Goal: Task Accomplishment & Management: Complete application form

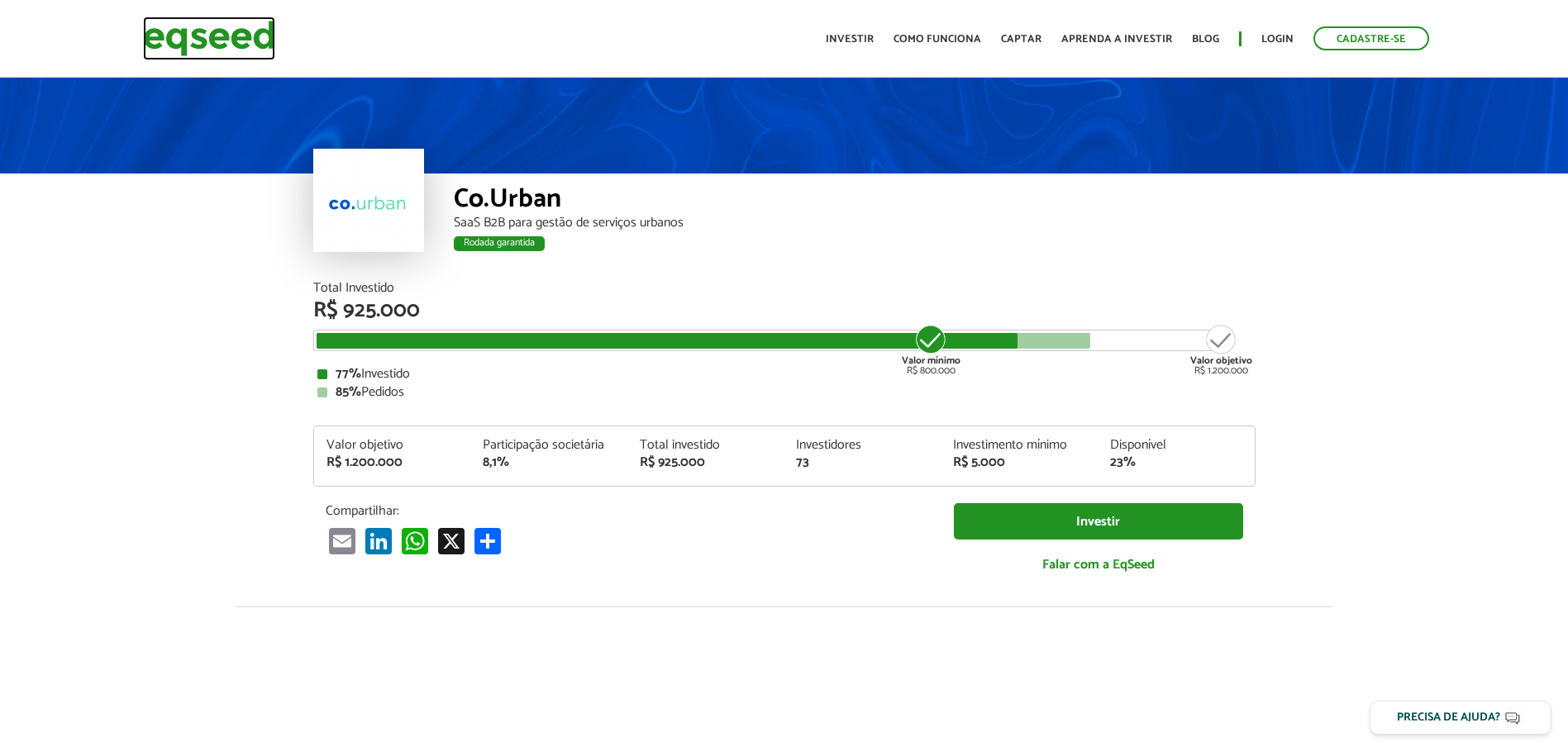
click at [238, 39] on img at bounding box center [209, 38] width 133 height 44
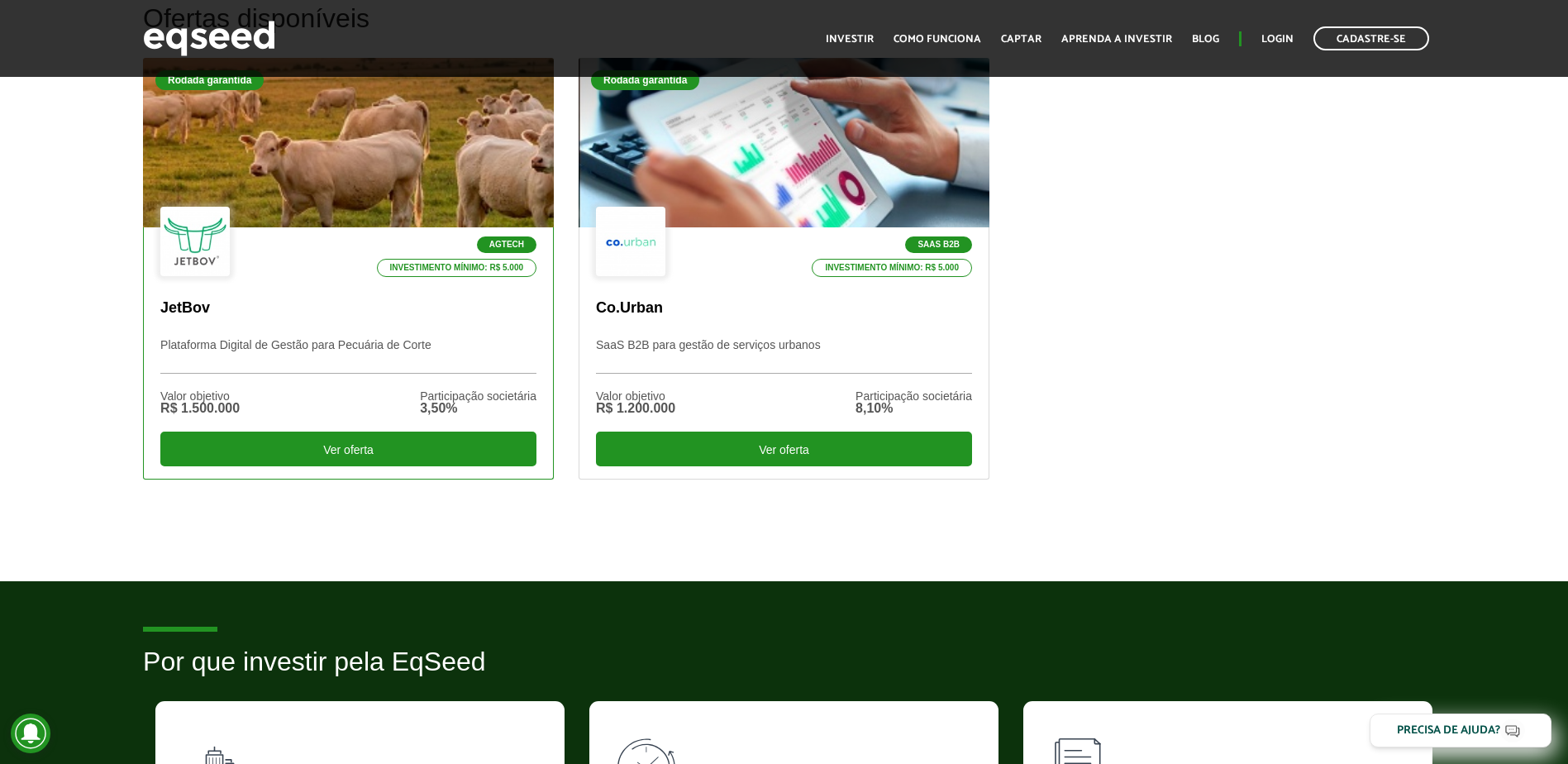
scroll to position [496, 0]
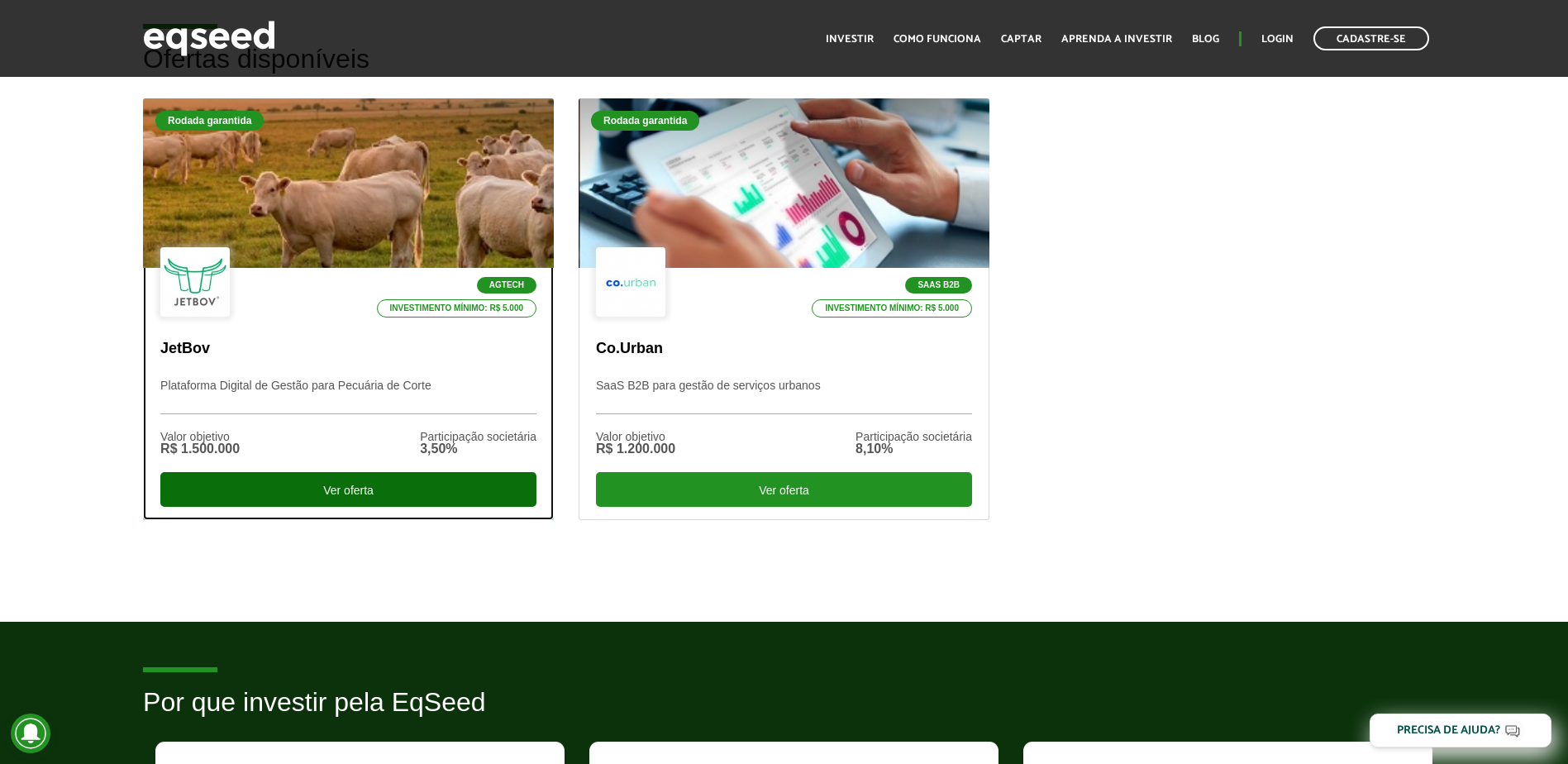
click at [409, 485] on div "Ver oferta" at bounding box center [348, 489] width 376 height 35
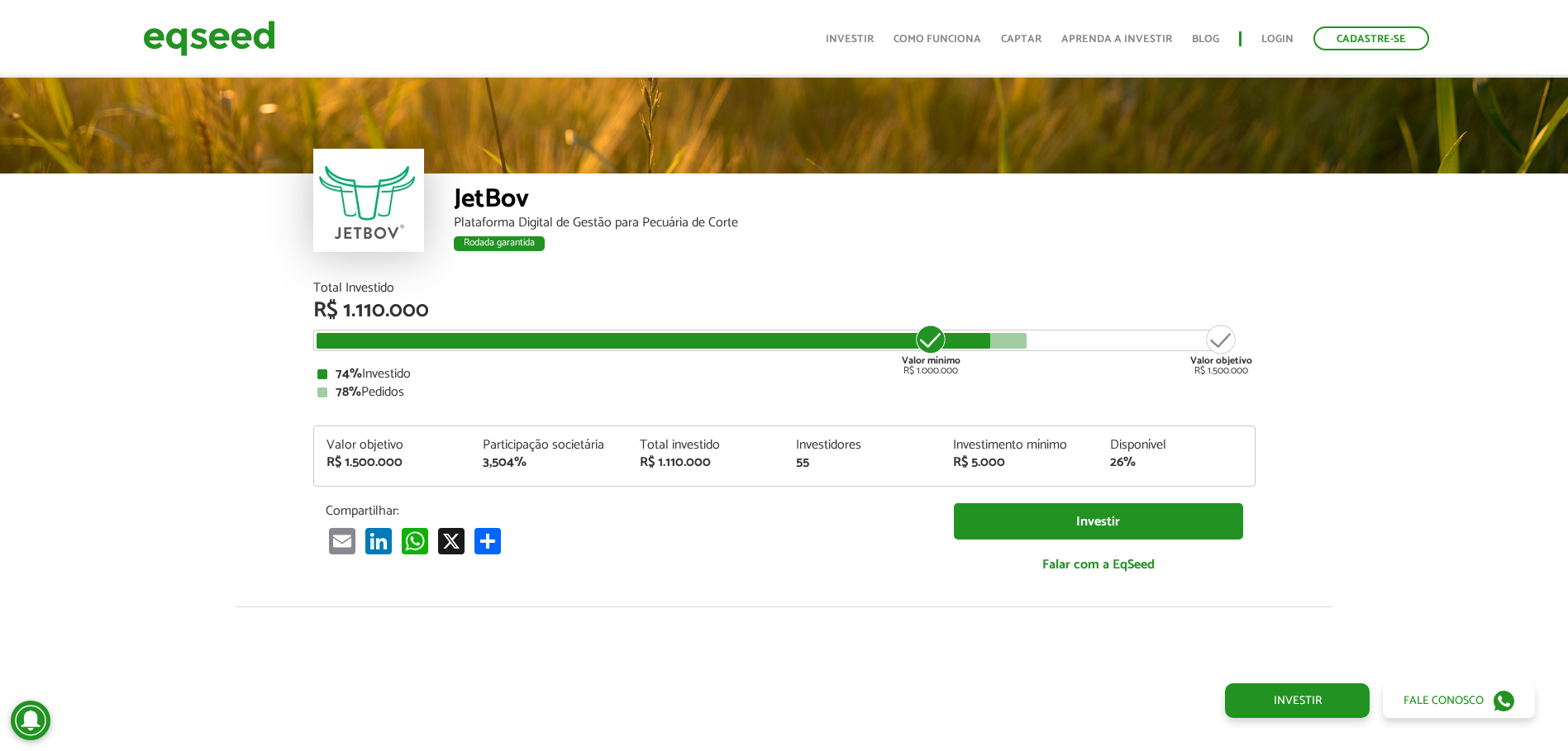
scroll to position [2074, 0]
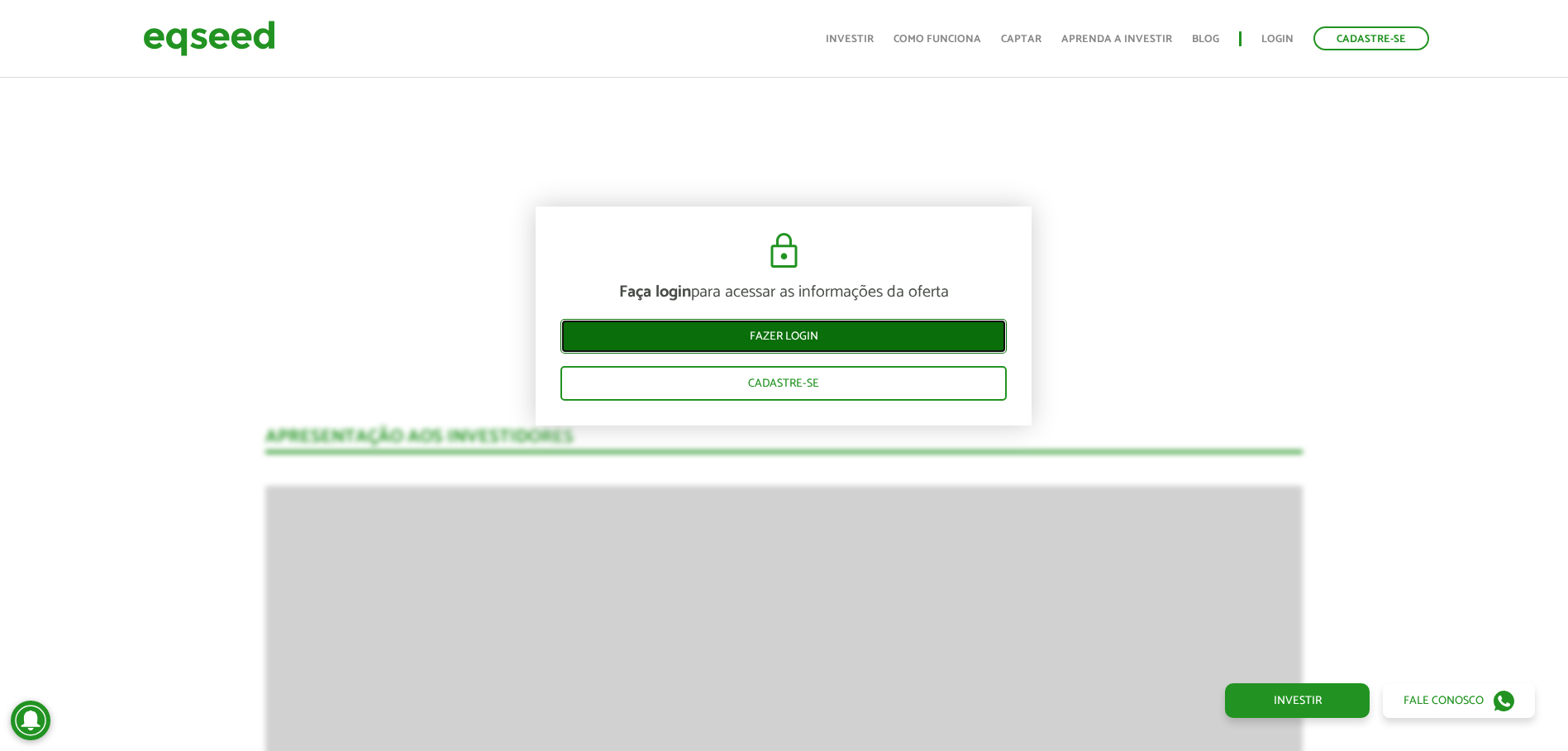
click at [756, 347] on link "Fazer login" at bounding box center [784, 336] width 446 height 35
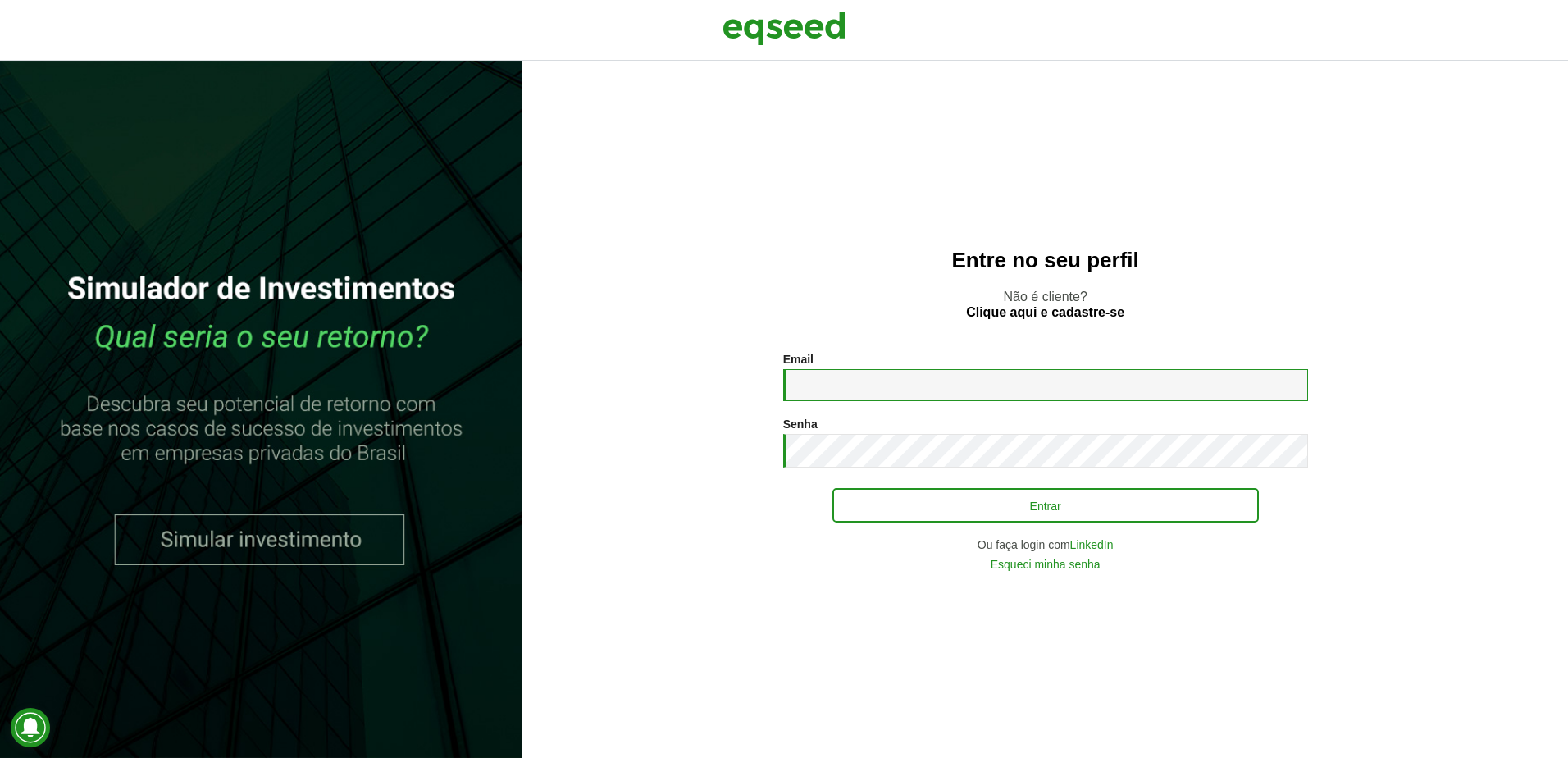
type input "**********"
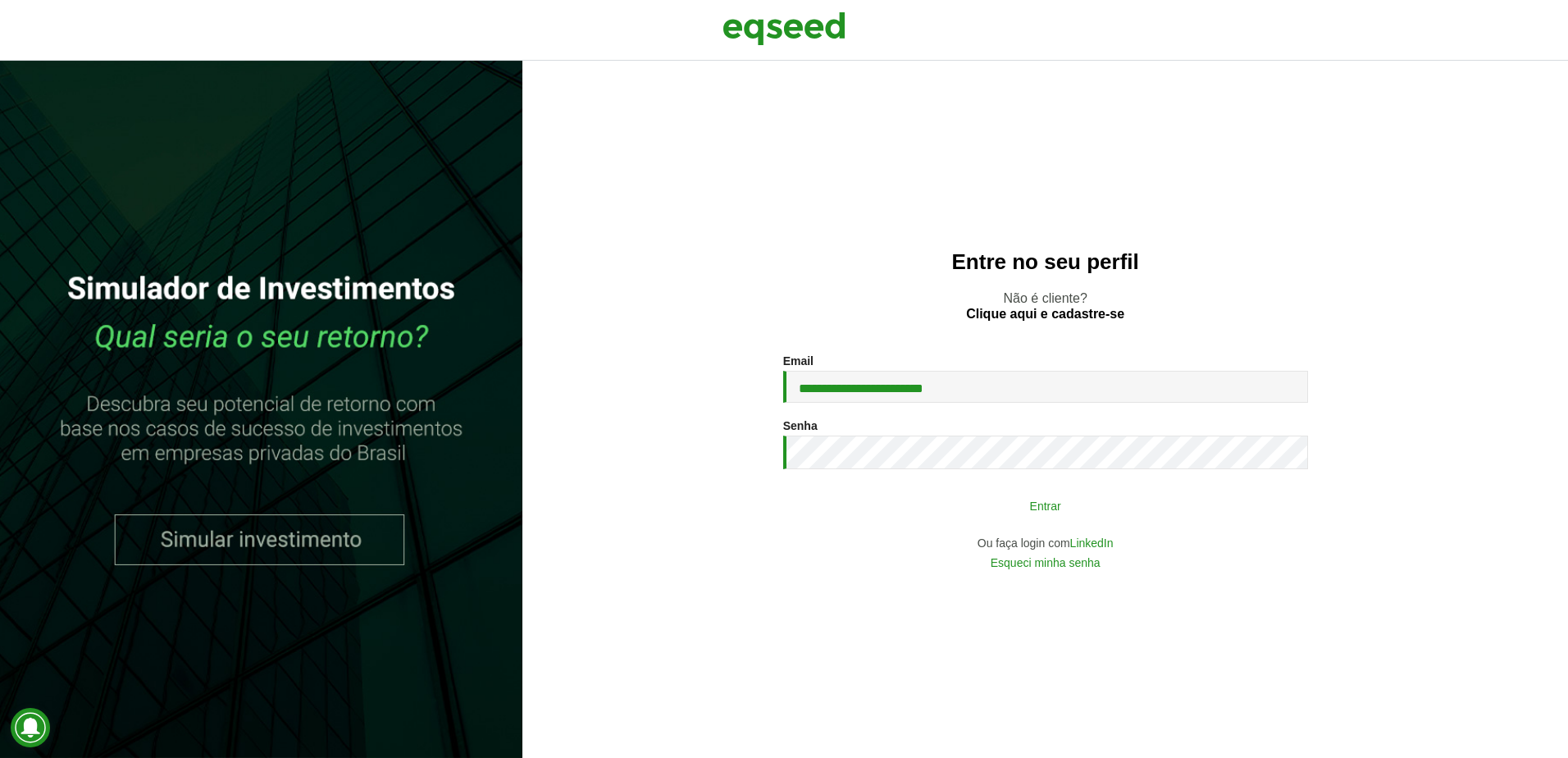
click at [970, 497] on button "Entrar" at bounding box center [1046, 505] width 427 height 31
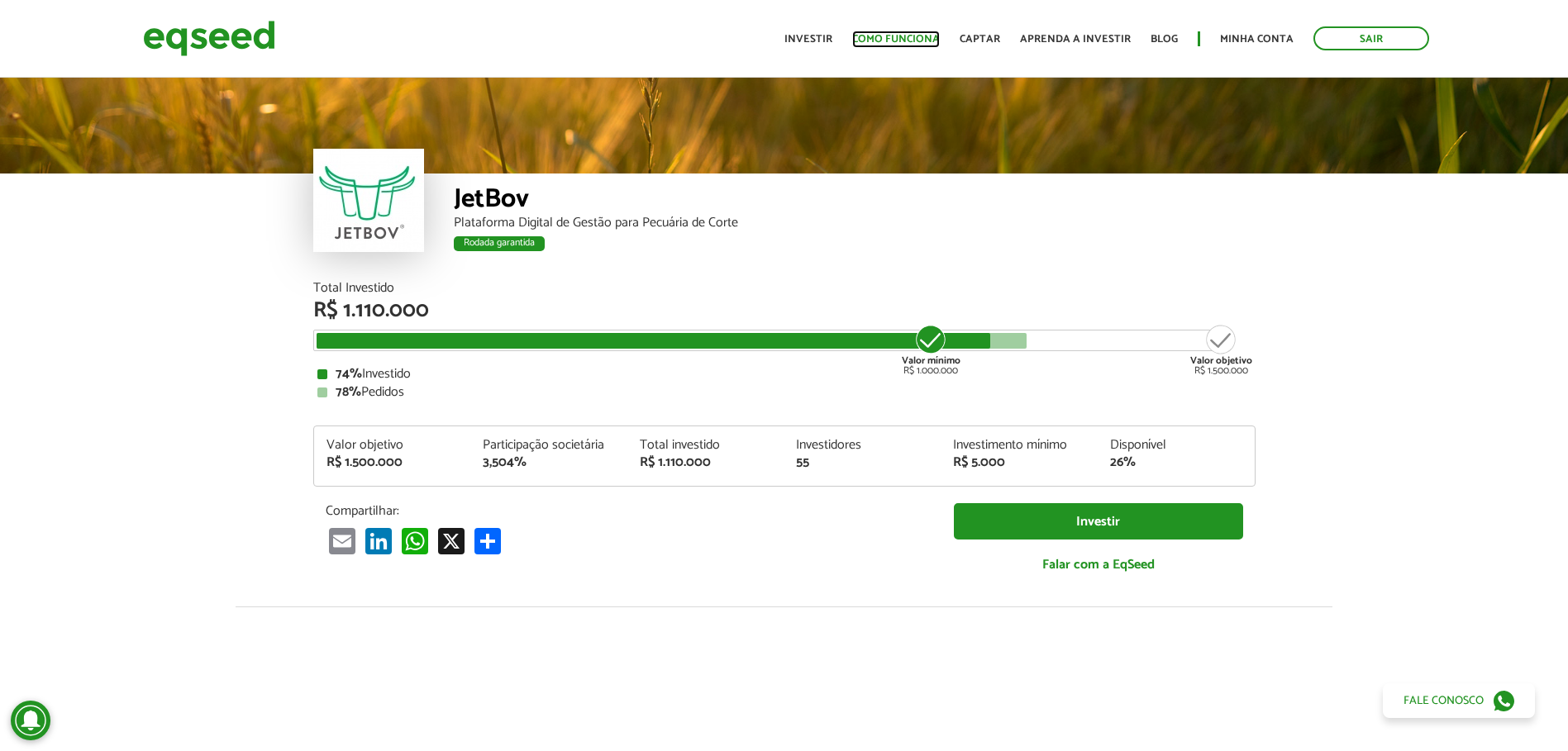
click at [924, 34] on link "Como funciona" at bounding box center [895, 40] width 87 height 11
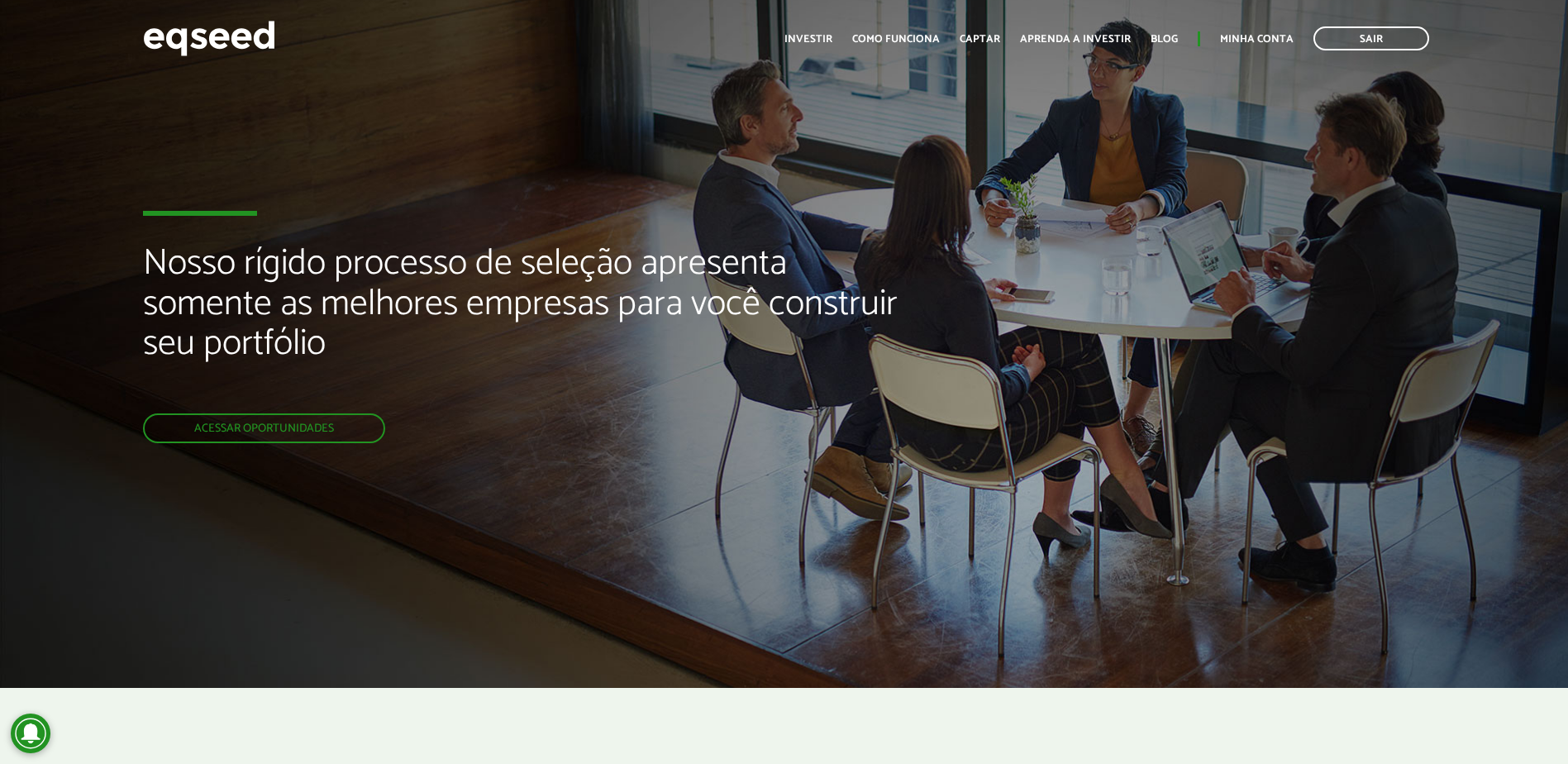
drag, startPoint x: 424, startPoint y: 288, endPoint x: 426, endPoint y: 308, distance: 20.1
click at [425, 288] on h2 "Nosso rígido processo de seleção apresenta somente as melhores empresas para vo…" at bounding box center [523, 328] width 760 height 170
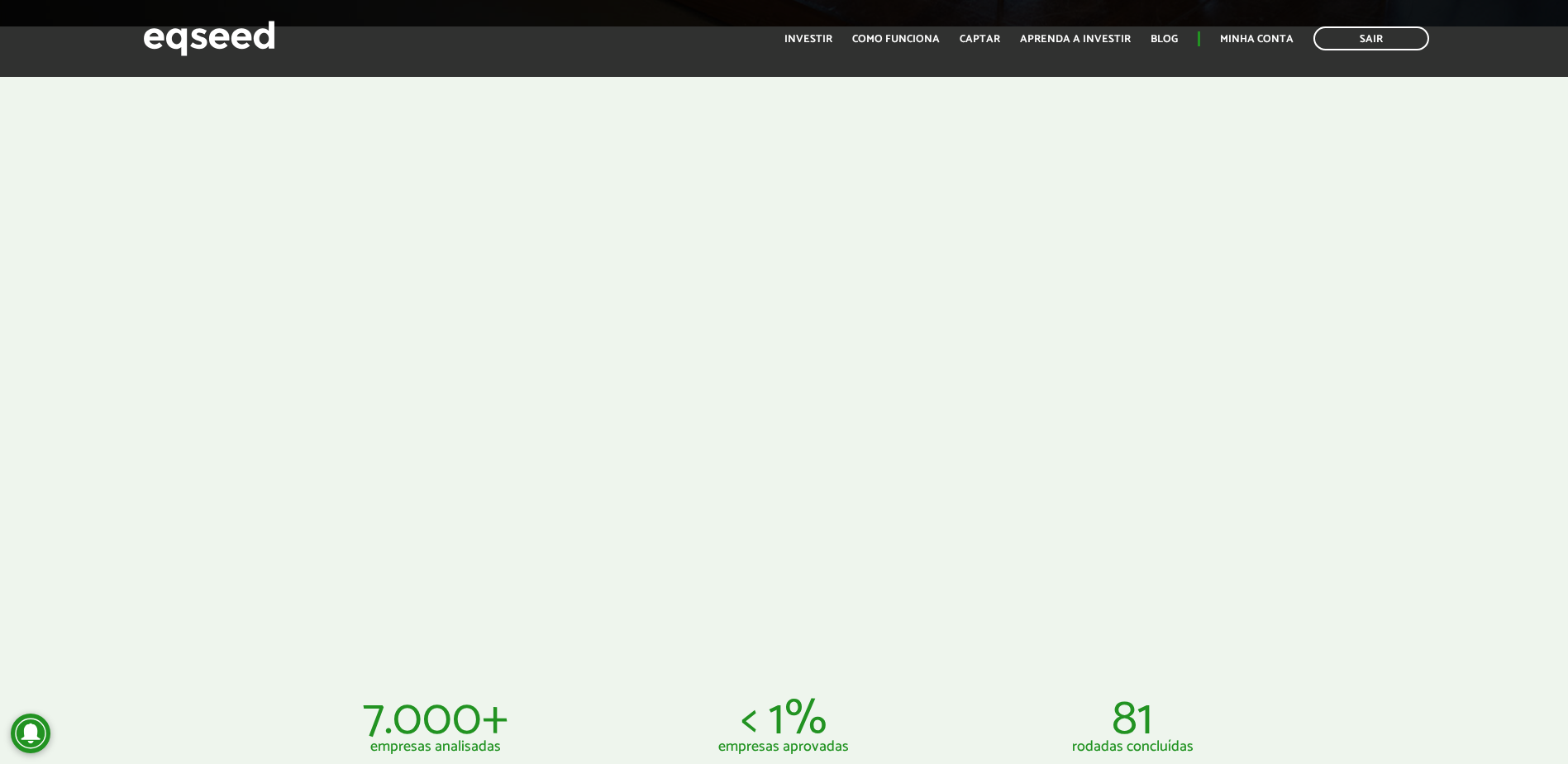
scroll to position [1158, 0]
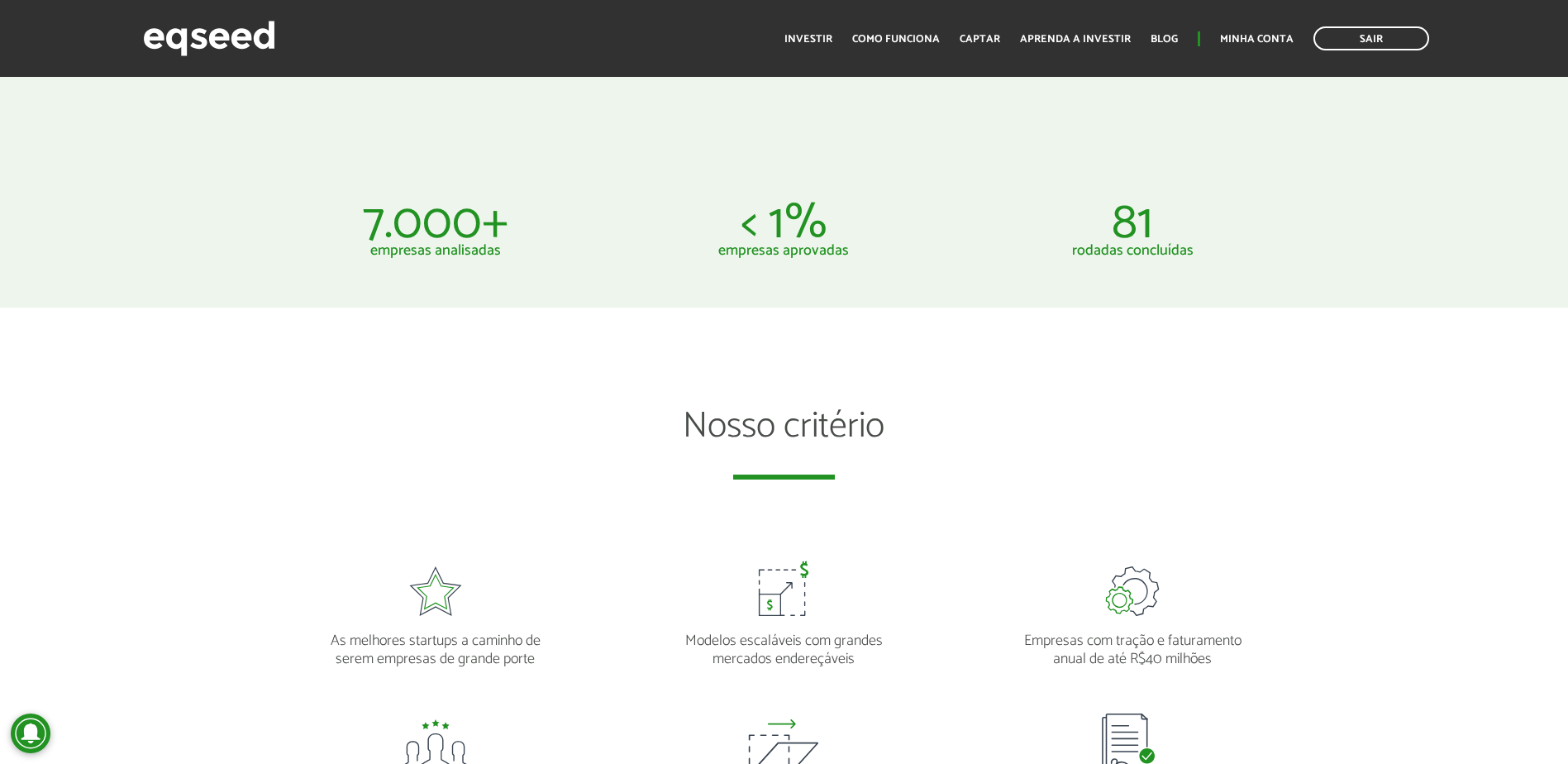
click at [778, 234] on p "< 1%" at bounding box center [784, 224] width 324 height 40
drag, startPoint x: 778, startPoint y: 234, endPoint x: 758, endPoint y: 234, distance: 20.0
click at [758, 234] on p "< 1%" at bounding box center [784, 224] width 324 height 40
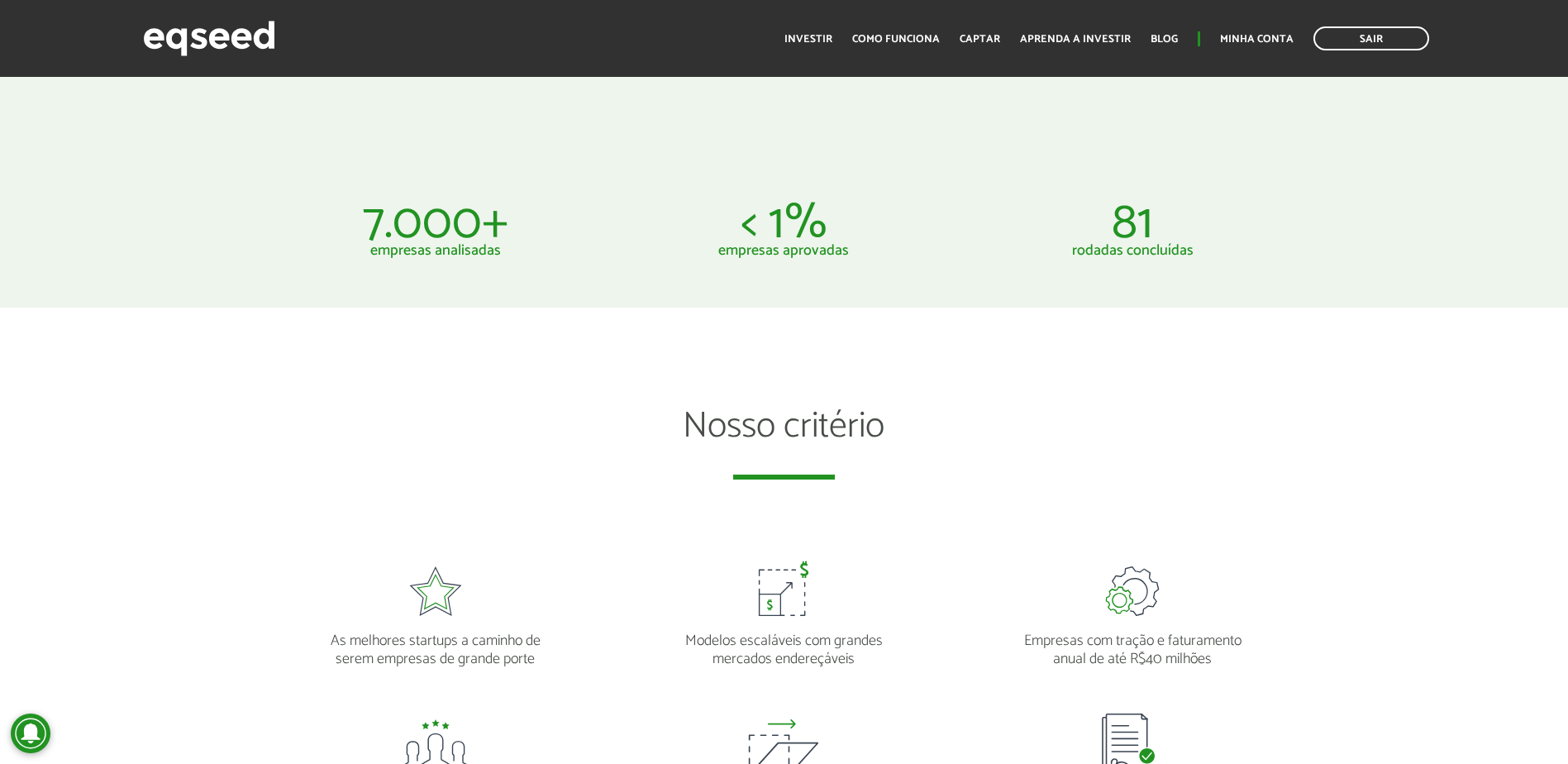
click at [744, 232] on p "< 1%" at bounding box center [784, 224] width 324 height 40
drag, startPoint x: 744, startPoint y: 232, endPoint x: 769, endPoint y: 227, distance: 25.5
click at [769, 227] on p "< 1%" at bounding box center [784, 224] width 324 height 40
click at [769, 226] on p "< 1%" at bounding box center [784, 224] width 324 height 40
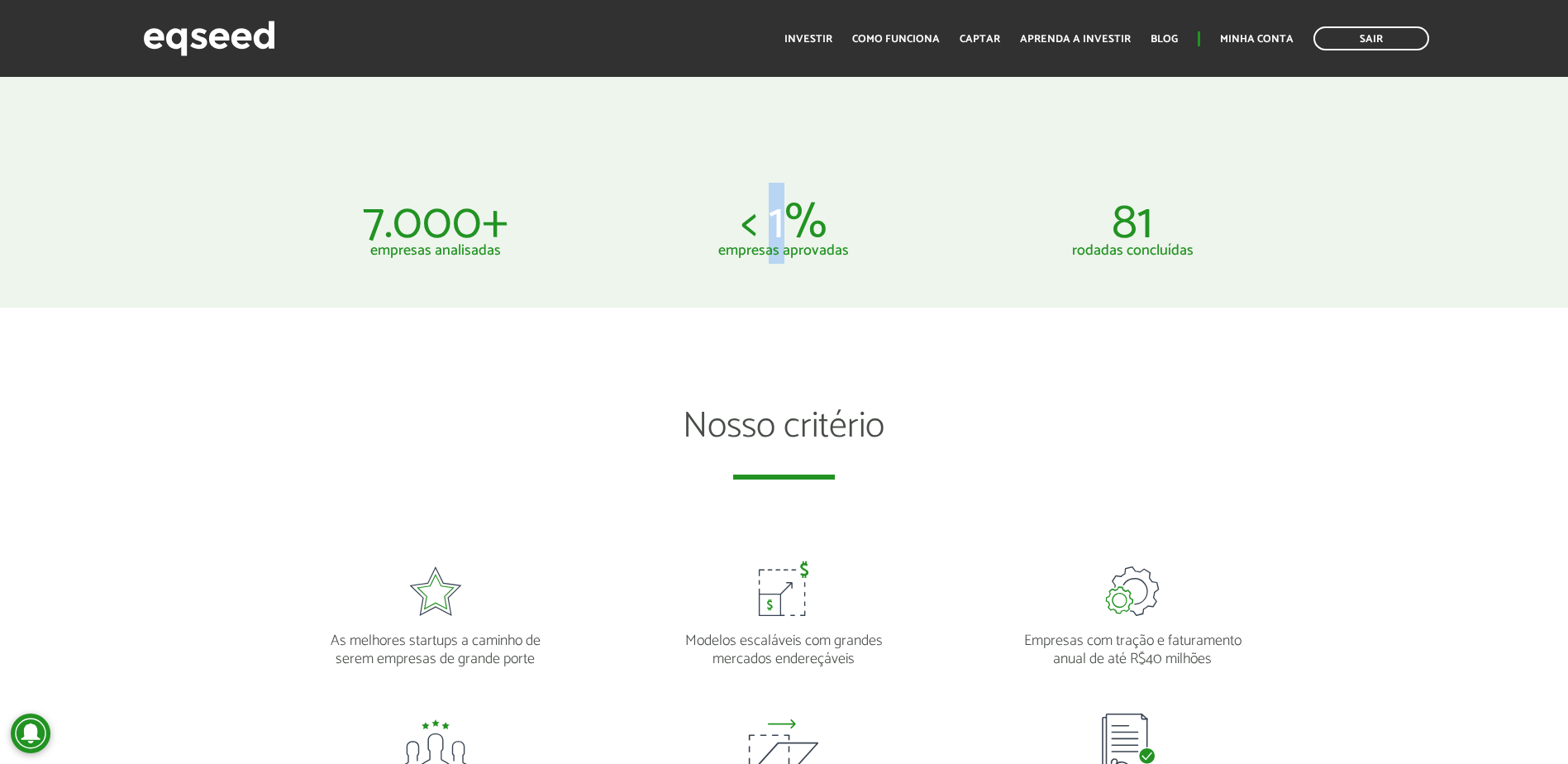
drag, startPoint x: 769, startPoint y: 226, endPoint x: 793, endPoint y: 224, distance: 24.1
click at [793, 224] on p "< 1%" at bounding box center [784, 224] width 324 height 40
drag, startPoint x: 793, startPoint y: 224, endPoint x: 751, endPoint y: 226, distance: 42.0
click at [751, 226] on p "< 1%" at bounding box center [784, 224] width 324 height 40
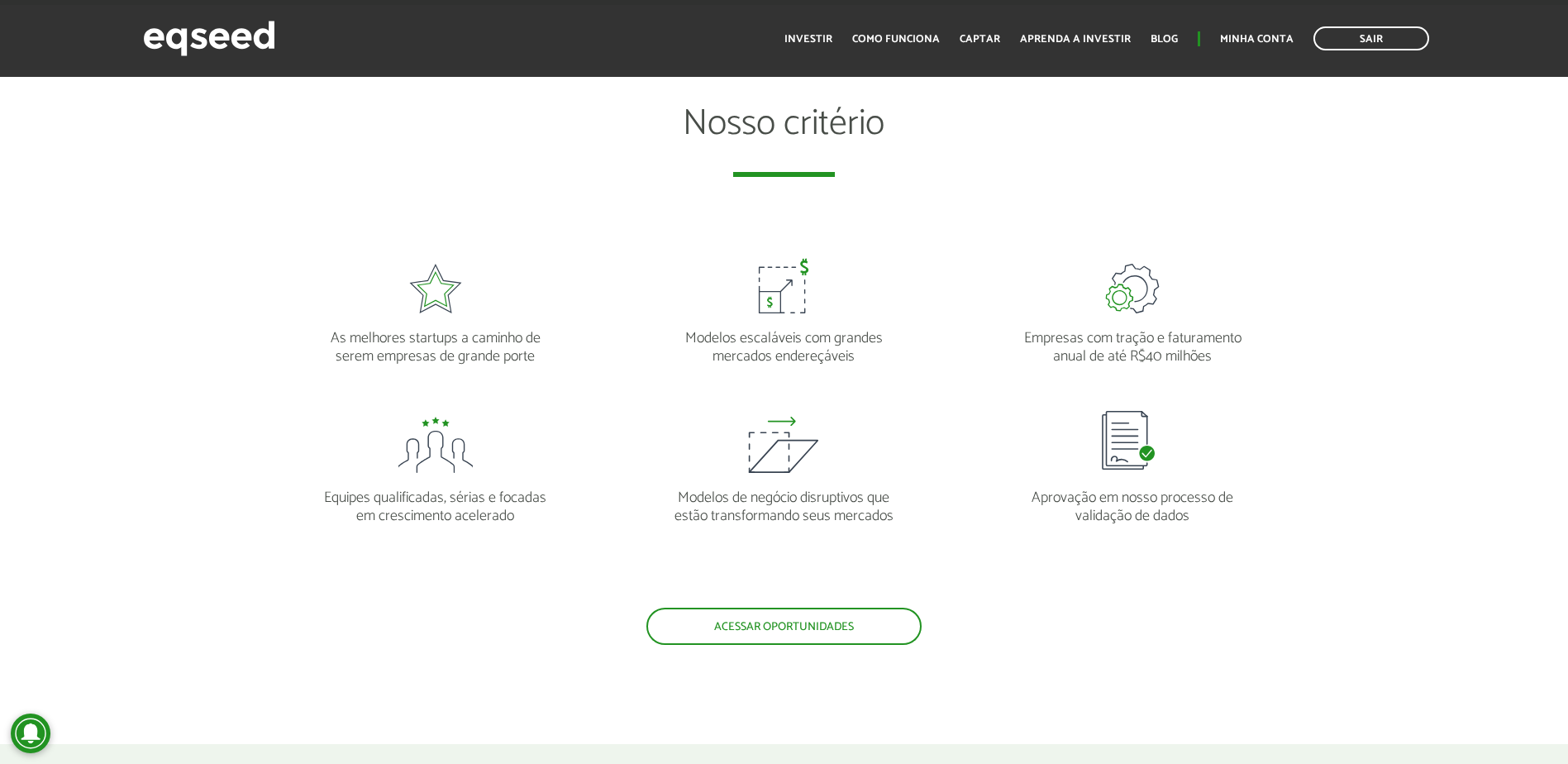
scroll to position [1488, 0]
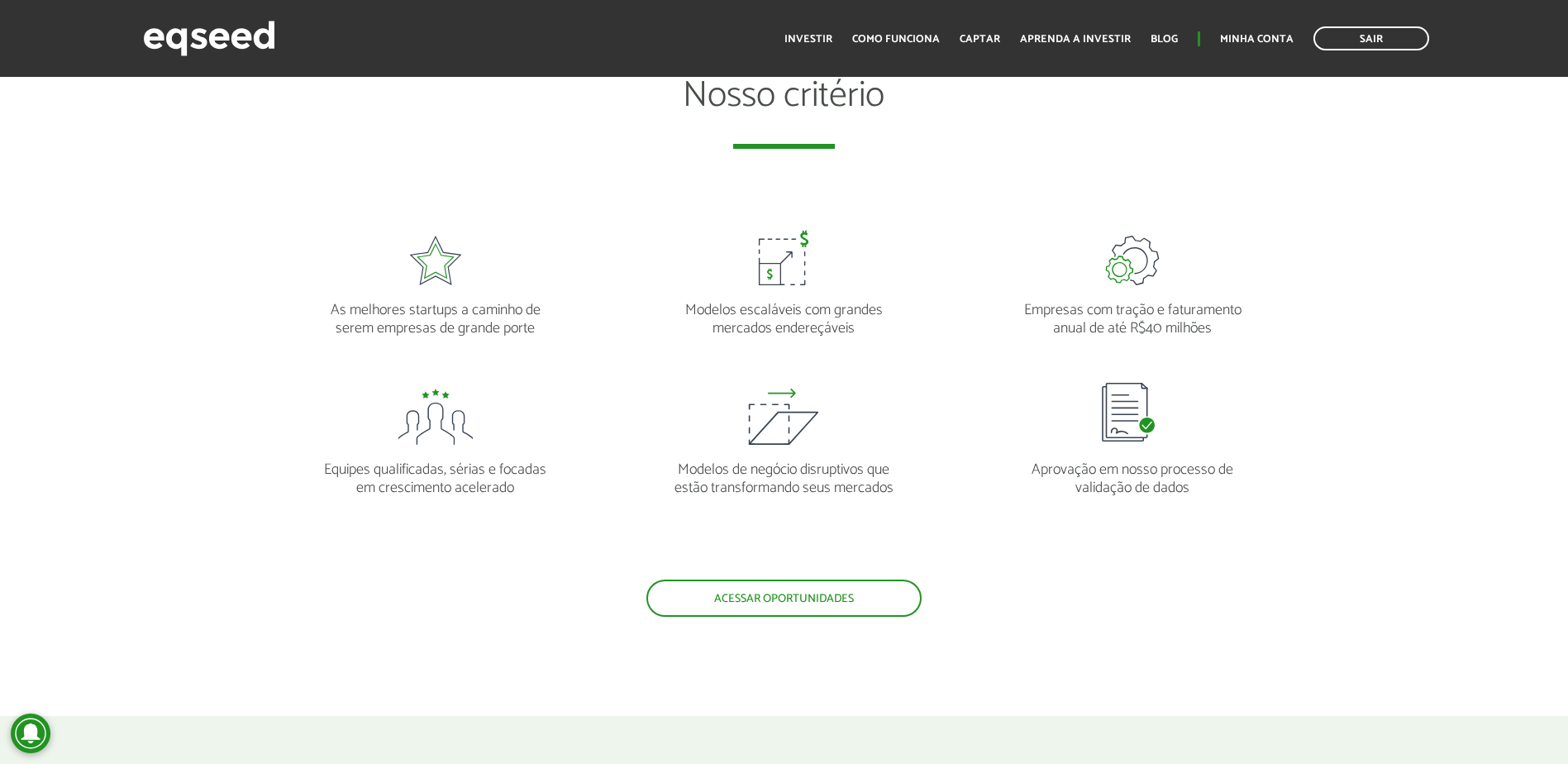
click at [447, 304] on p "As melhores startups a caminho de serem empresas de grande porte" at bounding box center [436, 311] width 226 height 52
click at [447, 305] on p "As melhores startups a caminho de serem empresas de grande porte" at bounding box center [436, 311] width 226 height 52
drag, startPoint x: 447, startPoint y: 305, endPoint x: 378, endPoint y: 306, distance: 69.0
click at [378, 306] on p "As melhores startups a caminho de serem empresas de grande porte" at bounding box center [436, 311] width 226 height 52
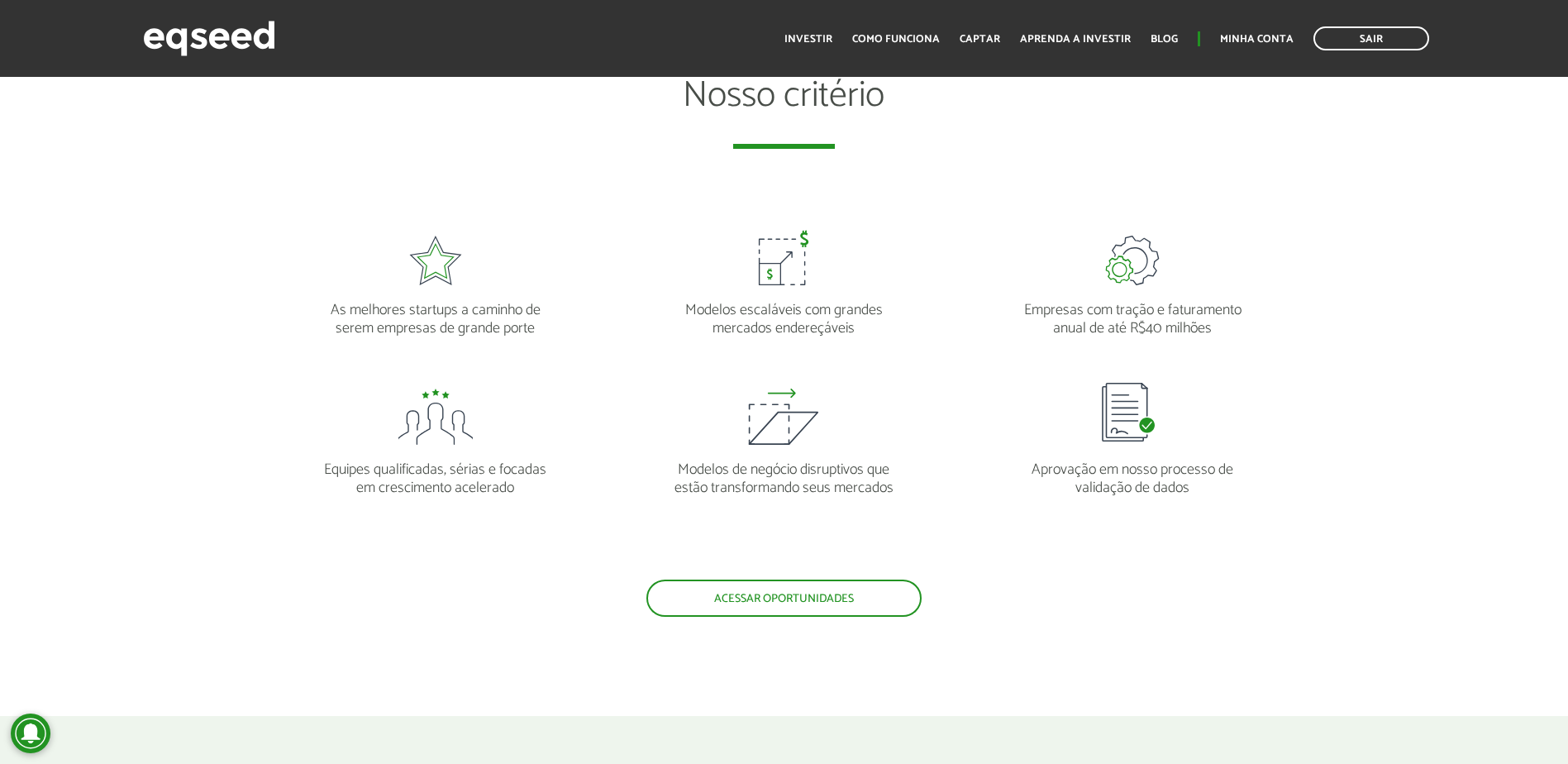
click at [491, 334] on p "As melhores startups a caminho de serem empresas de grande porte" at bounding box center [436, 311] width 226 height 52
drag, startPoint x: 491, startPoint y: 334, endPoint x: 461, endPoint y: 327, distance: 30.8
click at [461, 327] on p "As melhores startups a caminho de serem empresas de grande porte" at bounding box center [436, 311] width 226 height 52
click at [728, 316] on p "Modelos escaláveis com grandes mercados endereçáveis" at bounding box center [784, 311] width 226 height 52
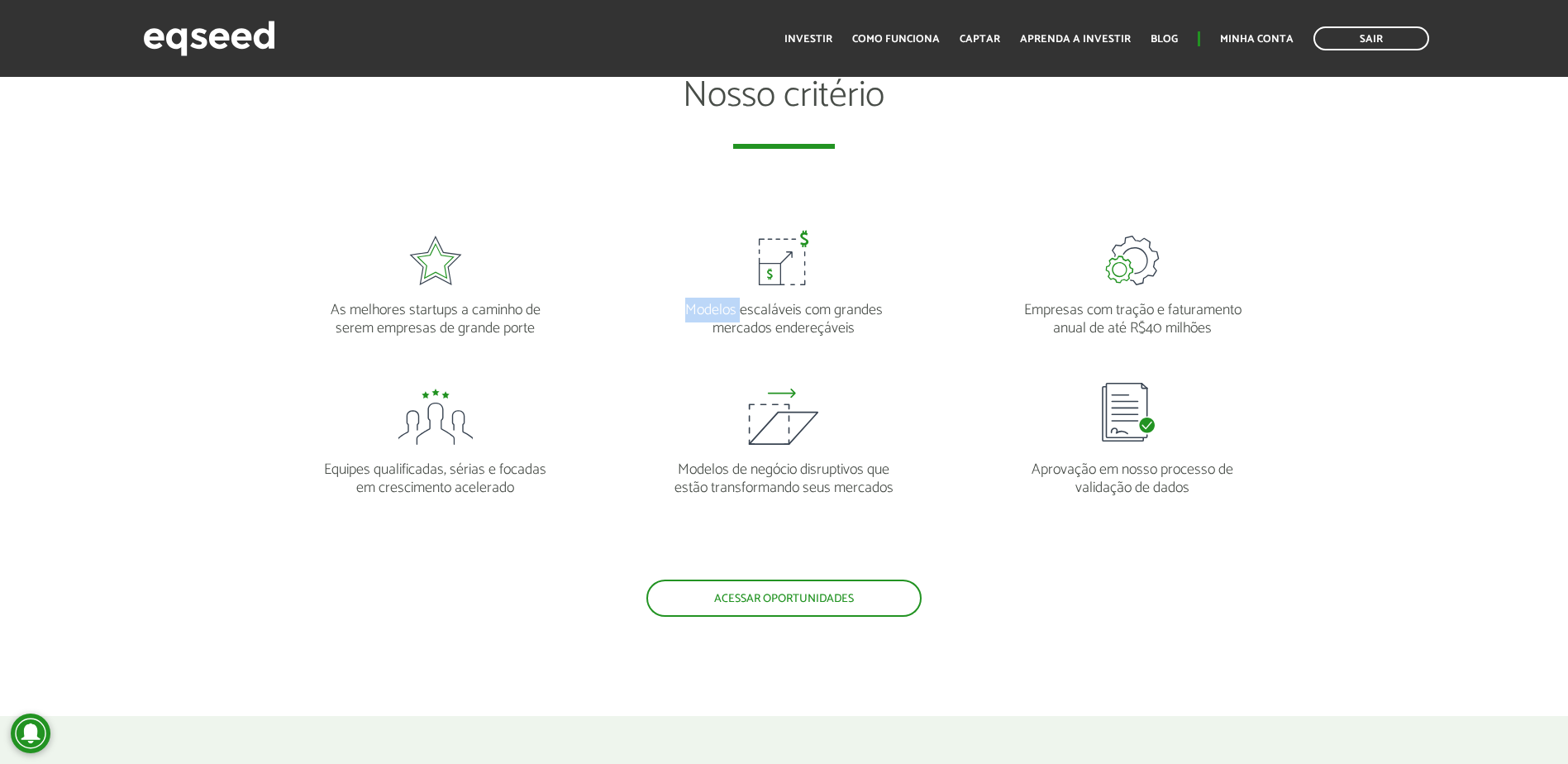
click at [728, 316] on p "Modelos escaláveis com grandes mercados endereçáveis" at bounding box center [784, 311] width 226 height 52
drag, startPoint x: 728, startPoint y: 316, endPoint x: 720, endPoint y: 315, distance: 8.1
click at [720, 314] on p "Modelos escaláveis com grandes mercados endereçáveis" at bounding box center [784, 311] width 226 height 52
click at [1220, 329] on p "Empresas com tração e faturamento anual de até R$40 milhões" at bounding box center [1132, 311] width 226 height 52
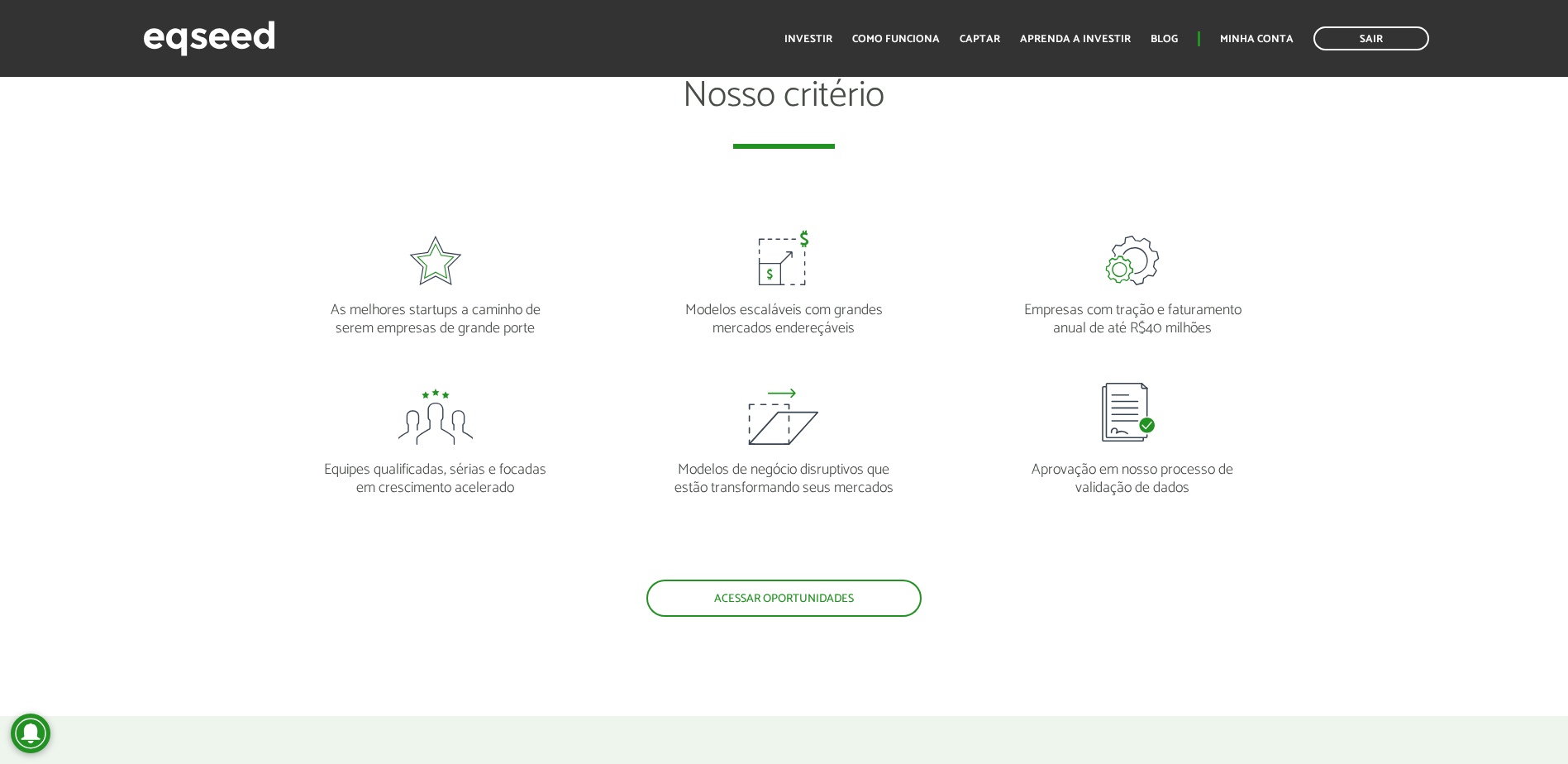
click at [1220, 329] on p "Empresas com tração e faturamento anual de até R$40 milhões" at bounding box center [1132, 311] width 226 height 52
click at [1215, 329] on p "Empresas com tração e faturamento anual de até R$40 milhões" at bounding box center [1132, 311] width 226 height 52
drag, startPoint x: 1215, startPoint y: 329, endPoint x: 1177, endPoint y: 327, distance: 38.1
click at [1177, 327] on p "Empresas com tração e faturamento anual de até R$40 milhões" at bounding box center [1132, 311] width 226 height 52
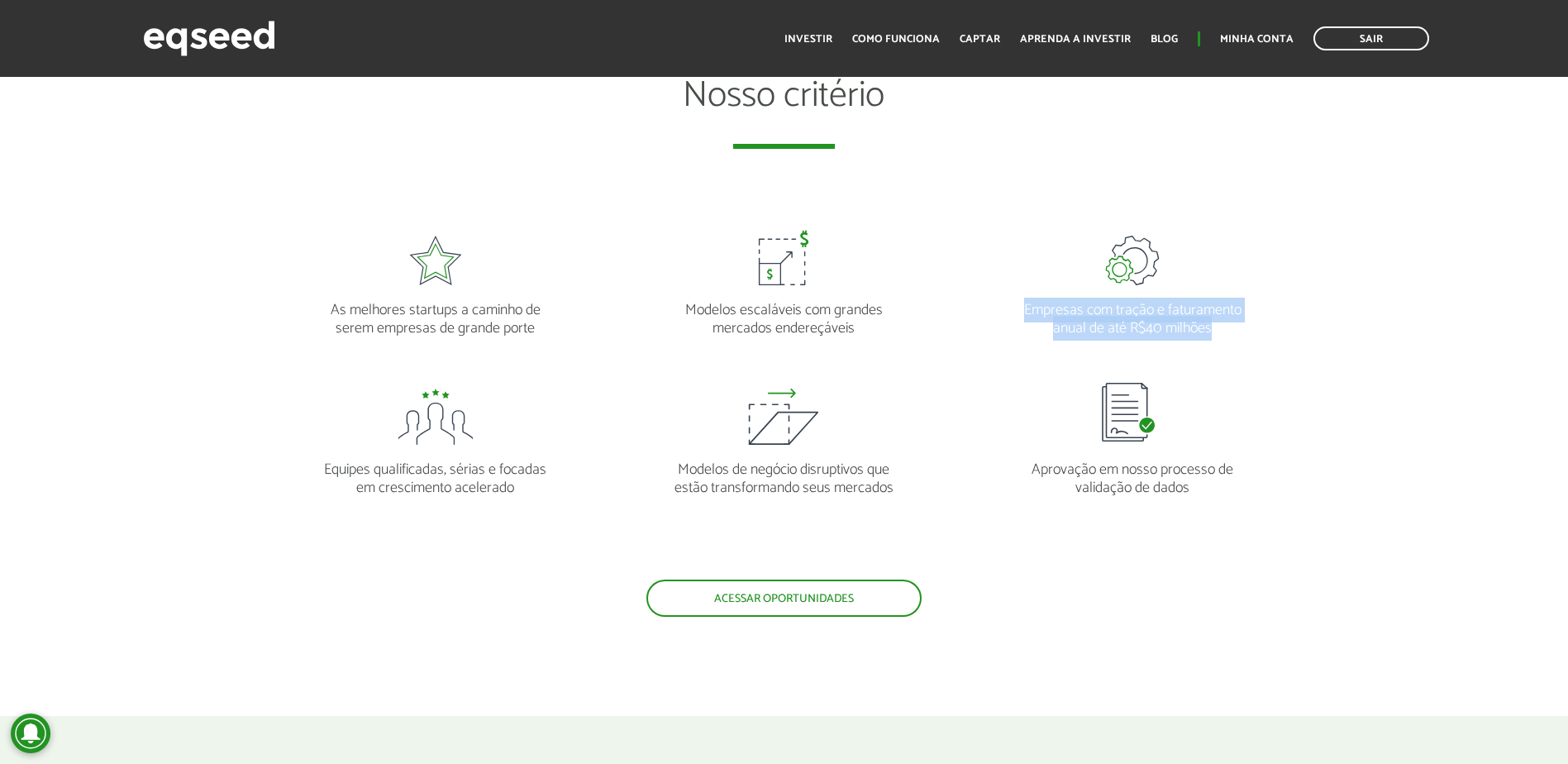
click at [1177, 327] on p "Empresas com tração e faturamento anual de até R$40 milhões" at bounding box center [1132, 311] width 226 height 52
drag, startPoint x: 1169, startPoint y: 327, endPoint x: 1128, endPoint y: 330, distance: 41.1
click at [1128, 330] on p "Empresas com tração e faturamento anual de até R$40 milhões" at bounding box center [1132, 311] width 226 height 52
click at [1176, 304] on p "Empresas com tração e faturamento anual de até R$40 milhões" at bounding box center [1132, 311] width 226 height 52
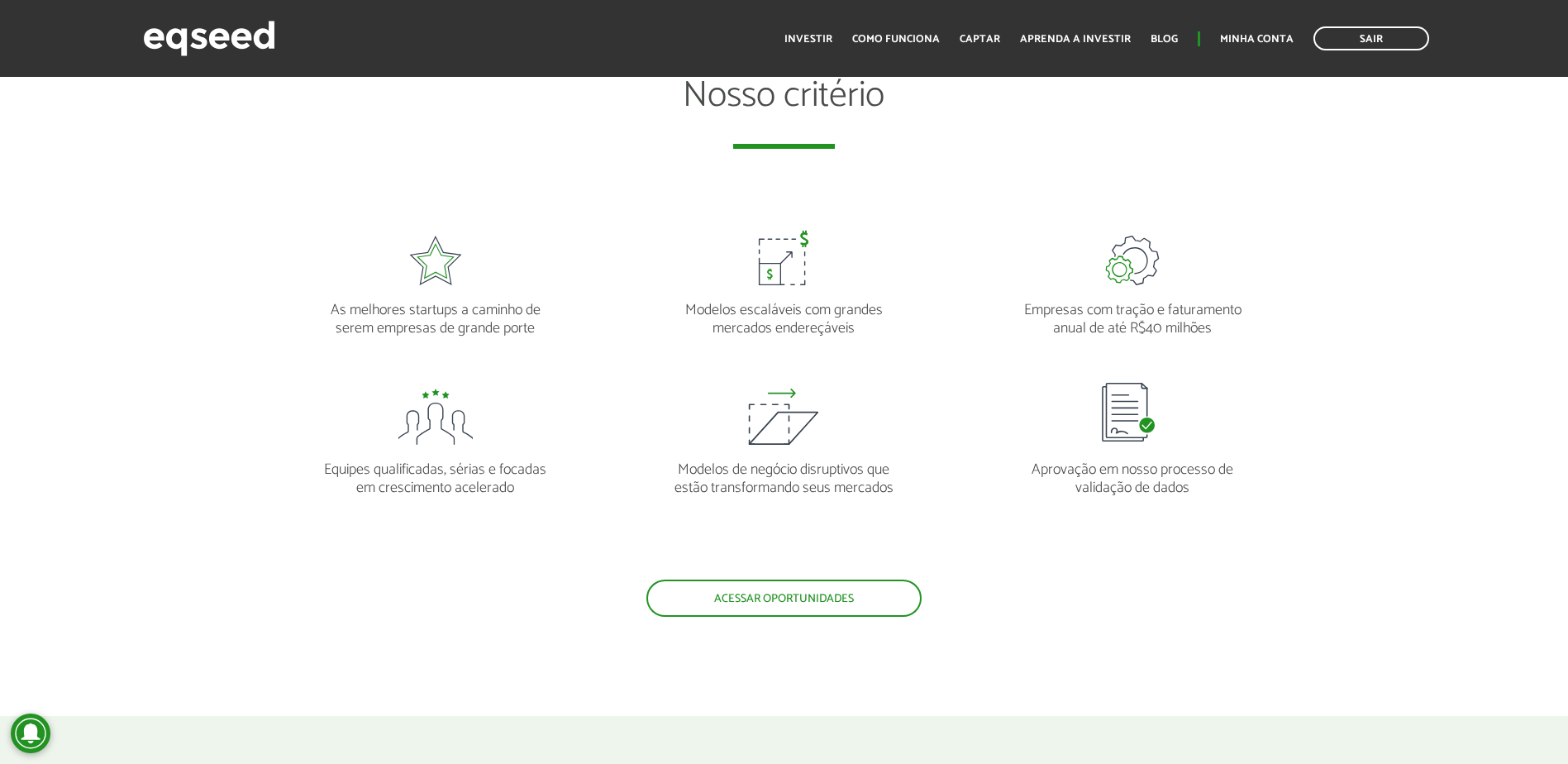
drag, startPoint x: 1176, startPoint y: 304, endPoint x: 1166, endPoint y: 304, distance: 10.0
click at [1166, 304] on p "Empresas com tração e faturamento anual de até R$40 milhões" at bounding box center [1132, 311] width 226 height 52
click at [1158, 475] on p "Aprovação em nosso processo de validação de dados" at bounding box center [1132, 471] width 226 height 52
click at [1158, 473] on p "Aprovação em nosso processo de validação de dados" at bounding box center [1132, 471] width 226 height 52
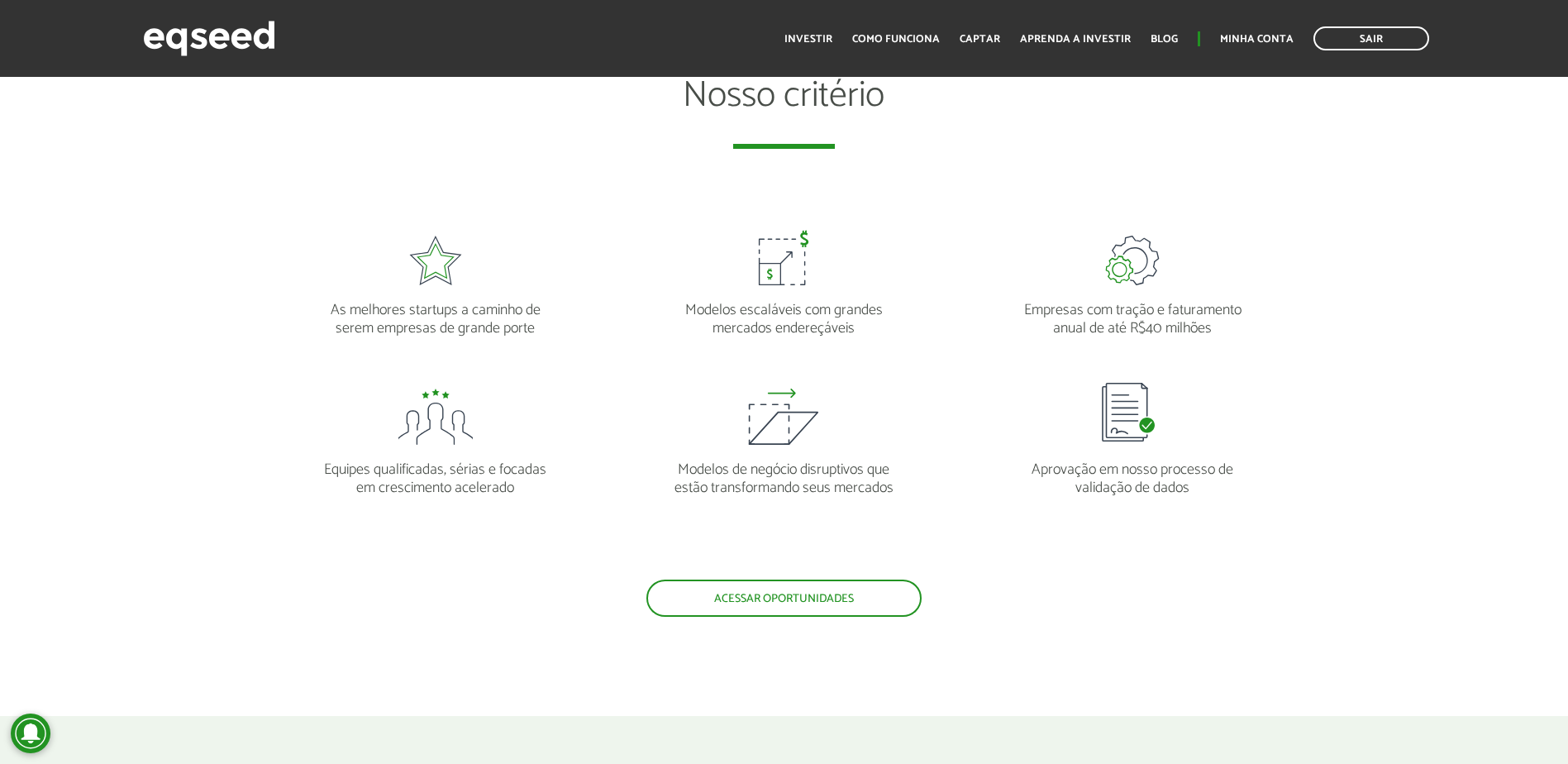
click at [1148, 473] on p "Aprovação em nosso processo de validação de dados" at bounding box center [1132, 471] width 226 height 52
click at [1123, 474] on p "Aprovação em nosso processo de validação de dados" at bounding box center [1132, 471] width 226 height 52
click at [849, 460] on p "Modelos de negócio disruptivos que estão transformando seus mercados" at bounding box center [784, 471] width 226 height 52
click at [848, 460] on p "Modelos de negócio disruptivos que estão transformando seus mercados" at bounding box center [784, 471] width 226 height 52
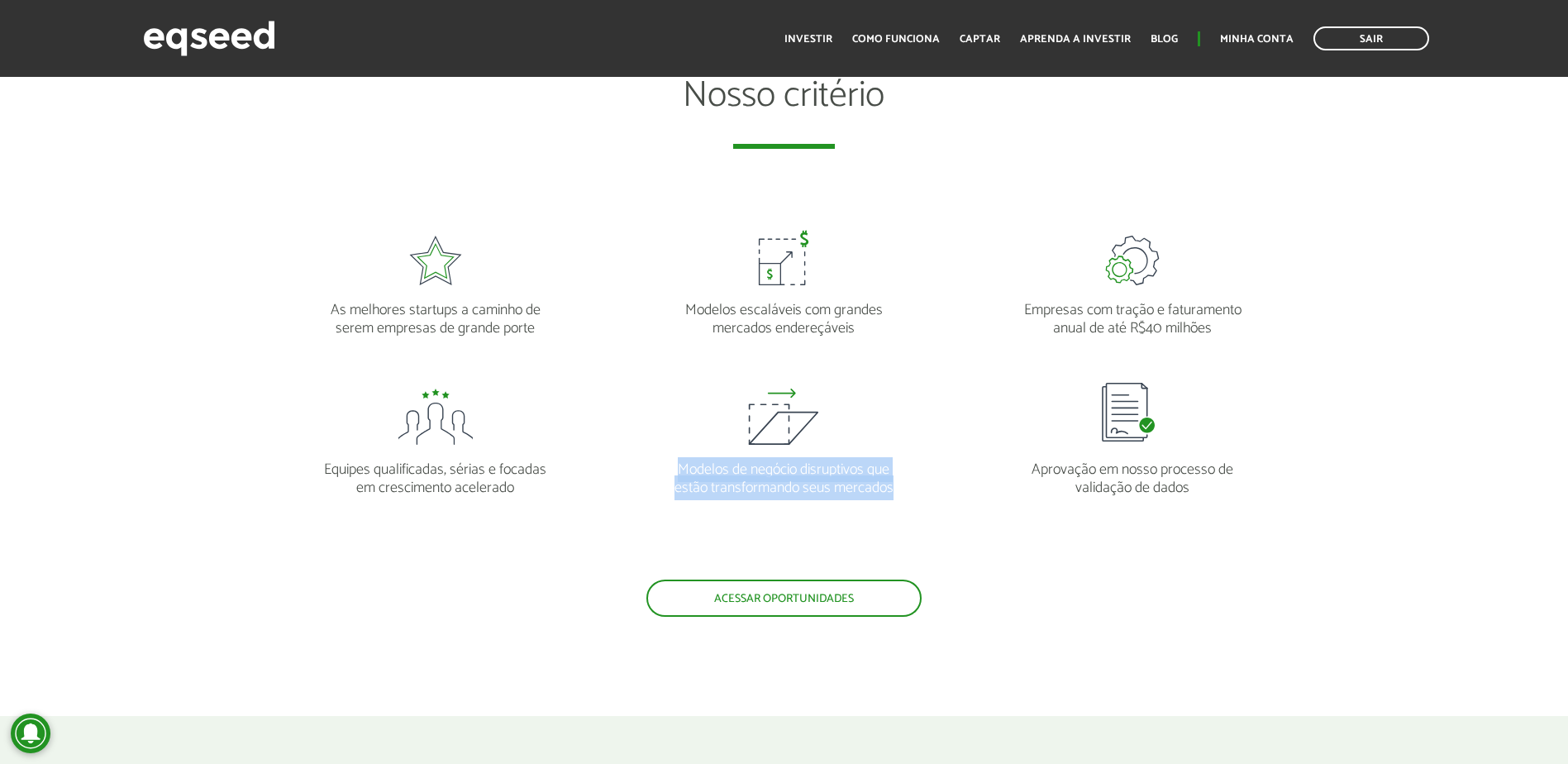
drag, startPoint x: 848, startPoint y: 460, endPoint x: 857, endPoint y: 492, distance: 33.2
click at [857, 492] on p "Modelos de negócio disruptivos que estão transformando seus mercados" at bounding box center [784, 471] width 226 height 52
drag, startPoint x: 857, startPoint y: 492, endPoint x: 769, endPoint y: 489, distance: 88.1
click at [770, 487] on p "Modelos de negócio disruptivos que estão transformando seus mercados" at bounding box center [784, 471] width 226 height 52
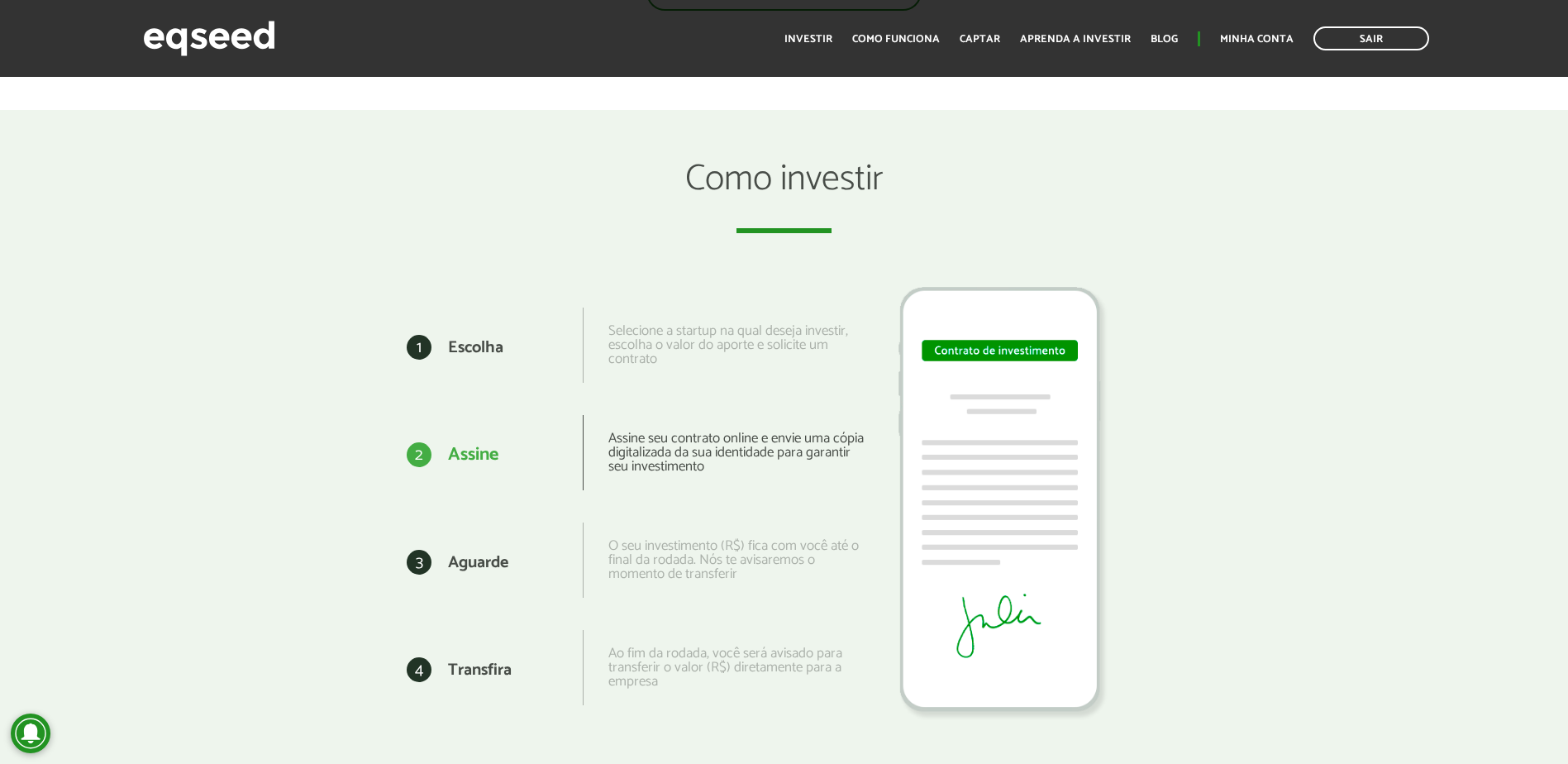
scroll to position [2232, 0]
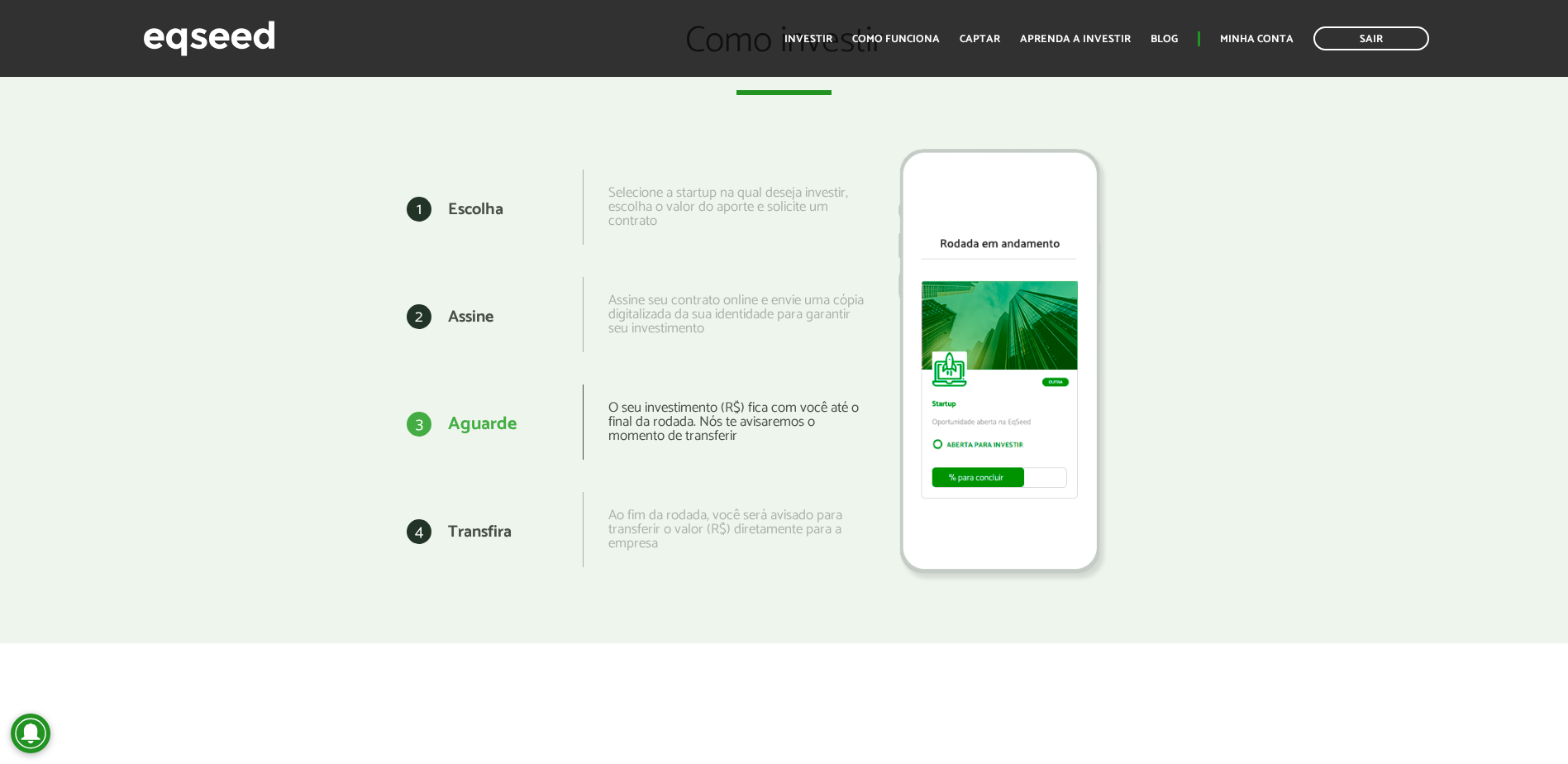
click at [704, 424] on div "O seu investimento (R$) fica com você até o final da rodada. Nós te avisaremos …" at bounding box center [723, 421] width 282 height 75
drag, startPoint x: 704, startPoint y: 424, endPoint x: 681, endPoint y: 424, distance: 23.0
click at [681, 424] on div "O seu investimento (R$) fica com você até o final da rodada. Nós te avisaremos …" at bounding box center [723, 421] width 282 height 75
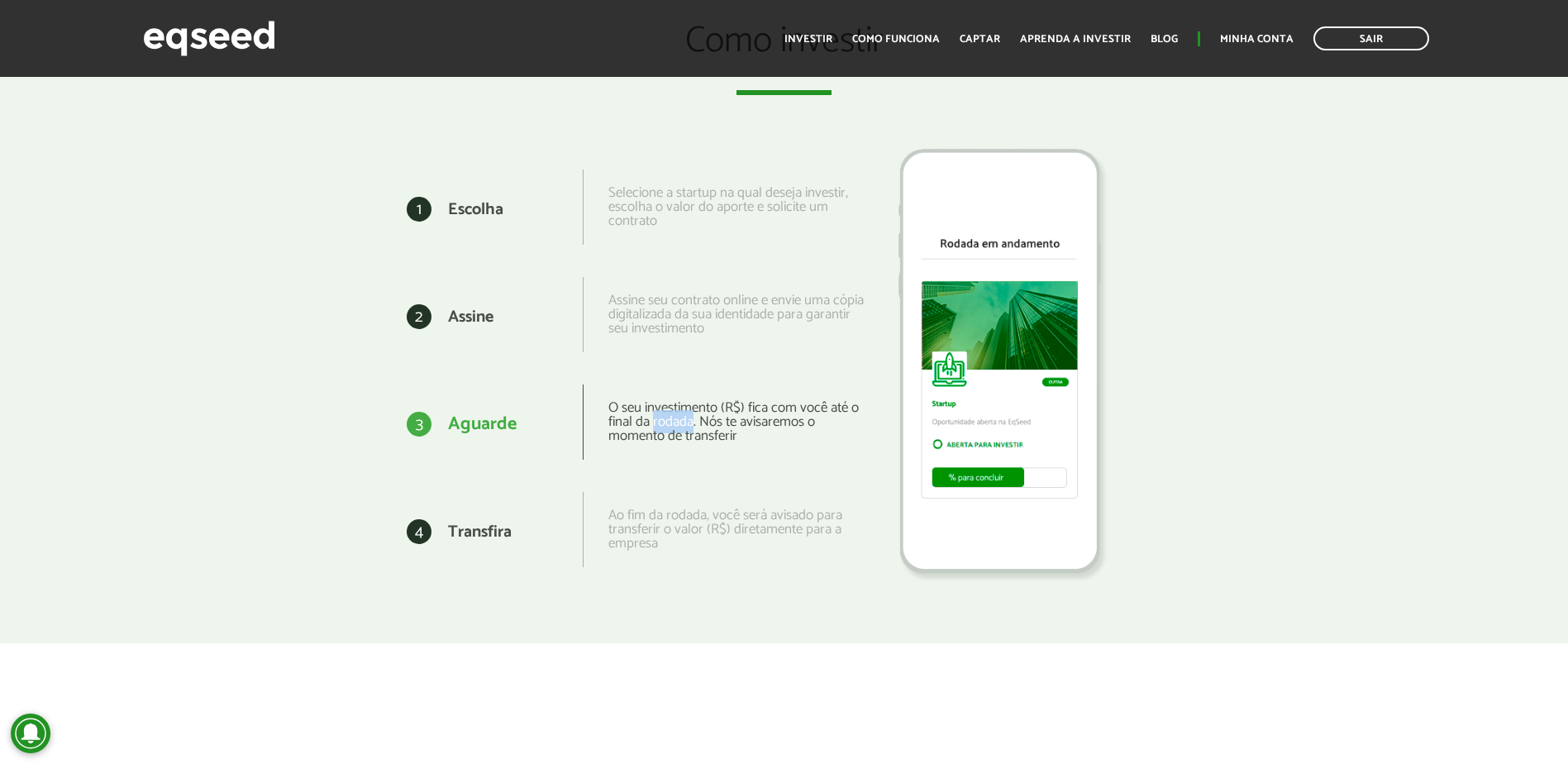
click at [681, 424] on div "O seu investimento (R$) fica com você até o final da rodada. Nós te avisaremos …" at bounding box center [723, 421] width 282 height 75
click at [680, 424] on div "O seu investimento (R$) fica com você até o final da rodada. Nós te avisaremos …" at bounding box center [723, 421] width 282 height 75
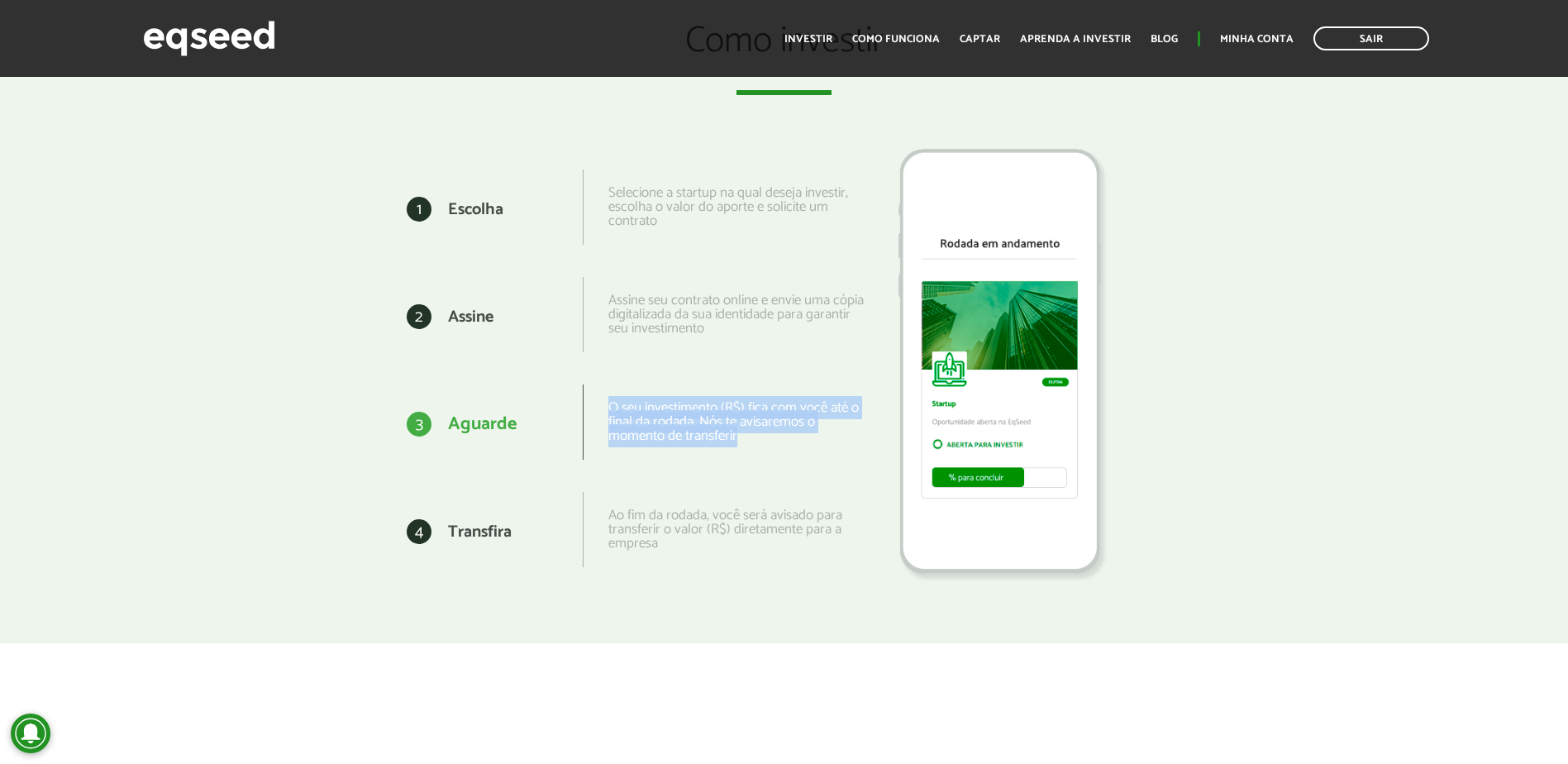
drag, startPoint x: 680, startPoint y: 424, endPoint x: 656, endPoint y: 419, distance: 24.5
click at [656, 419] on div "O seu investimento (R$) fica com você até o final da rodada. Nós te avisaremos …" at bounding box center [723, 421] width 282 height 75
drag, startPoint x: 656, startPoint y: 419, endPoint x: 635, endPoint y: 418, distance: 21.0
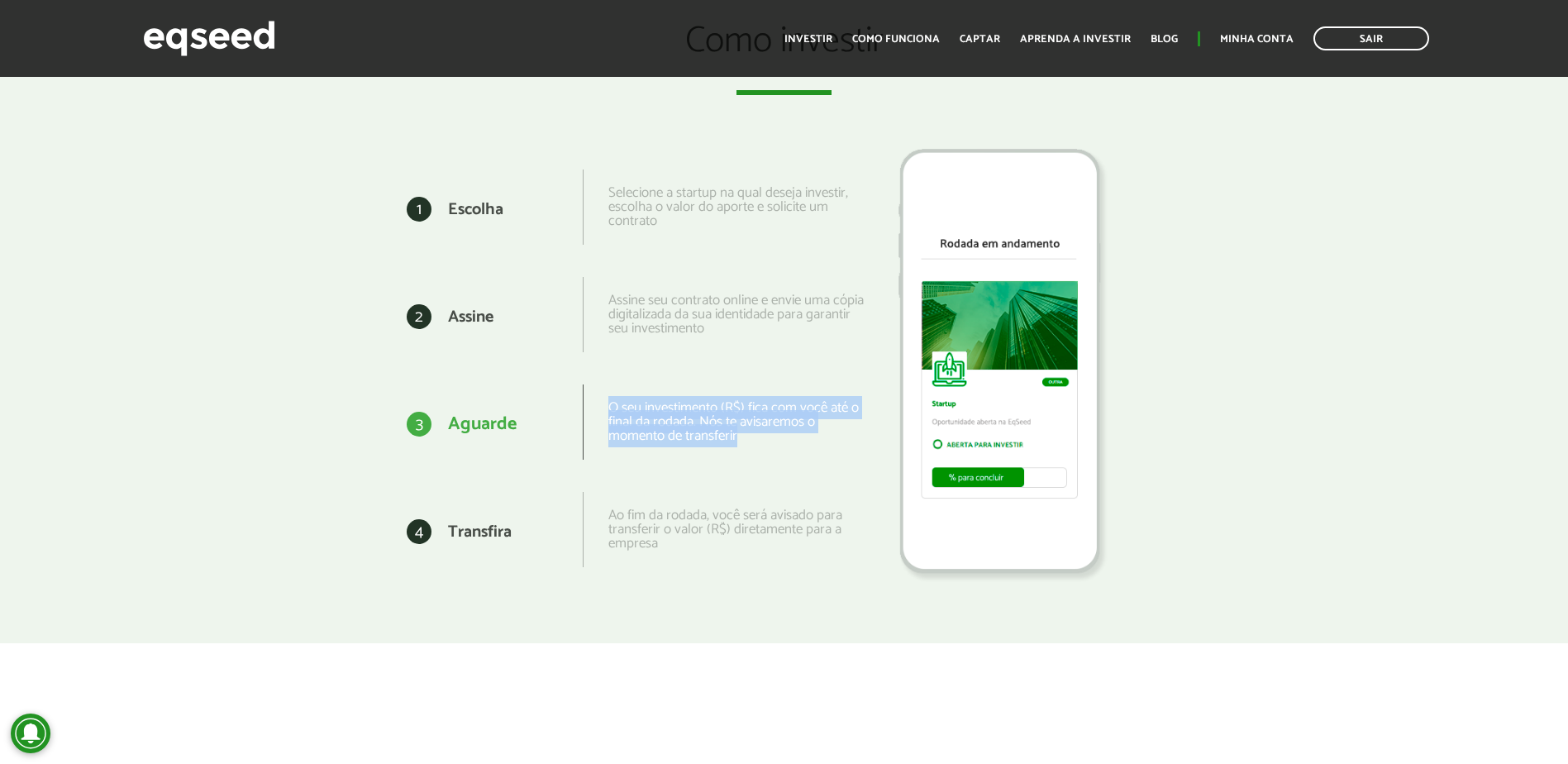
click at [635, 418] on div "O seu investimento (R$) fica com você até o final da rodada. Nós te avisaremos …" at bounding box center [723, 421] width 282 height 75
click at [628, 416] on div "O seu investimento (R$) fica com você até o final da rodada. Nós te avisaremos …" at bounding box center [723, 421] width 282 height 75
click at [711, 427] on div "O seu investimento (R$) fica com você até o final da rodada. Nós te avisaremos …" at bounding box center [723, 421] width 282 height 75
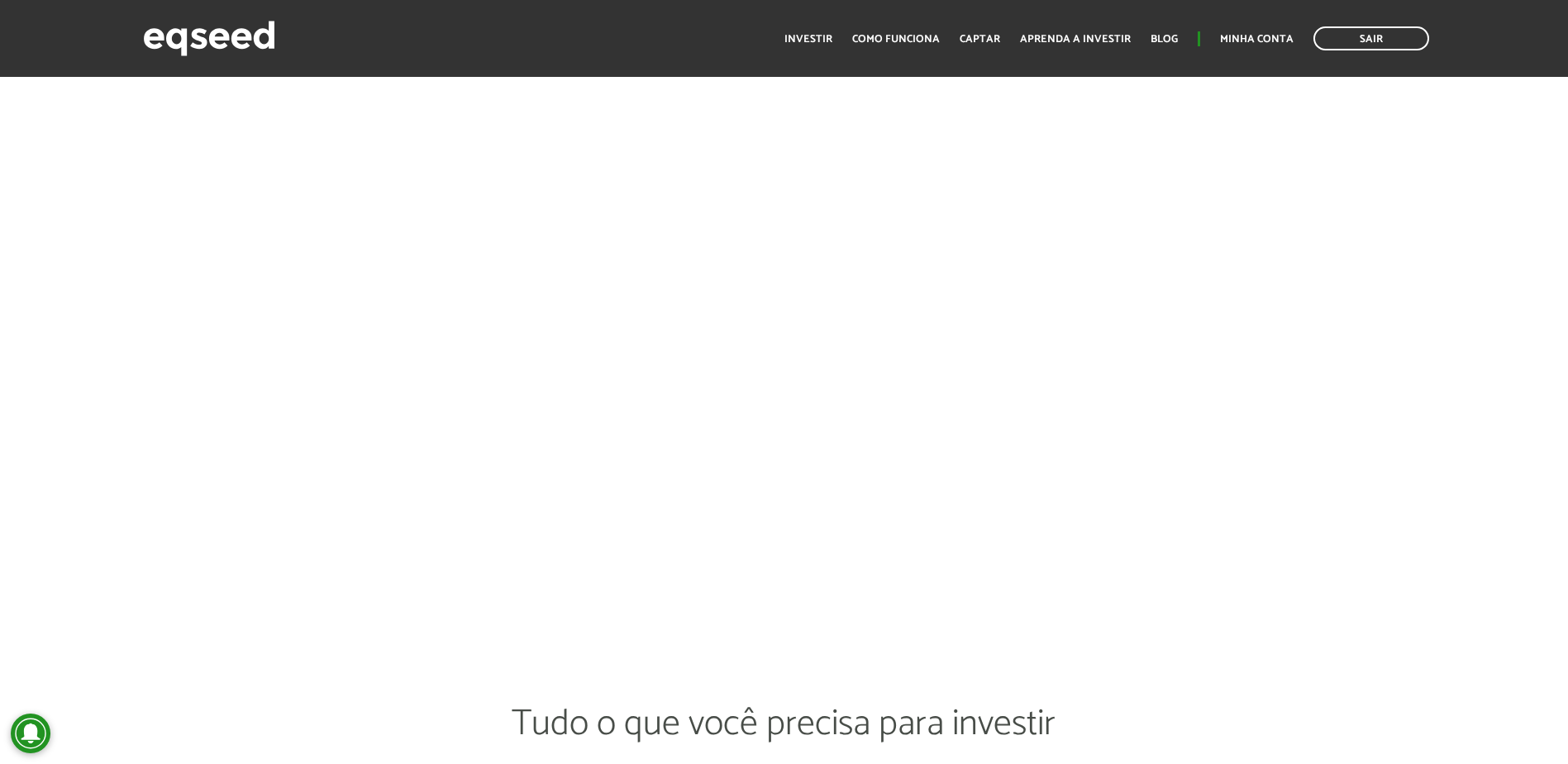
scroll to position [2812, 0]
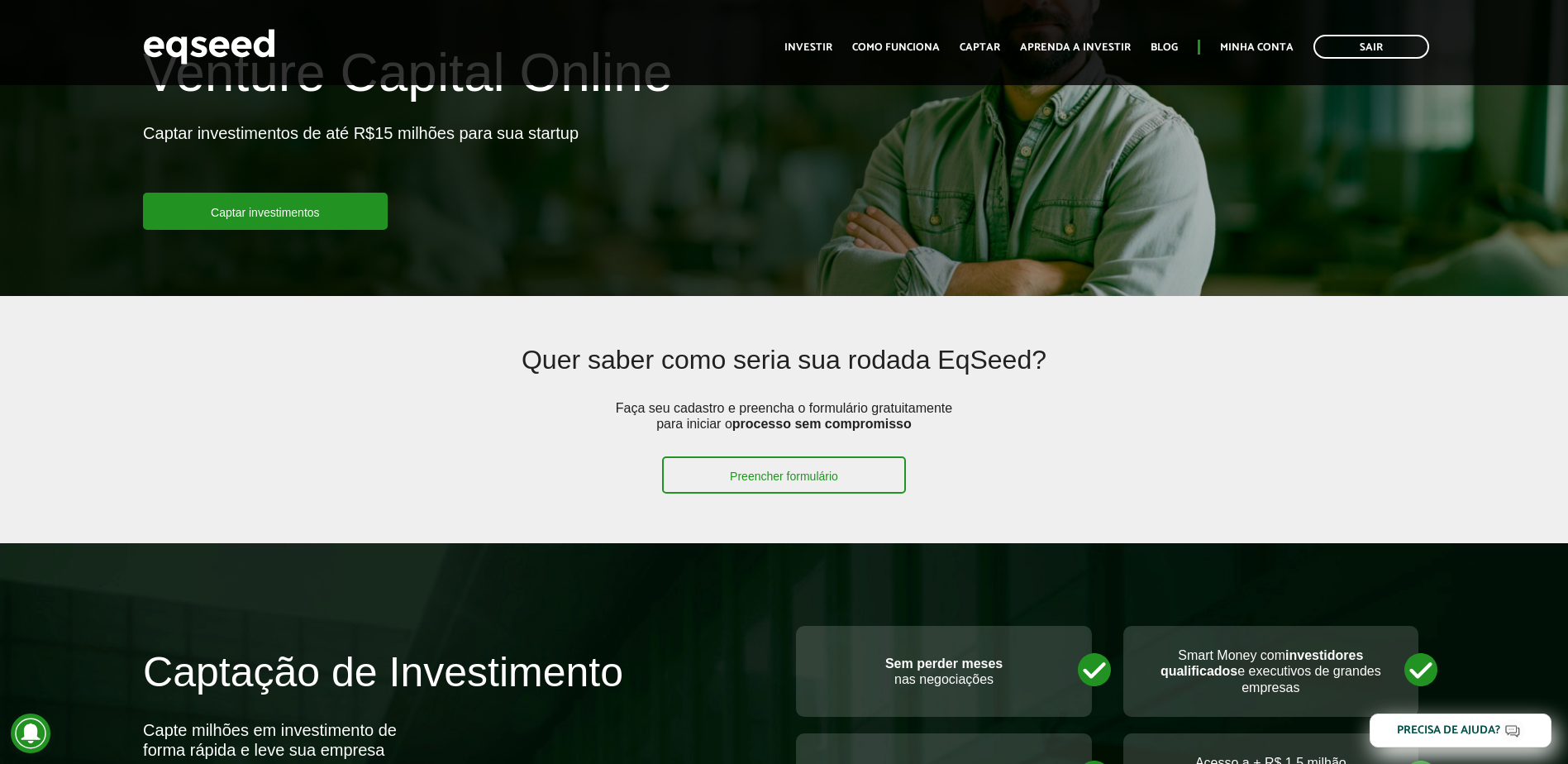
scroll to position [331, 0]
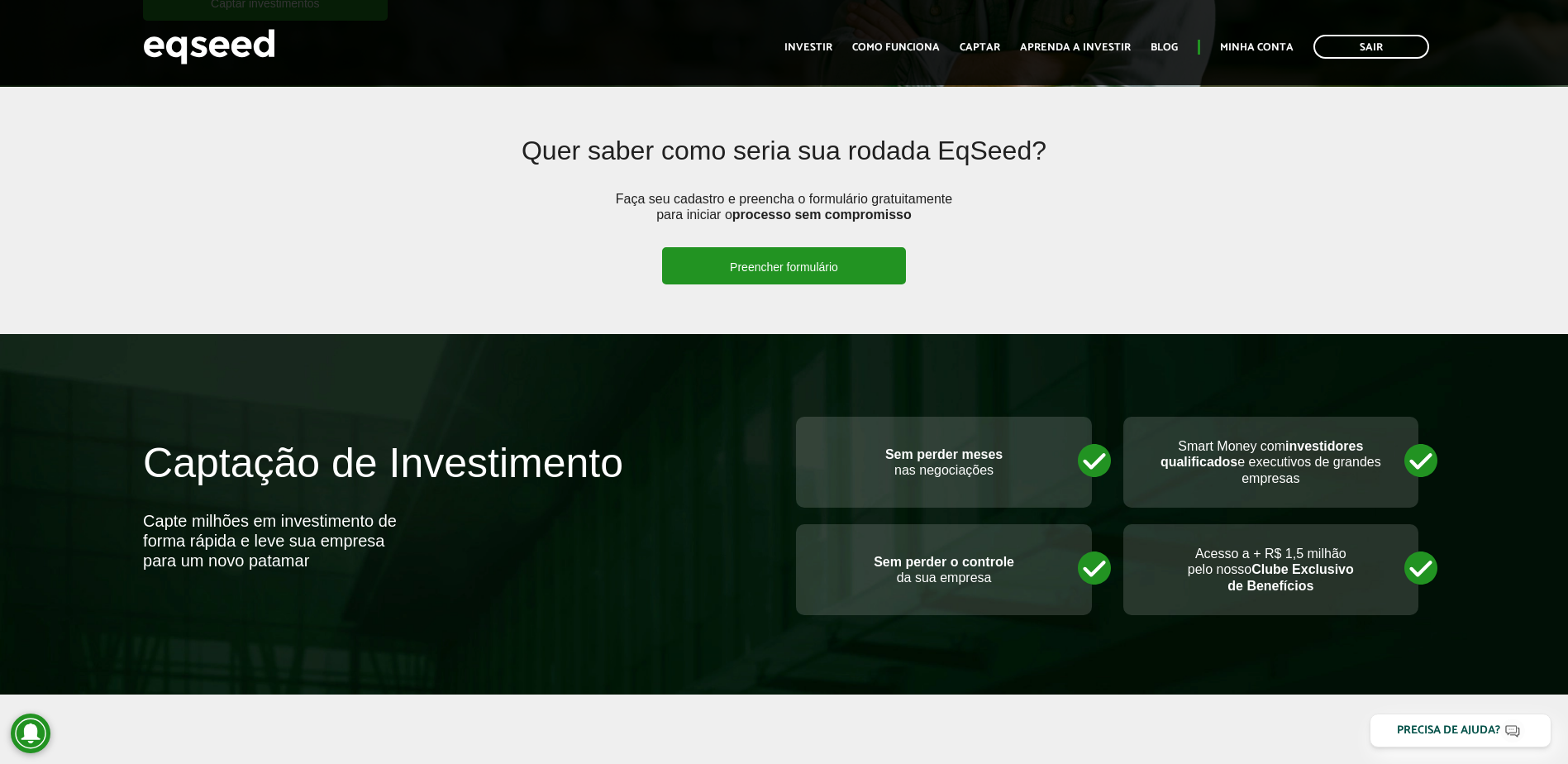
click at [730, 265] on link "Preencher formulário" at bounding box center [784, 265] width 243 height 37
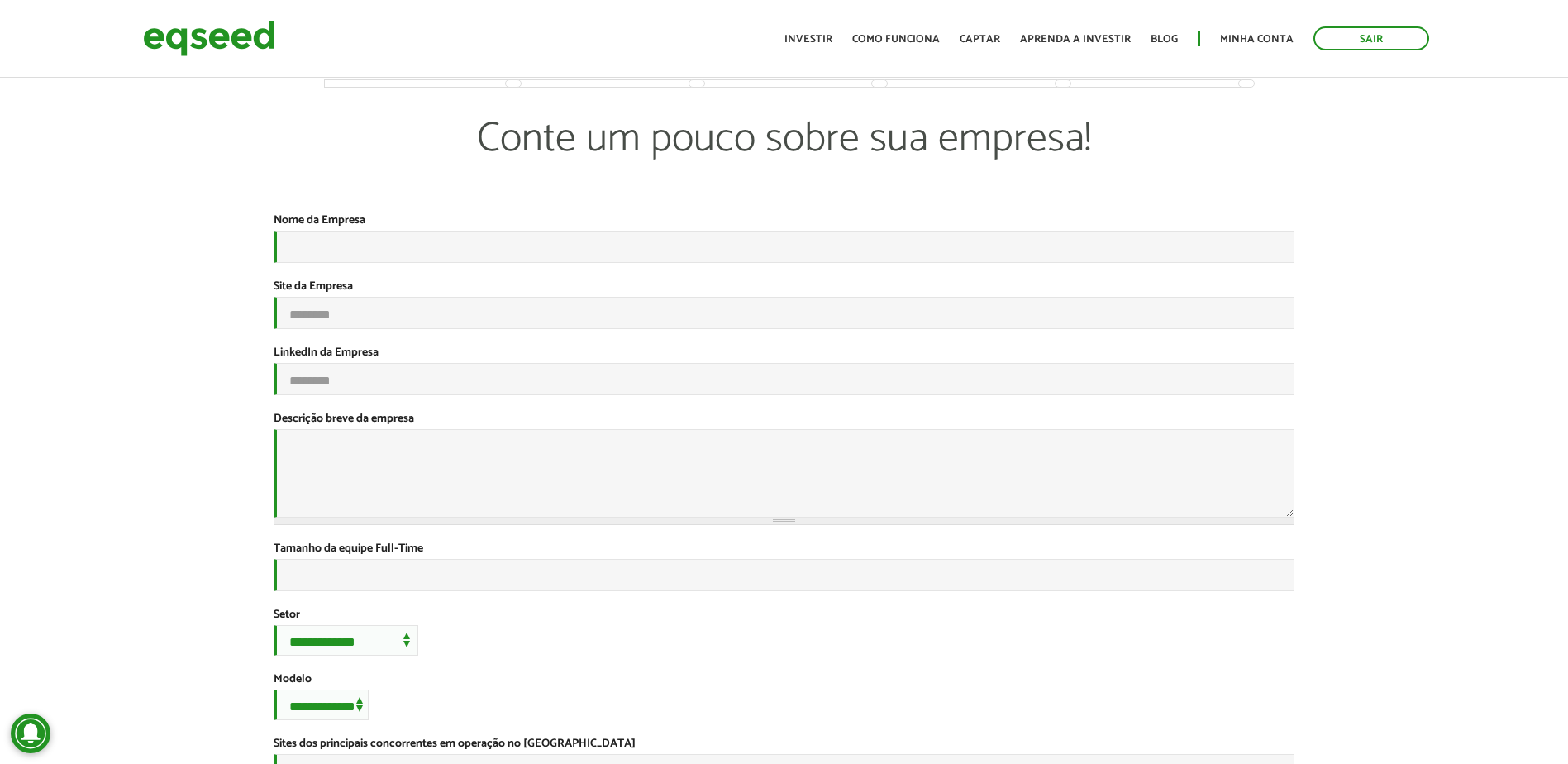
click at [130, 508] on div "**********" at bounding box center [784, 620] width 1568 height 1091
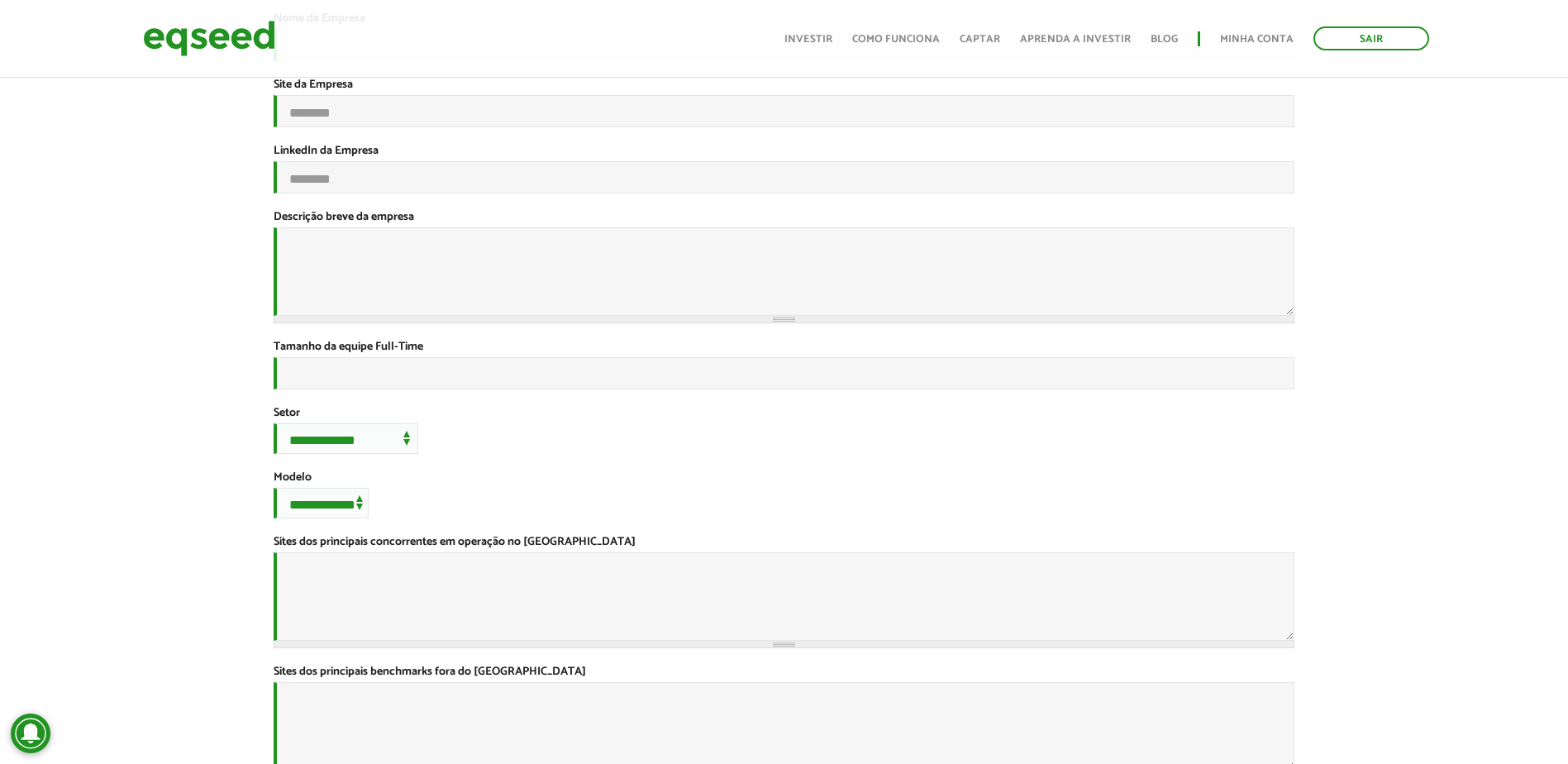
scroll to position [496, 0]
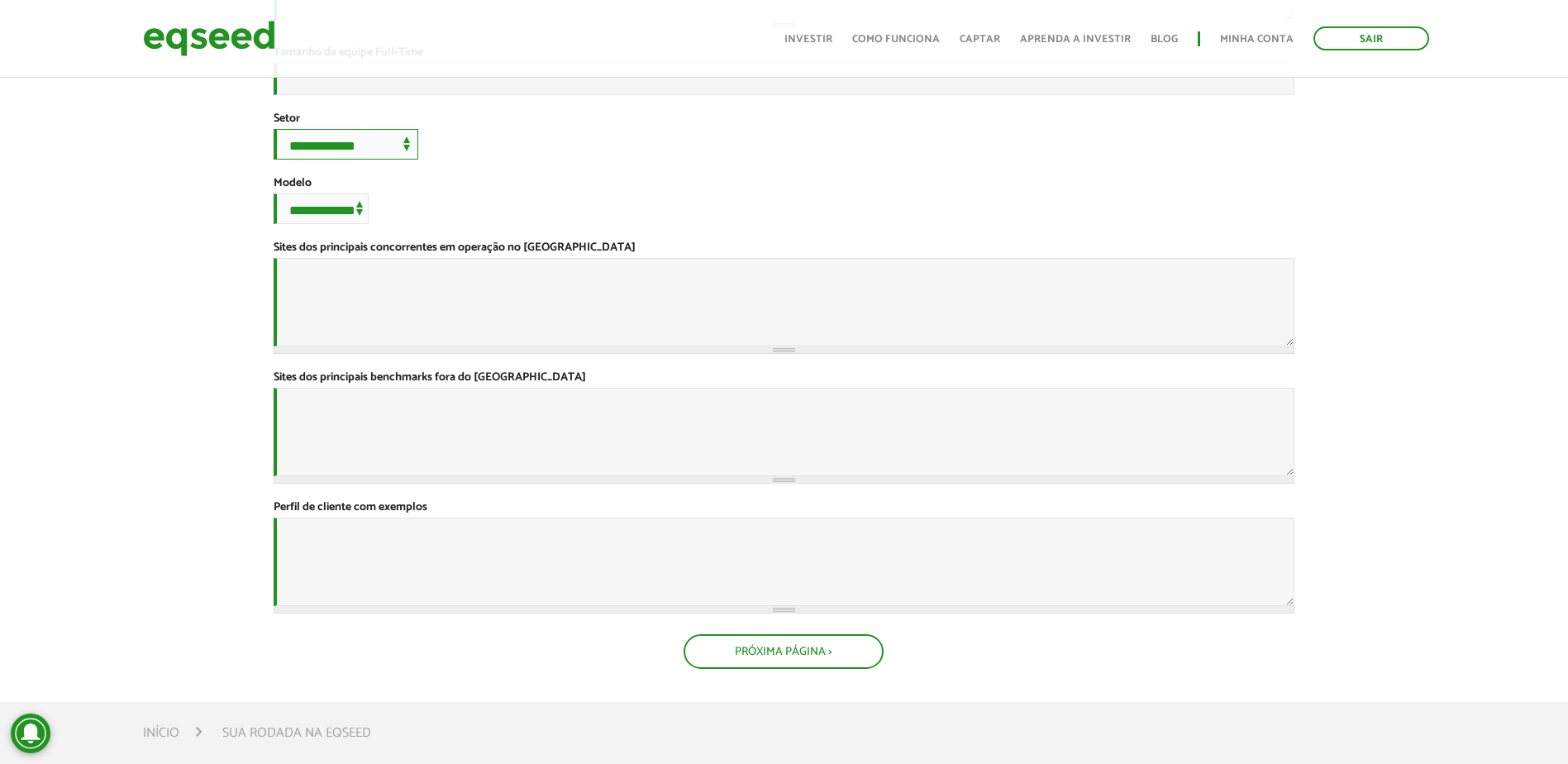
click at [320, 160] on select "**********" at bounding box center [345, 144] width 144 height 31
click at [546, 224] on div "**********" at bounding box center [784, 199] width 1021 height 48
click at [195, 310] on div "**********" at bounding box center [784, 123] width 1568 height 1091
click at [341, 224] on select "**********" at bounding box center [320, 209] width 95 height 31
click at [193, 404] on div "**********" at bounding box center [784, 123] width 1568 height 1091
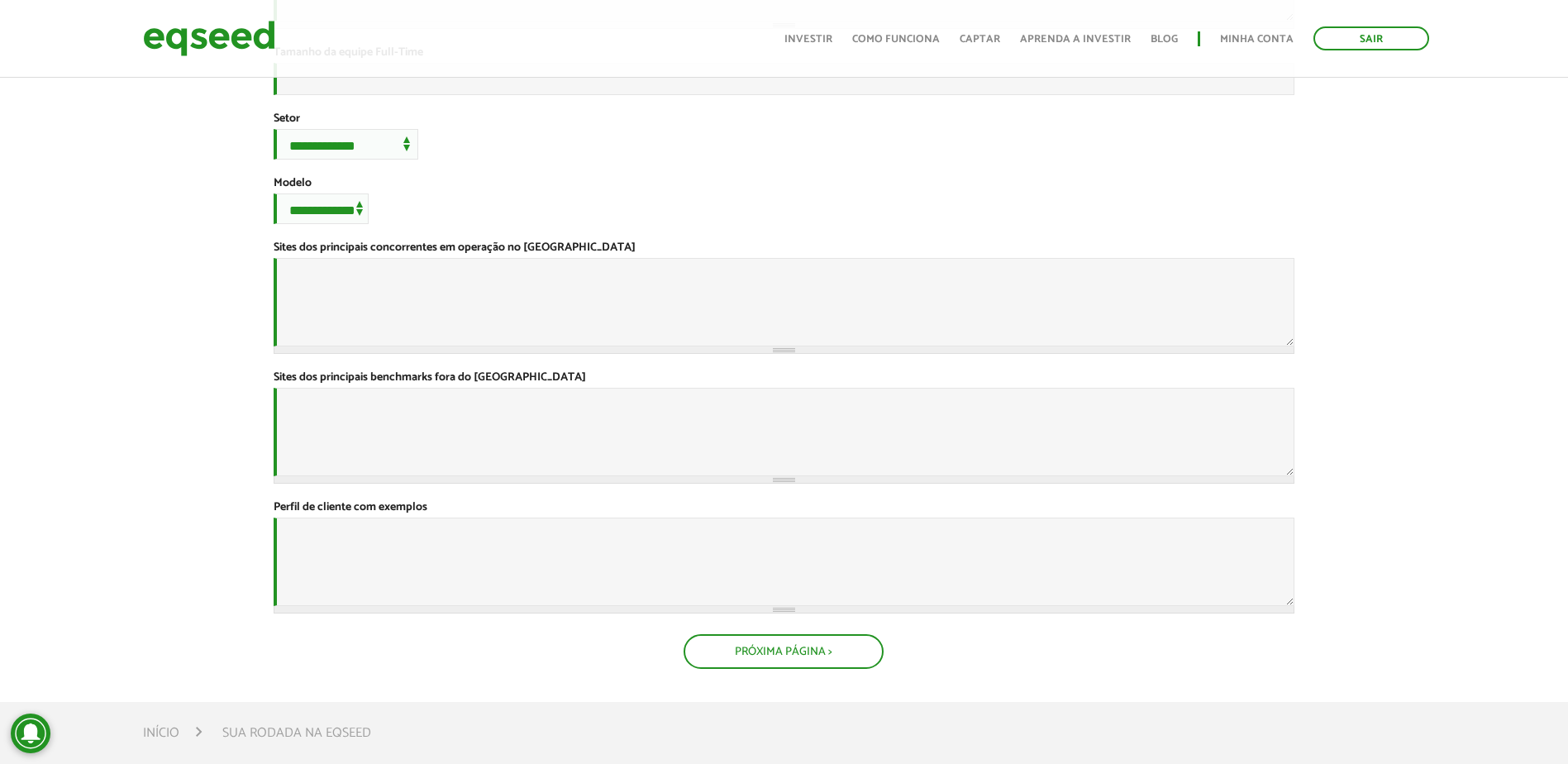
click at [567, 224] on div "**********" at bounding box center [784, 199] width 1021 height 48
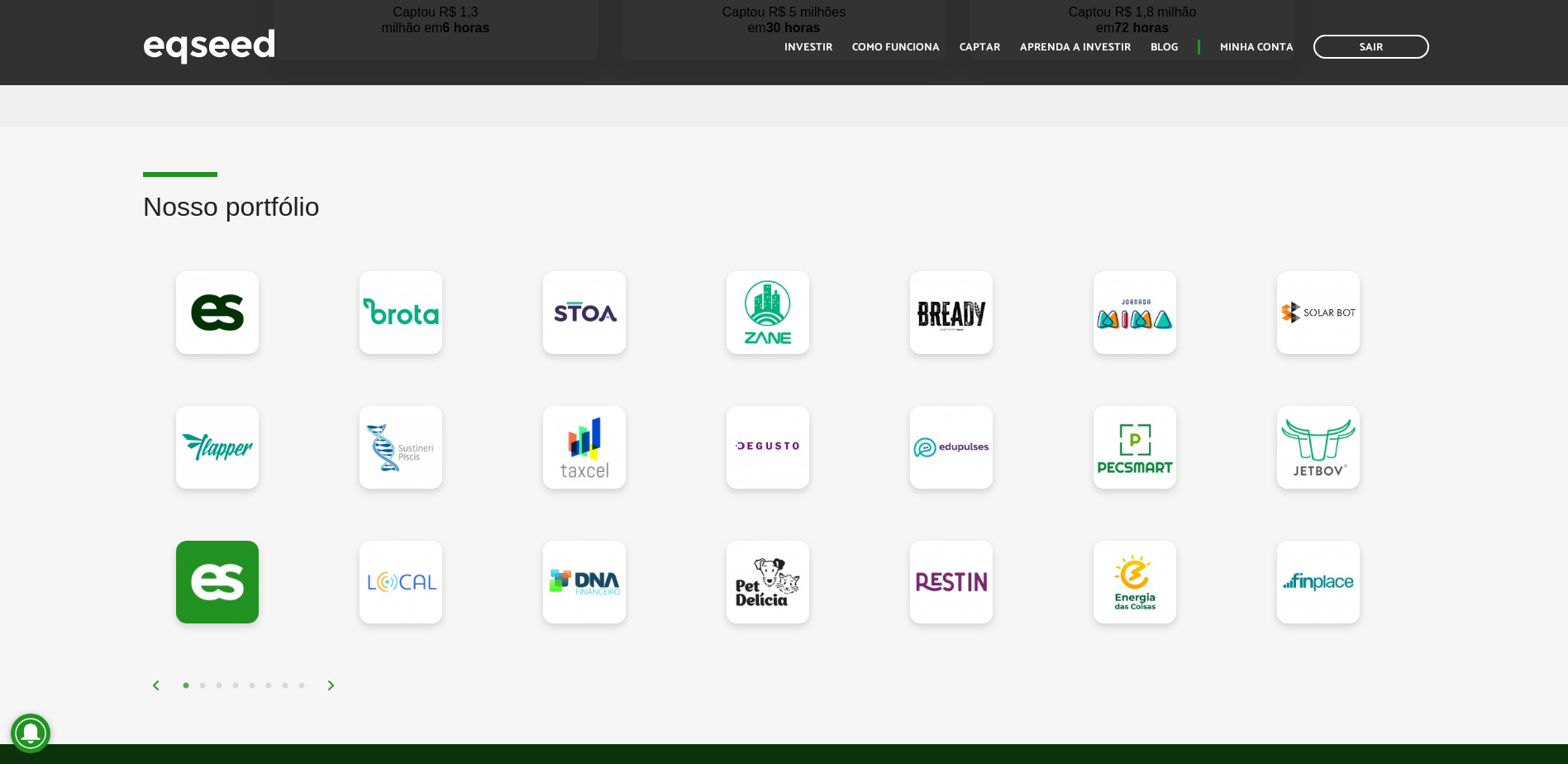
scroll to position [1311, 0]
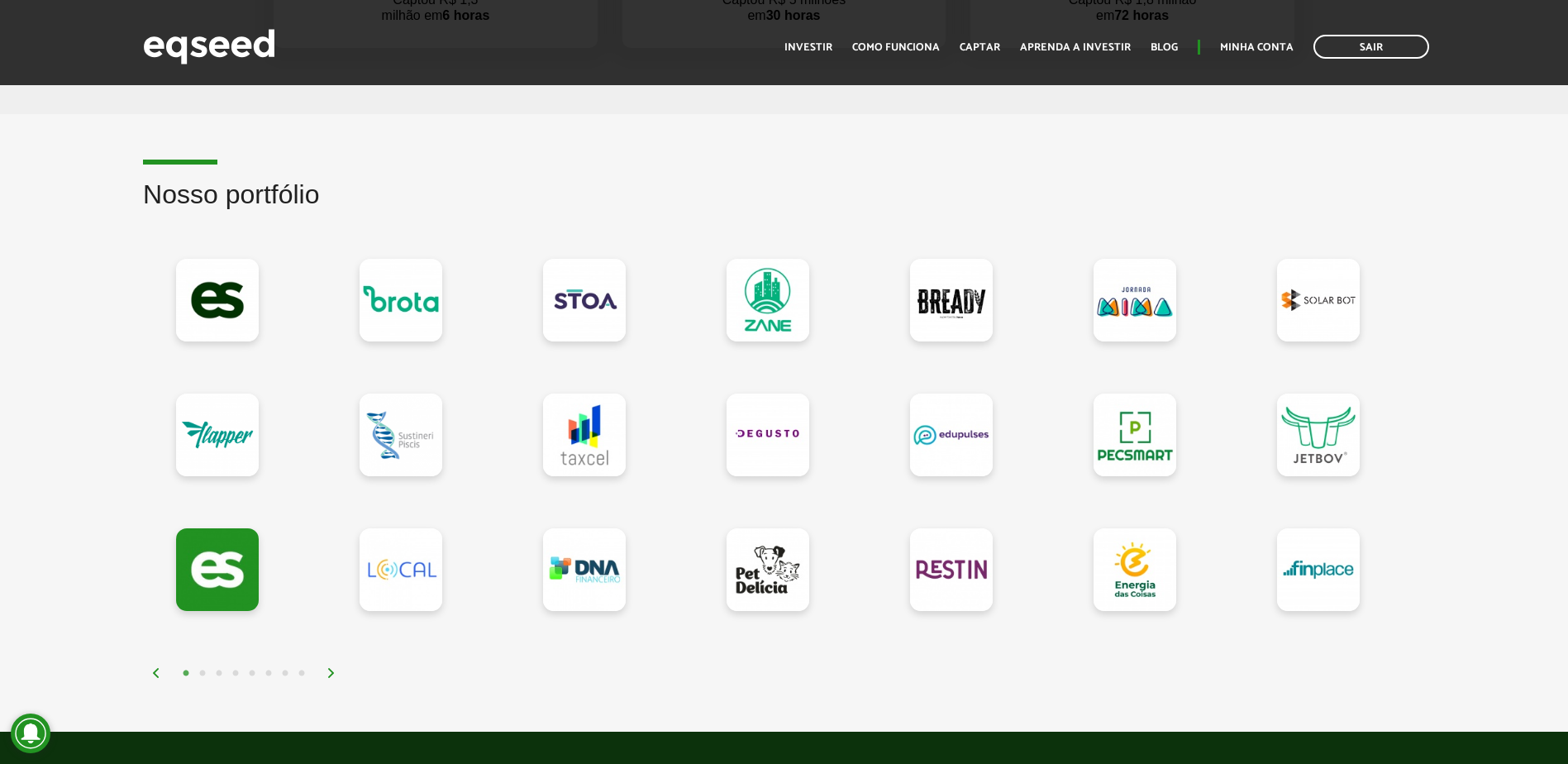
click at [289, 195] on h2 "Nosso portfólio" at bounding box center [784, 207] width 1282 height 54
drag, startPoint x: 289, startPoint y: 195, endPoint x: 216, endPoint y: 184, distance: 73.8
click at [216, 184] on h2 "Nosso portfólio" at bounding box center [784, 207] width 1282 height 54
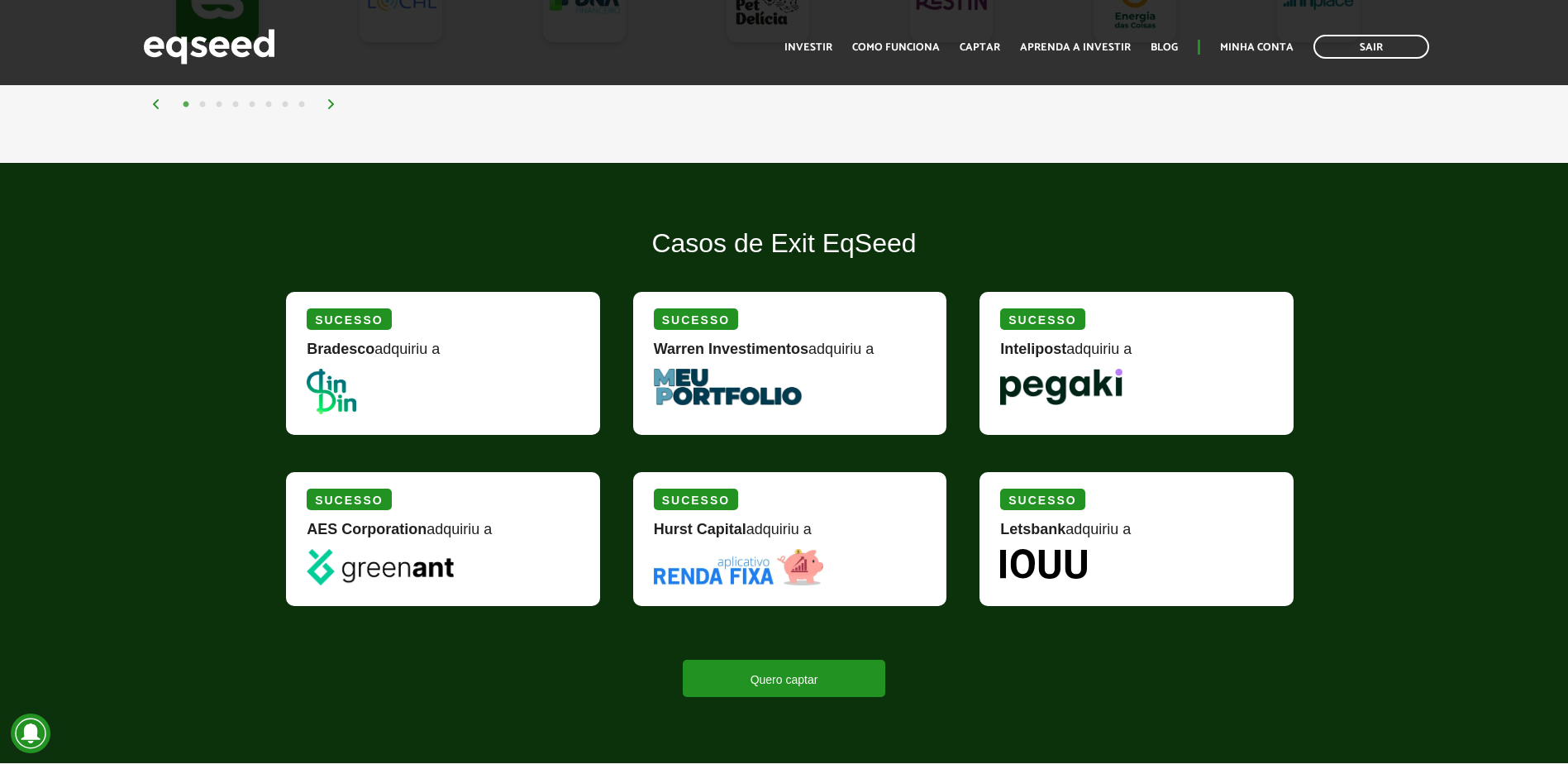
scroll to position [2055, 0]
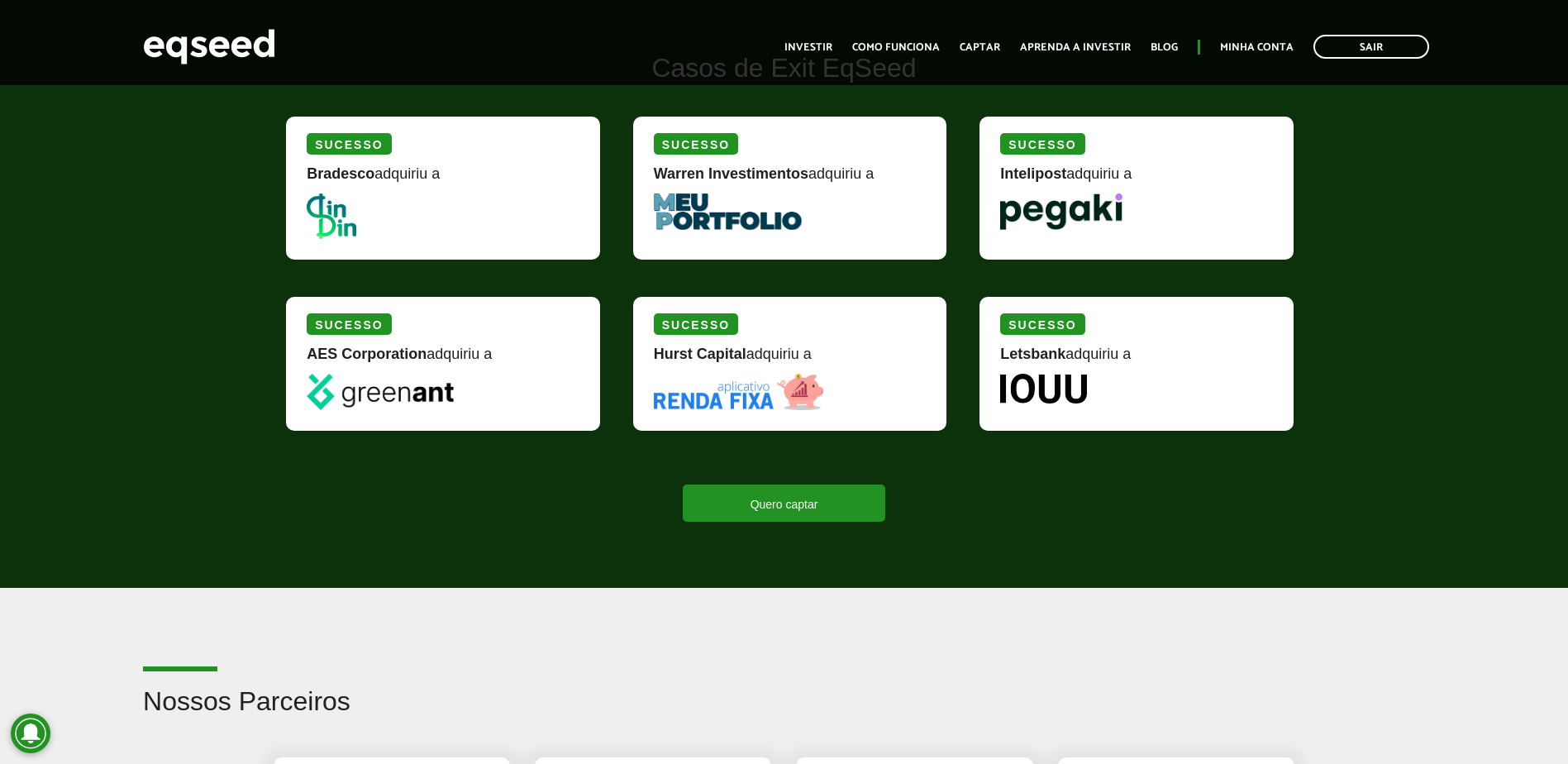
click at [738, 174] on strong "Warren Investimentos" at bounding box center [730, 173] width 154 height 16
drag, startPoint x: 738, startPoint y: 174, endPoint x: 680, endPoint y: 171, distance: 58.1
click at [680, 171] on strong "Warren Investimentos" at bounding box center [730, 173] width 154 height 16
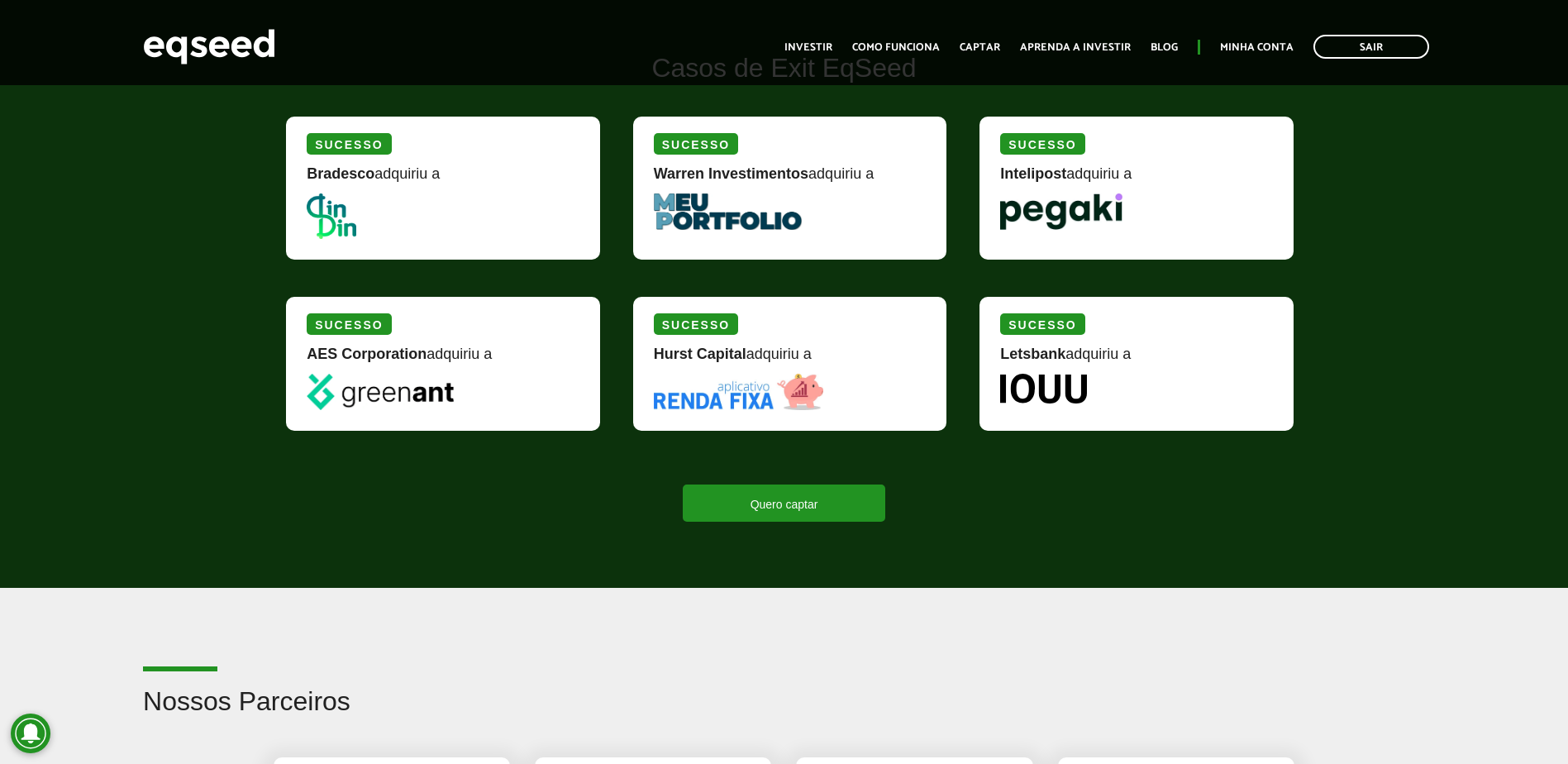
drag, startPoint x: 680, startPoint y: 171, endPoint x: 723, endPoint y: 174, distance: 43.1
click at [723, 174] on strong "Warren Investimentos" at bounding box center [730, 173] width 154 height 16
click at [830, 222] on picture at bounding box center [790, 212] width 273 height 36
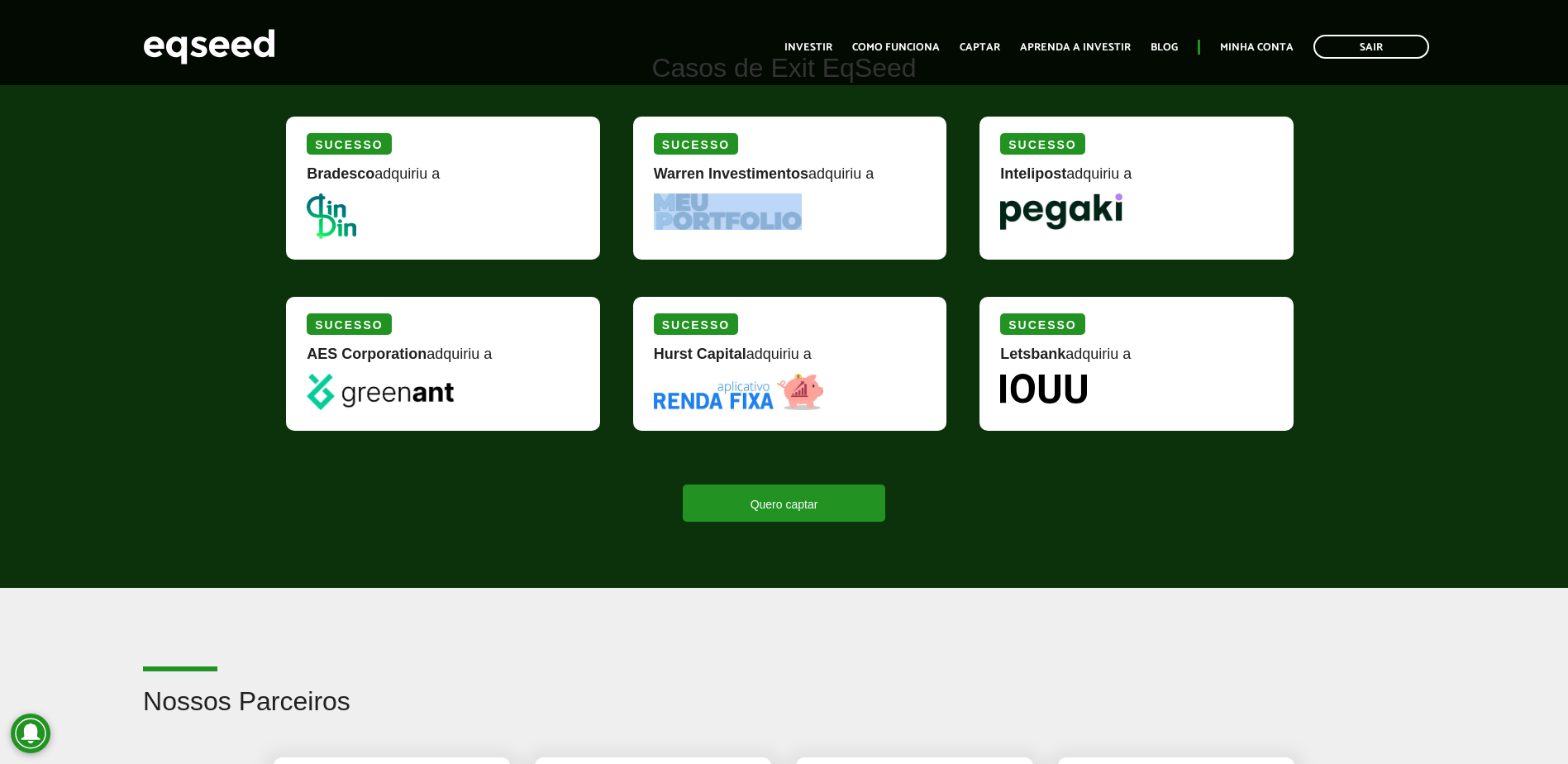
drag, startPoint x: 830, startPoint y: 222, endPoint x: 834, endPoint y: 230, distance: 8.9
click at [834, 230] on div "Sucesso Warren Investimentos adquiriu a" at bounding box center [790, 188] width 314 height 143
click at [337, 226] on img at bounding box center [331, 216] width 50 height 45
click at [431, 230] on picture at bounding box center [443, 216] width 273 height 45
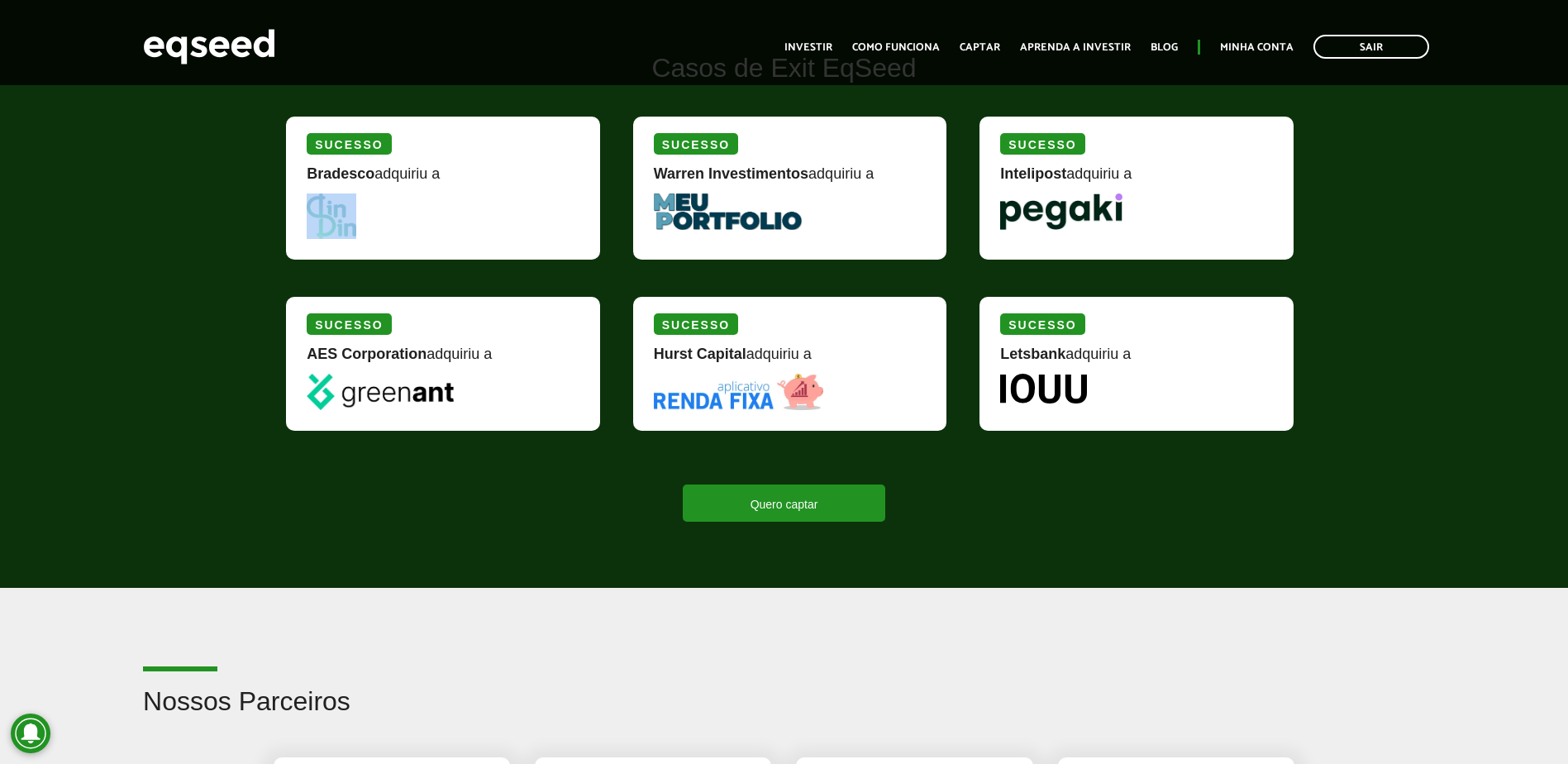
drag, startPoint x: 431, startPoint y: 230, endPoint x: 382, endPoint y: 229, distance: 49.0
click at [382, 229] on picture at bounding box center [443, 216] width 273 height 45
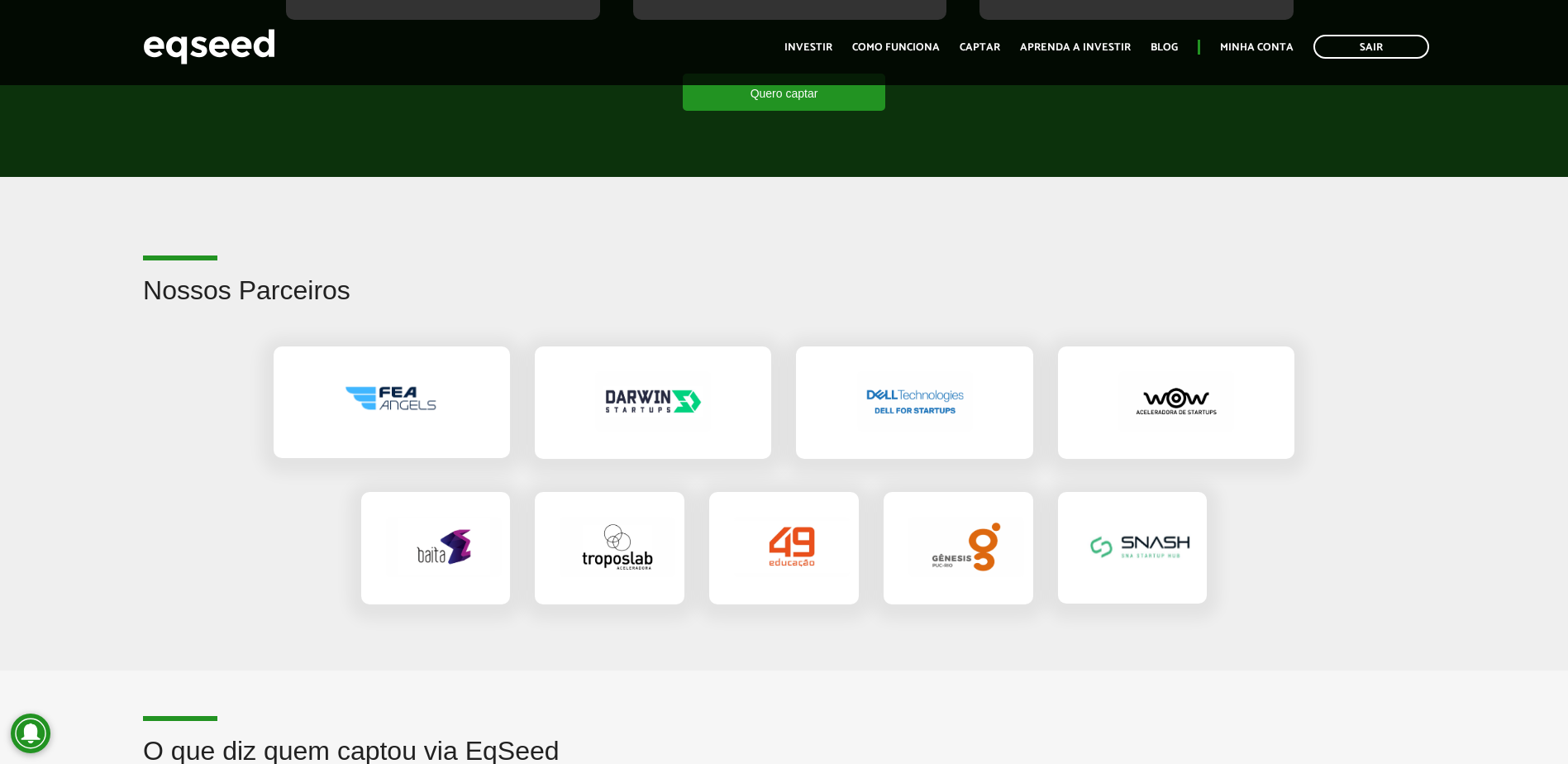
scroll to position [2717, 0]
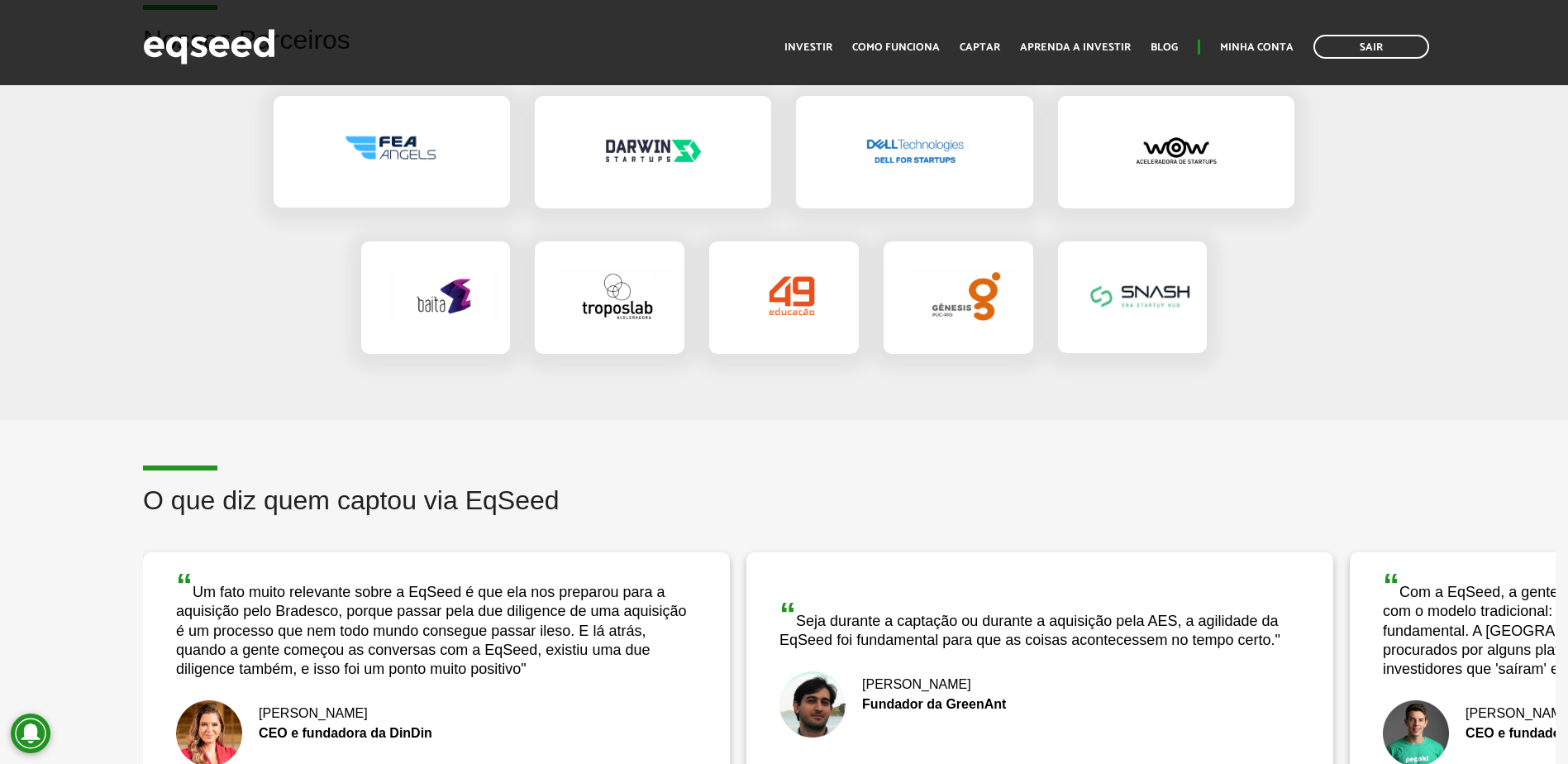
click at [1263, 333] on div at bounding box center [784, 297] width 1046 height 145
drag, startPoint x: 1263, startPoint y: 333, endPoint x: 1244, endPoint y: 358, distance: 31.4
click at [1244, 358] on div at bounding box center [784, 297] width 1046 height 145
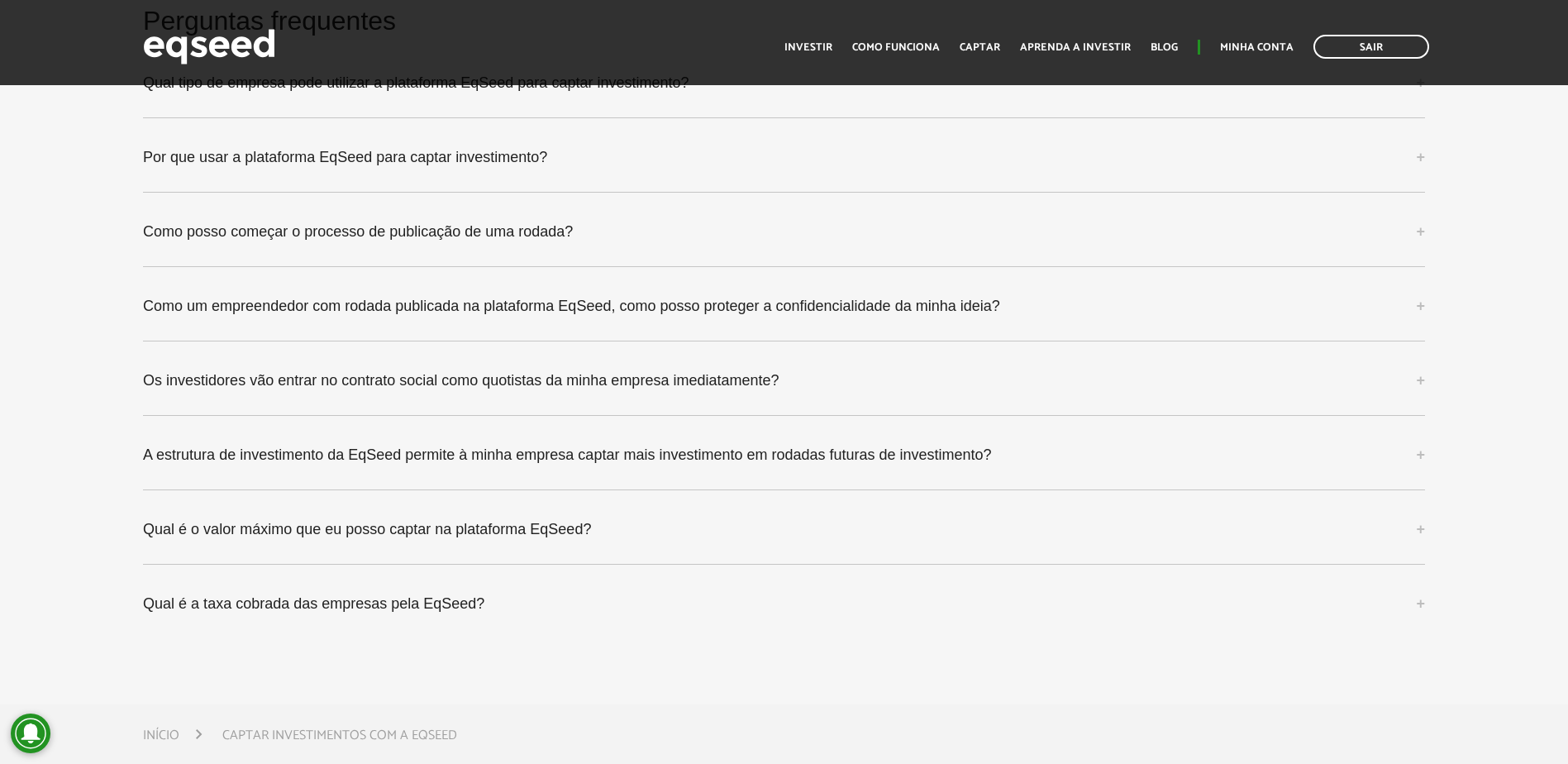
scroll to position [4536, 0]
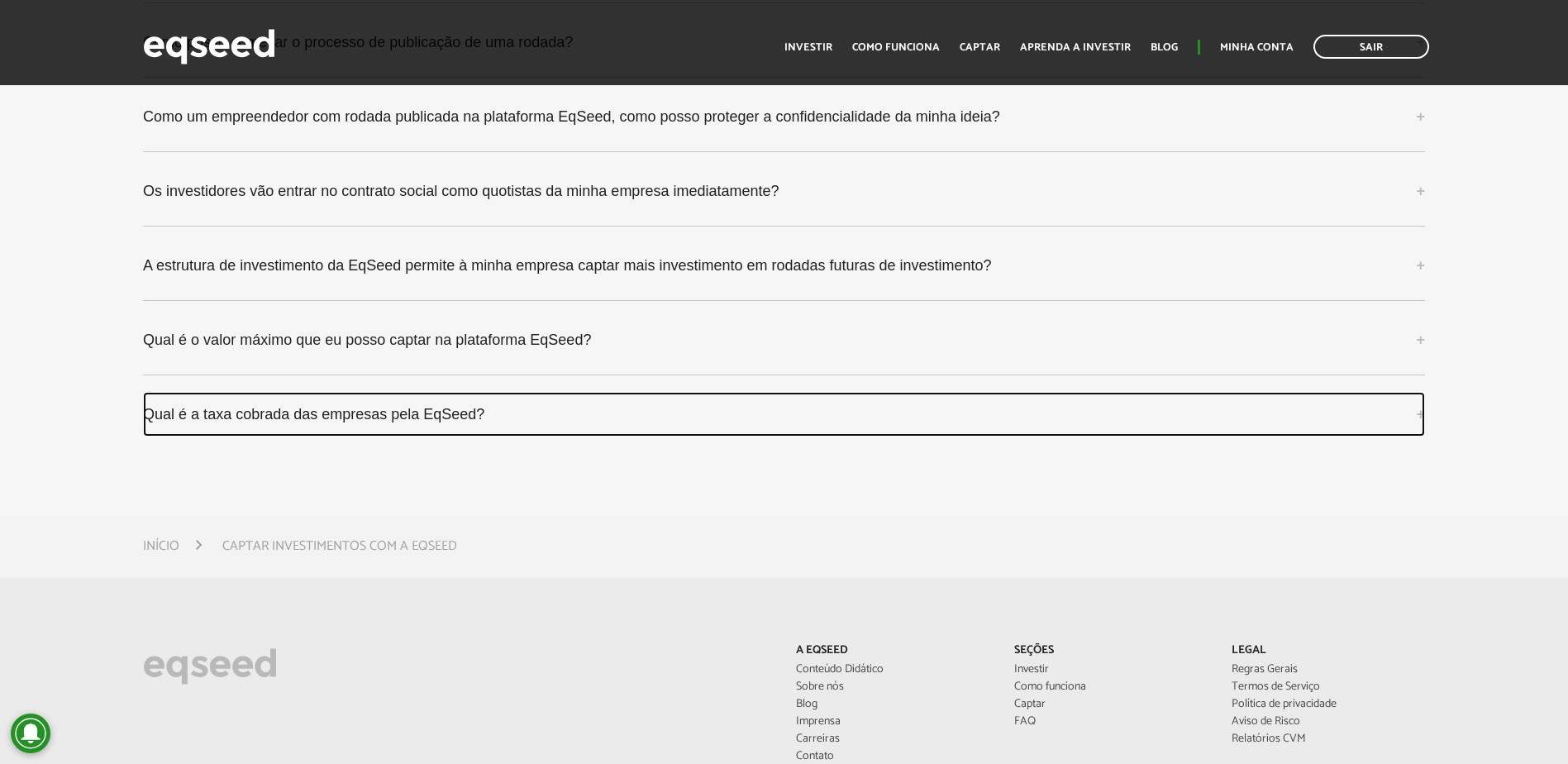
click at [413, 423] on link "Qual é a taxa cobrada das empresas pela EqSeed?" at bounding box center [784, 415] width 1282 height 45
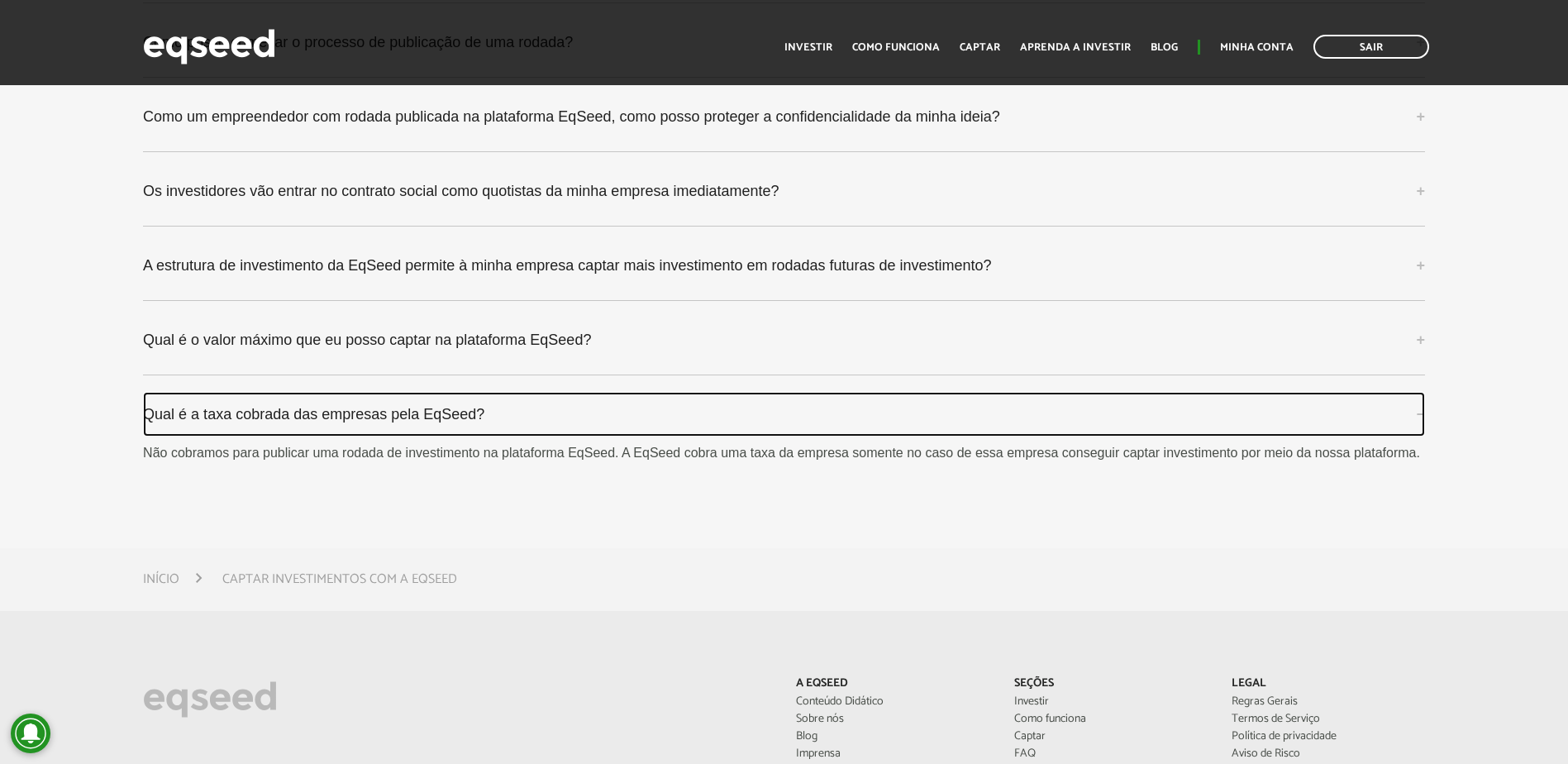
click at [431, 415] on link "Qual é a taxa cobrada das empresas pela EqSeed?" at bounding box center [784, 415] width 1282 height 45
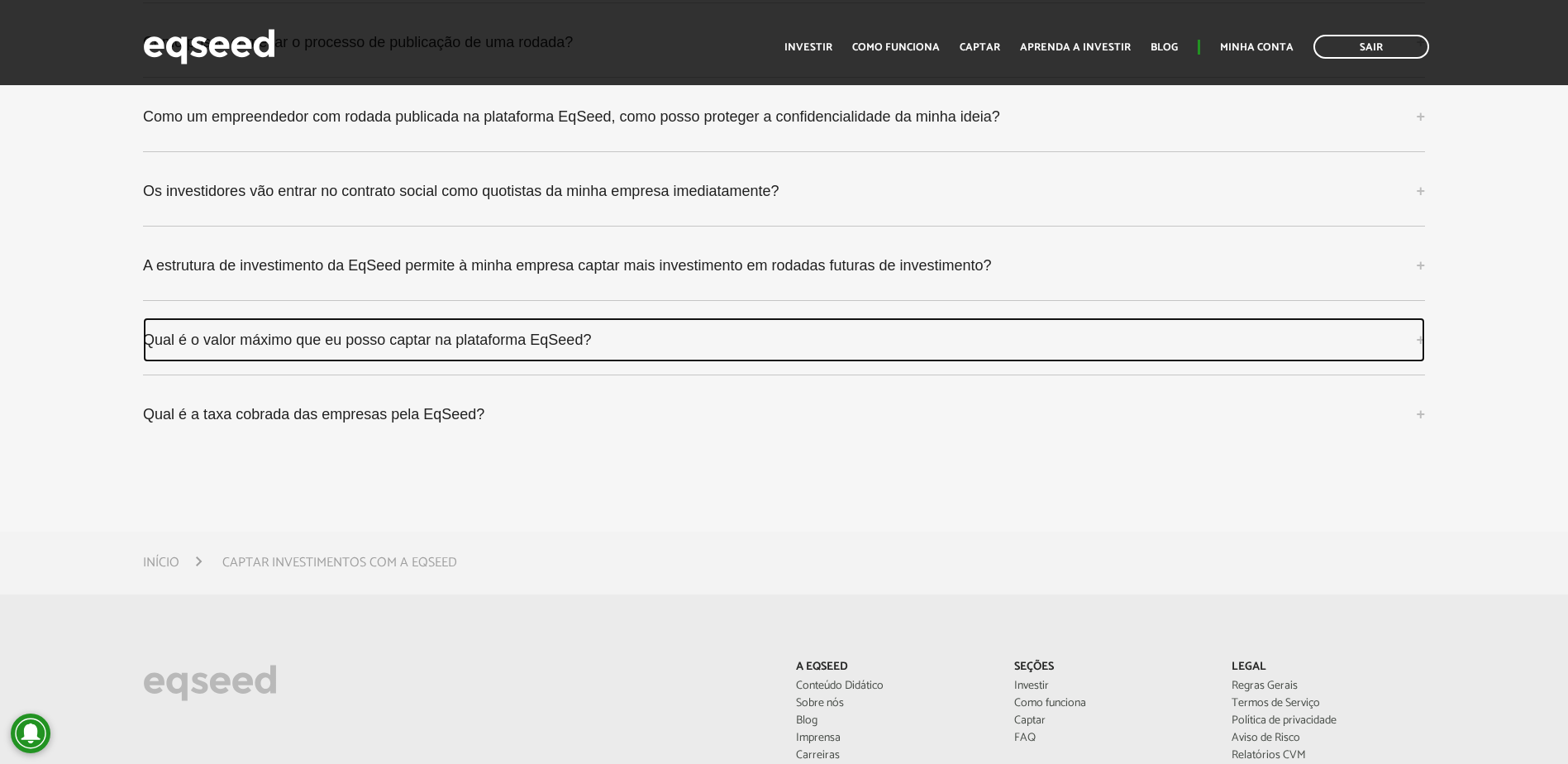
click at [486, 352] on link "Qual é o valor máximo que eu posso captar na plataforma EqSeed?" at bounding box center [784, 340] width 1282 height 45
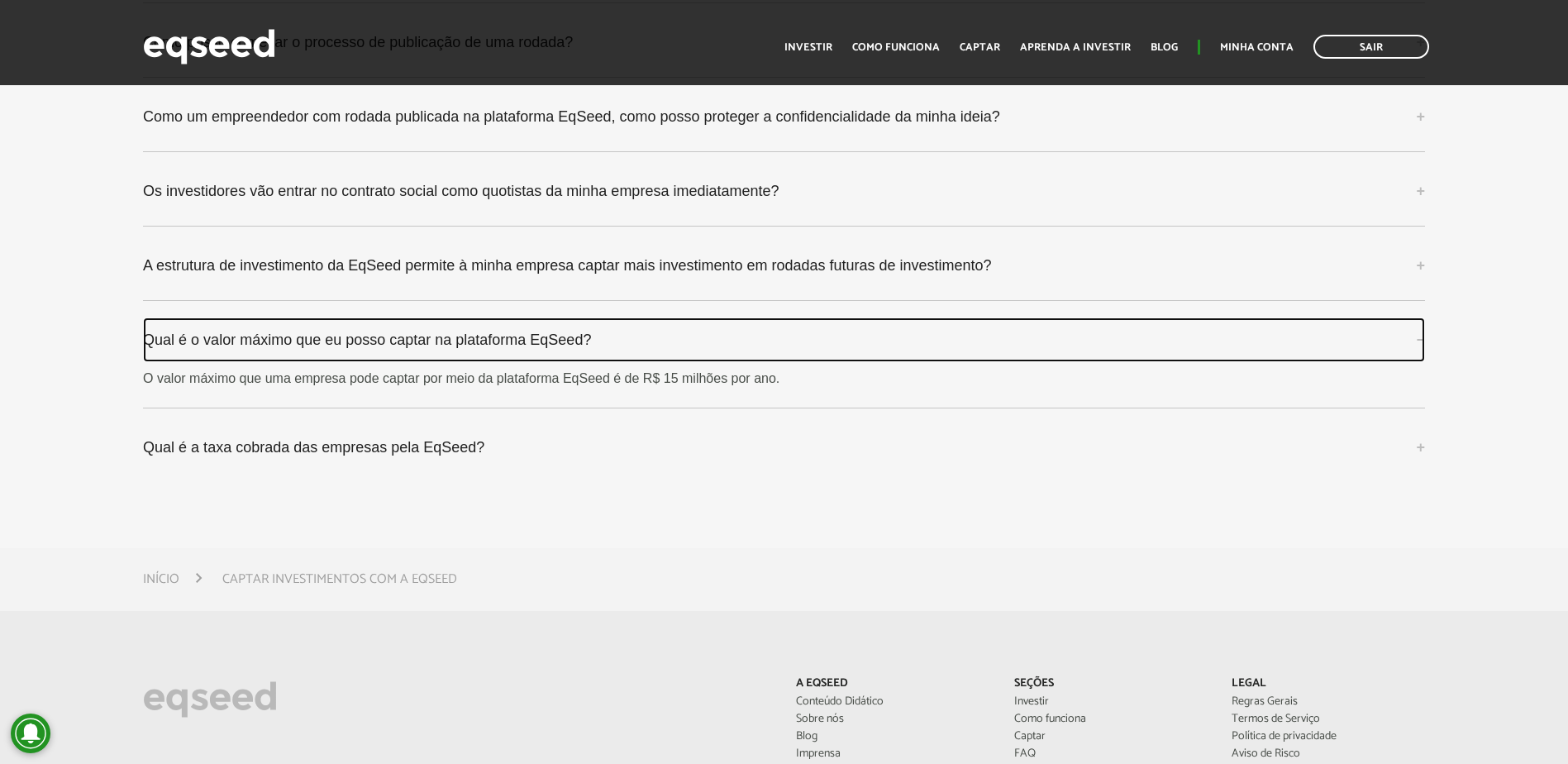
click at [486, 352] on link "Qual é o valor máximo que eu posso captar na plataforma EqSeed?" at bounding box center [784, 340] width 1282 height 45
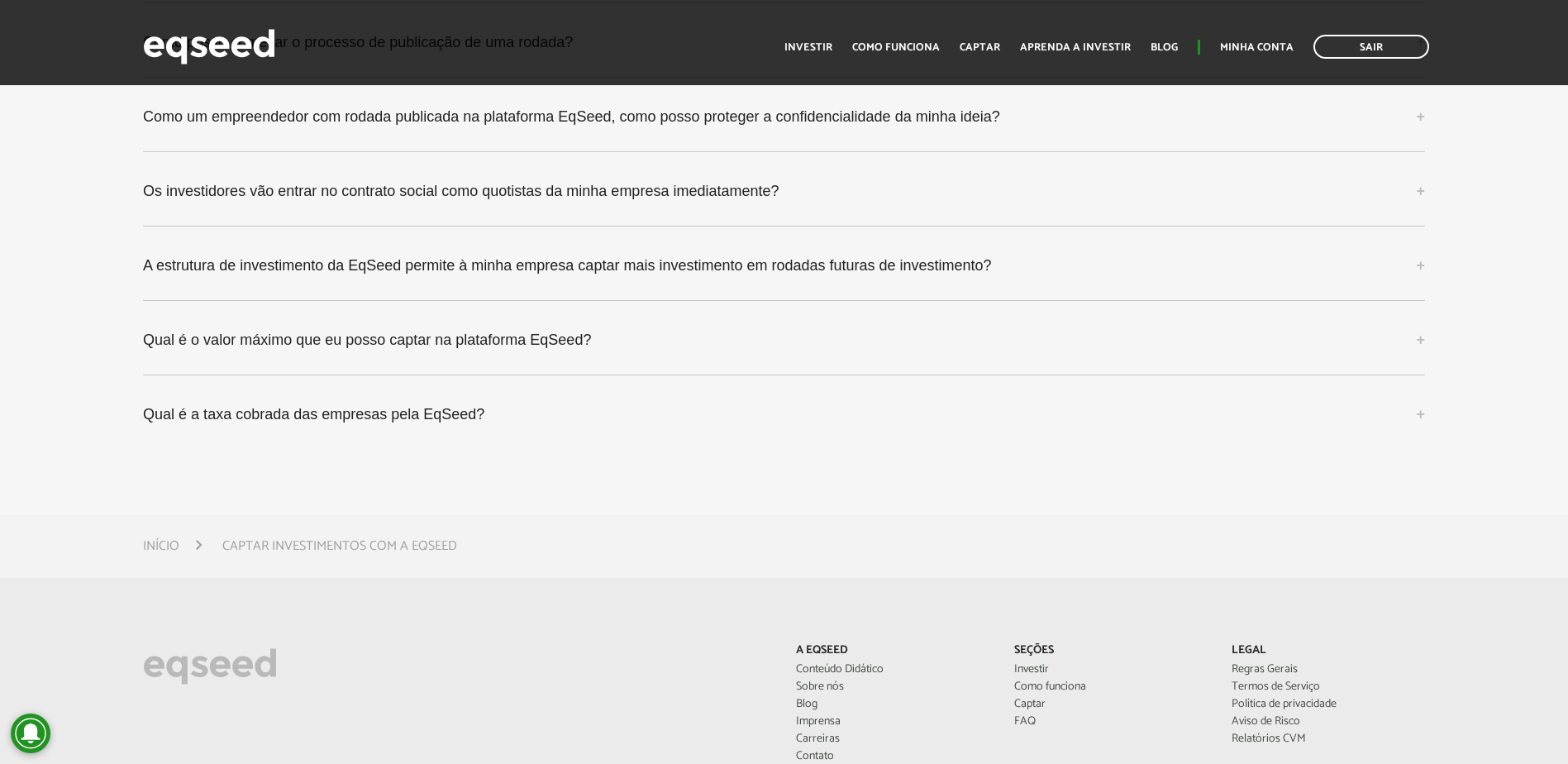
click at [515, 365] on div "Qual é o valor máximo que eu posso captar na plataforma EqSeed? O valor máximo …" at bounding box center [784, 346] width 1282 height 58
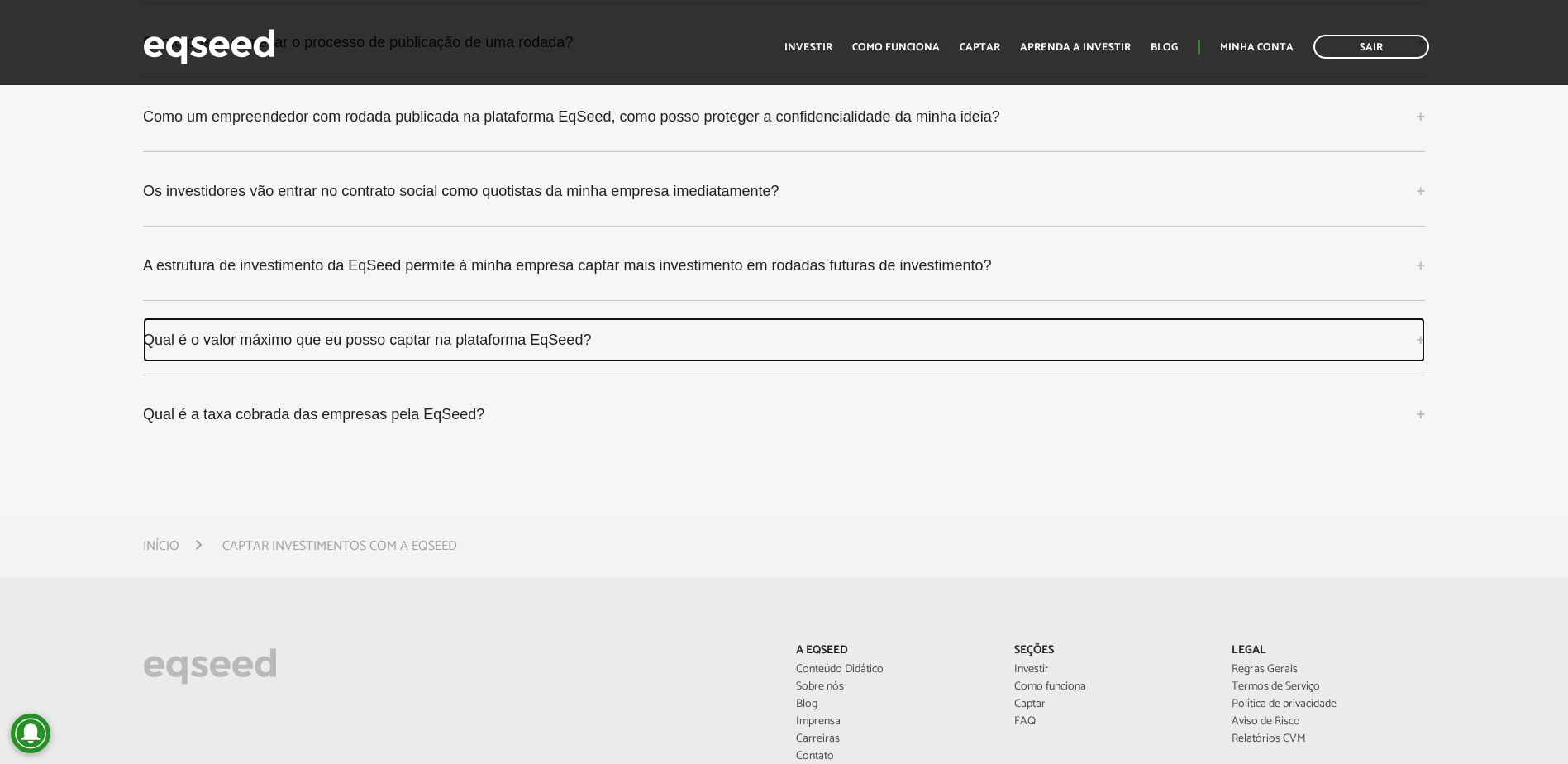
click at [521, 354] on link "Qual é o valor máximo que eu posso captar na plataforma EqSeed?" at bounding box center [784, 340] width 1282 height 45
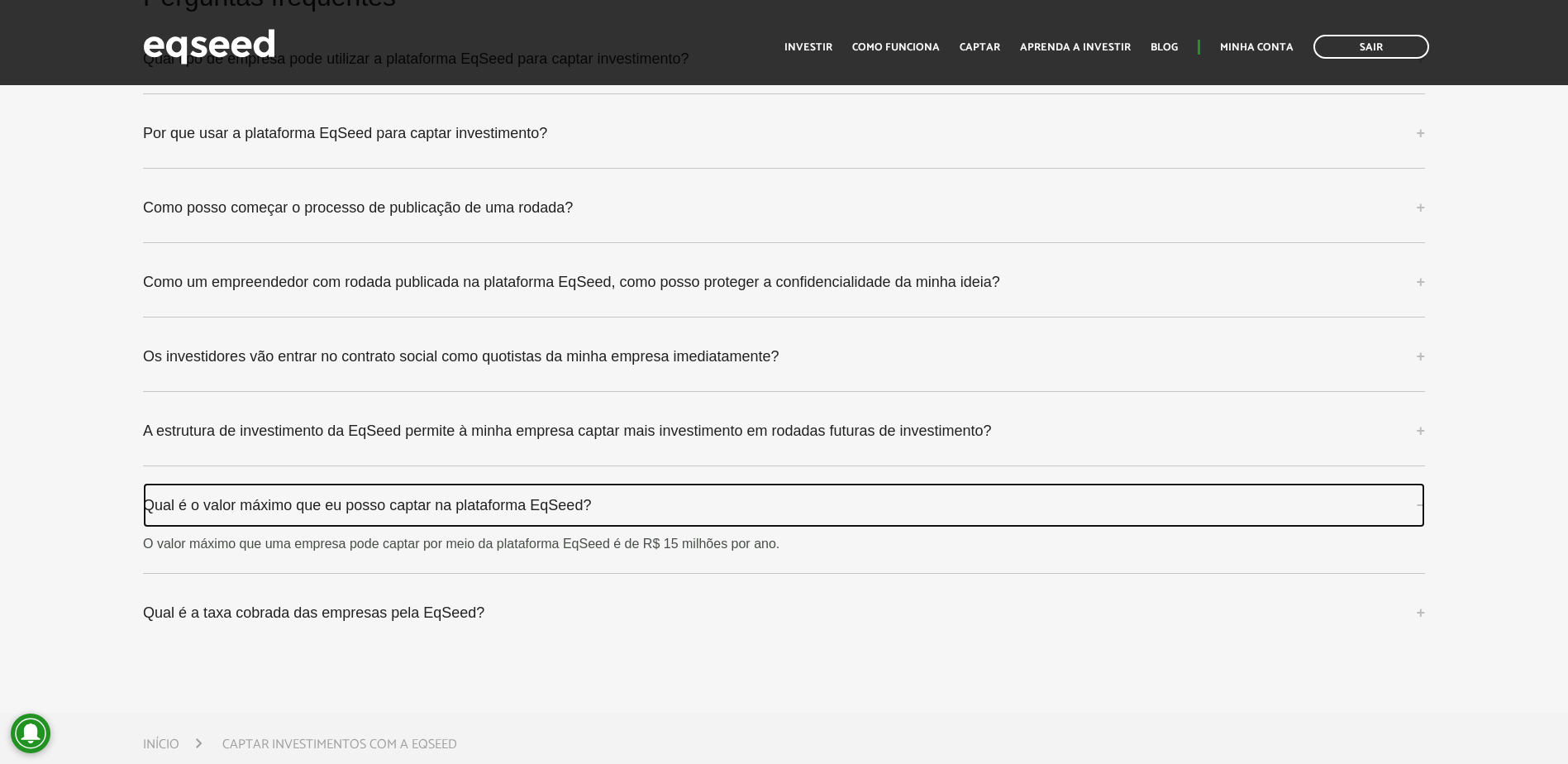
click at [567, 497] on link "Qual é o valor máximo que eu posso captar na plataforma EqSeed?" at bounding box center [784, 505] width 1282 height 45
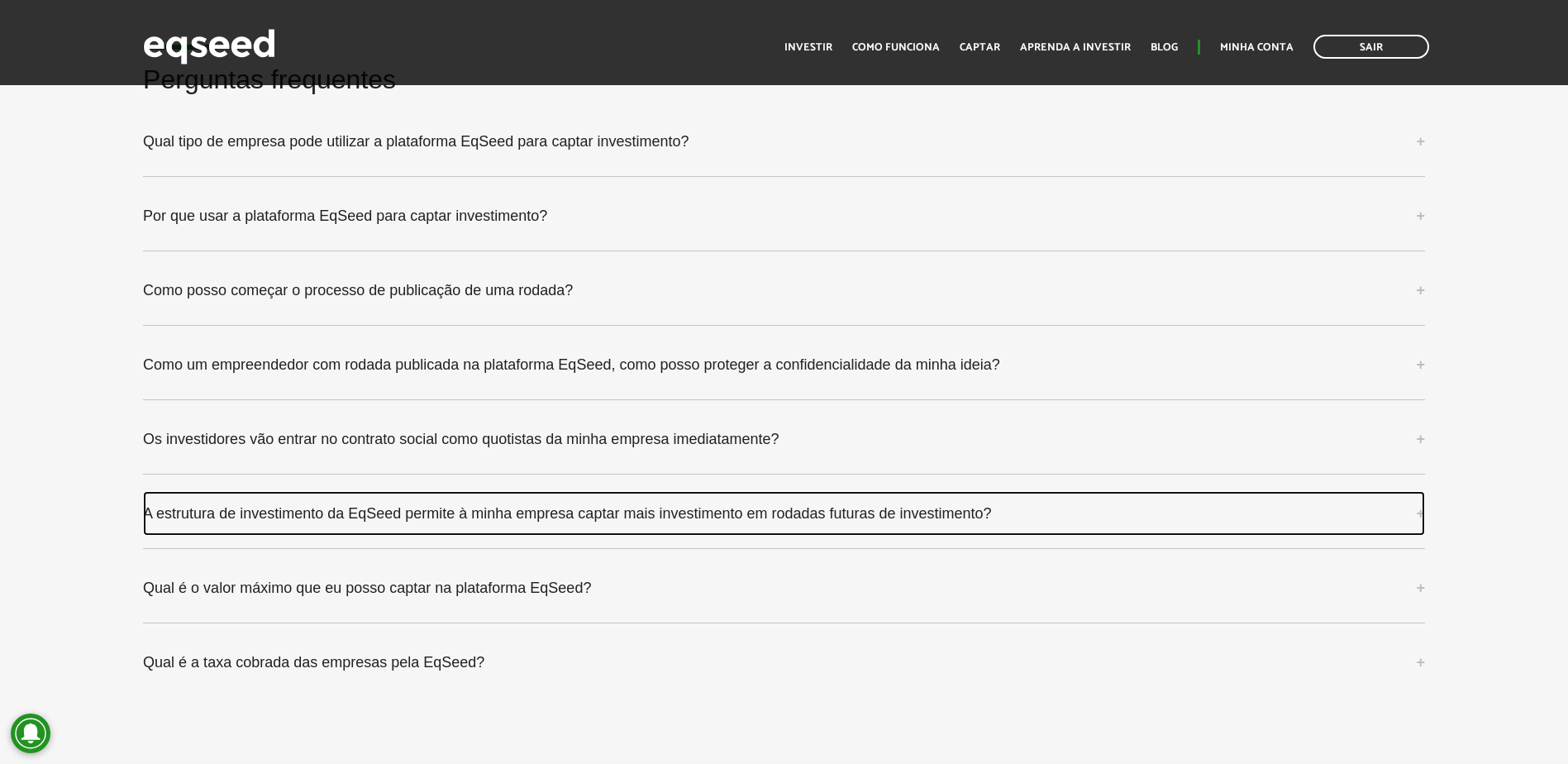
click at [529, 526] on link "A estrutura de investimento da EqSeed permite à minha empresa captar mais inves…" at bounding box center [784, 514] width 1282 height 45
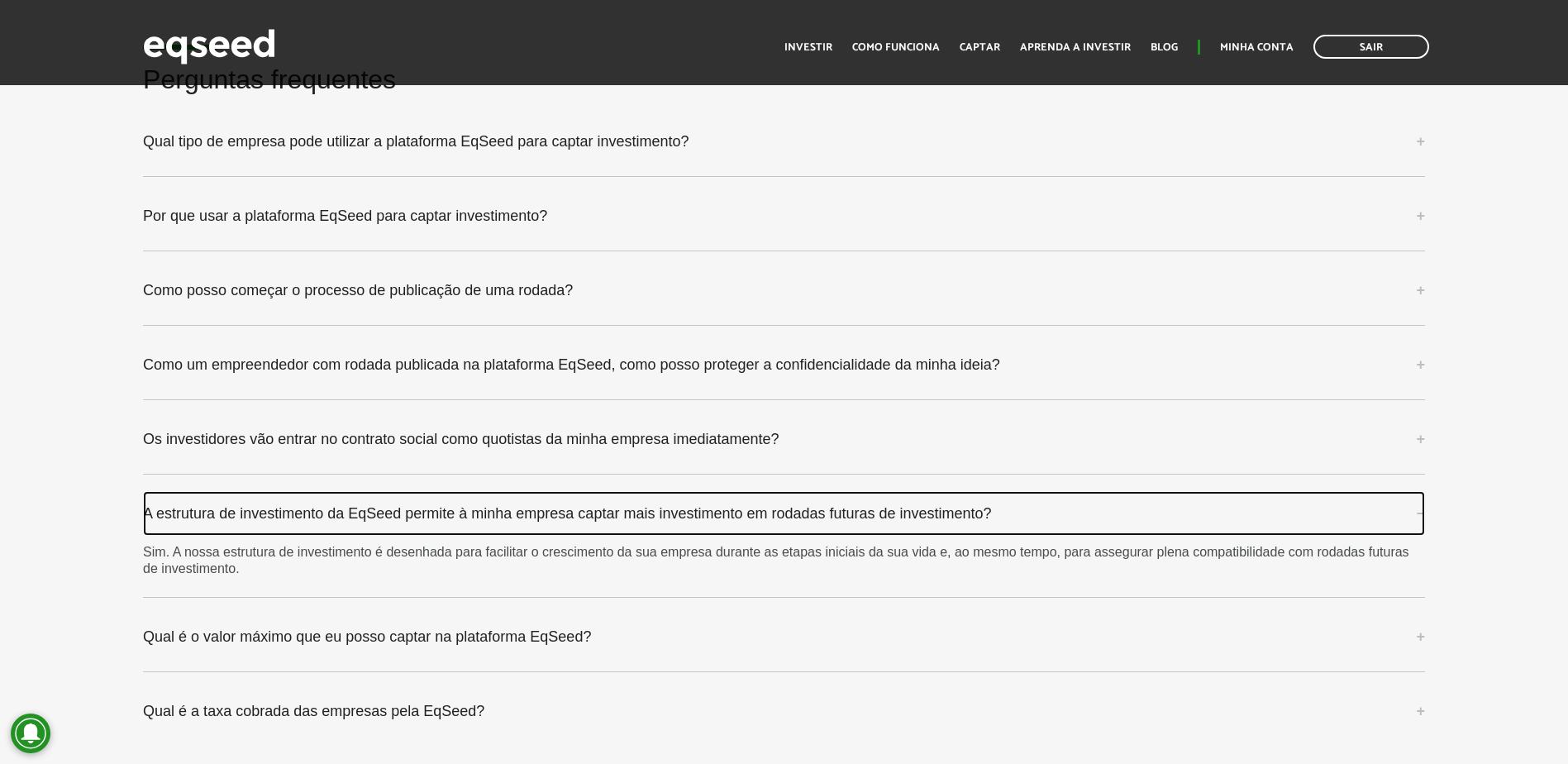
click at [532, 520] on link "A estrutura de investimento da EqSeed permite à minha empresa captar mais inves…" at bounding box center [784, 514] width 1282 height 45
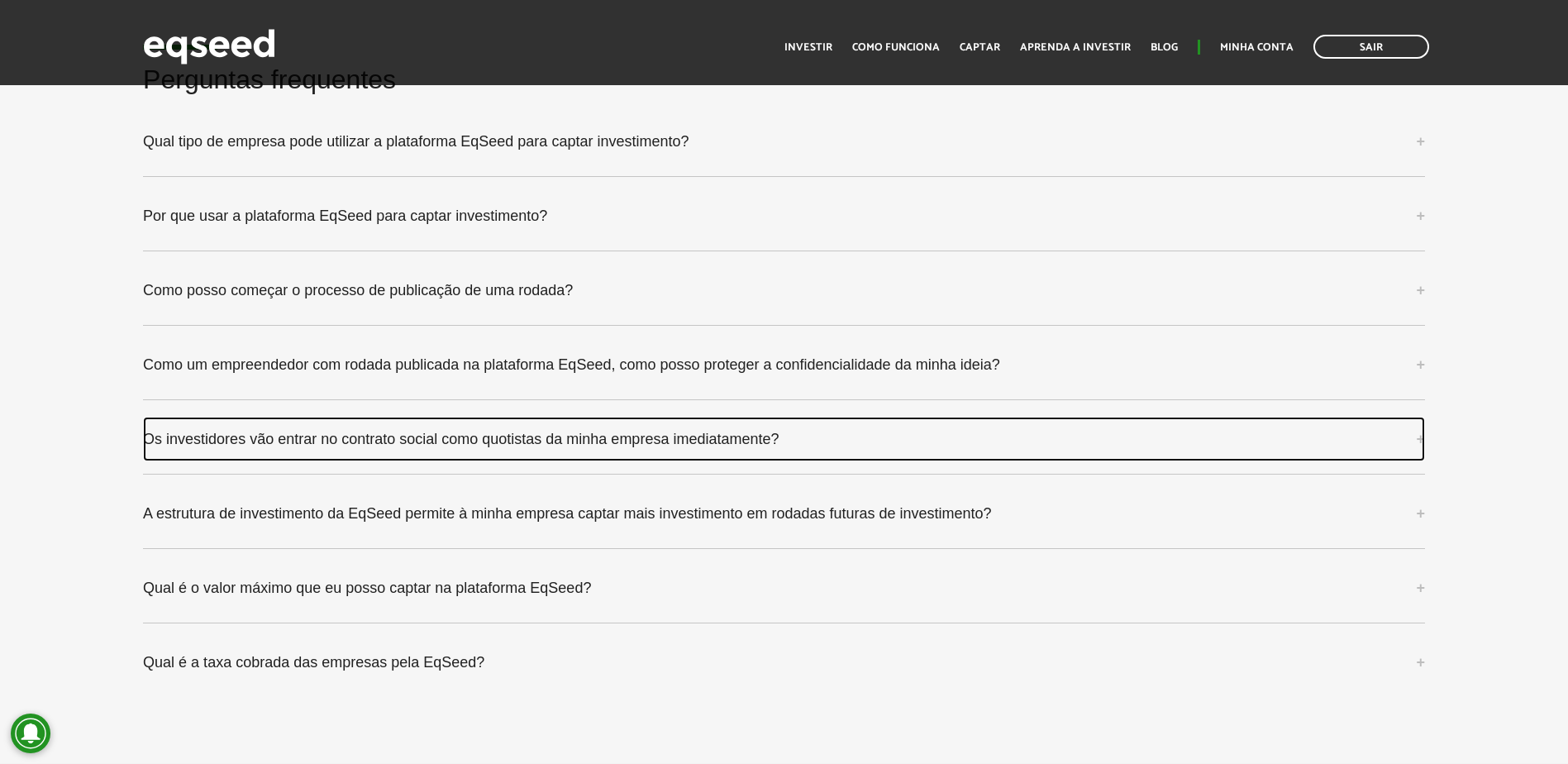
click at [542, 447] on link "Os investidores vão entrar no contrato social como quotistas da minha empresa i…" at bounding box center [784, 439] width 1282 height 45
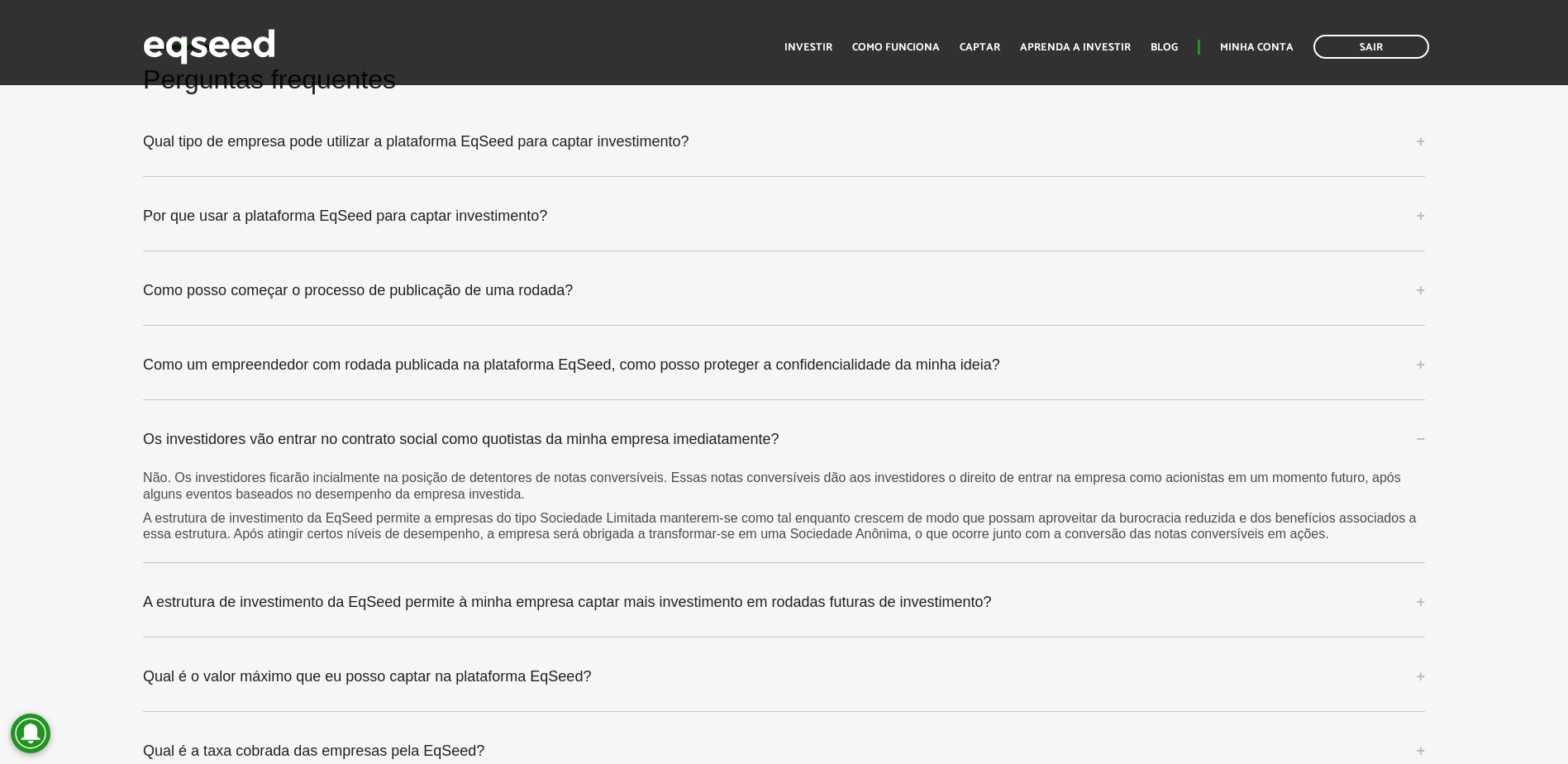
click at [508, 476] on p "Não. Os investidores ficarão incialmente na posição de detentores de notas conv…" at bounding box center [784, 485] width 1282 height 32
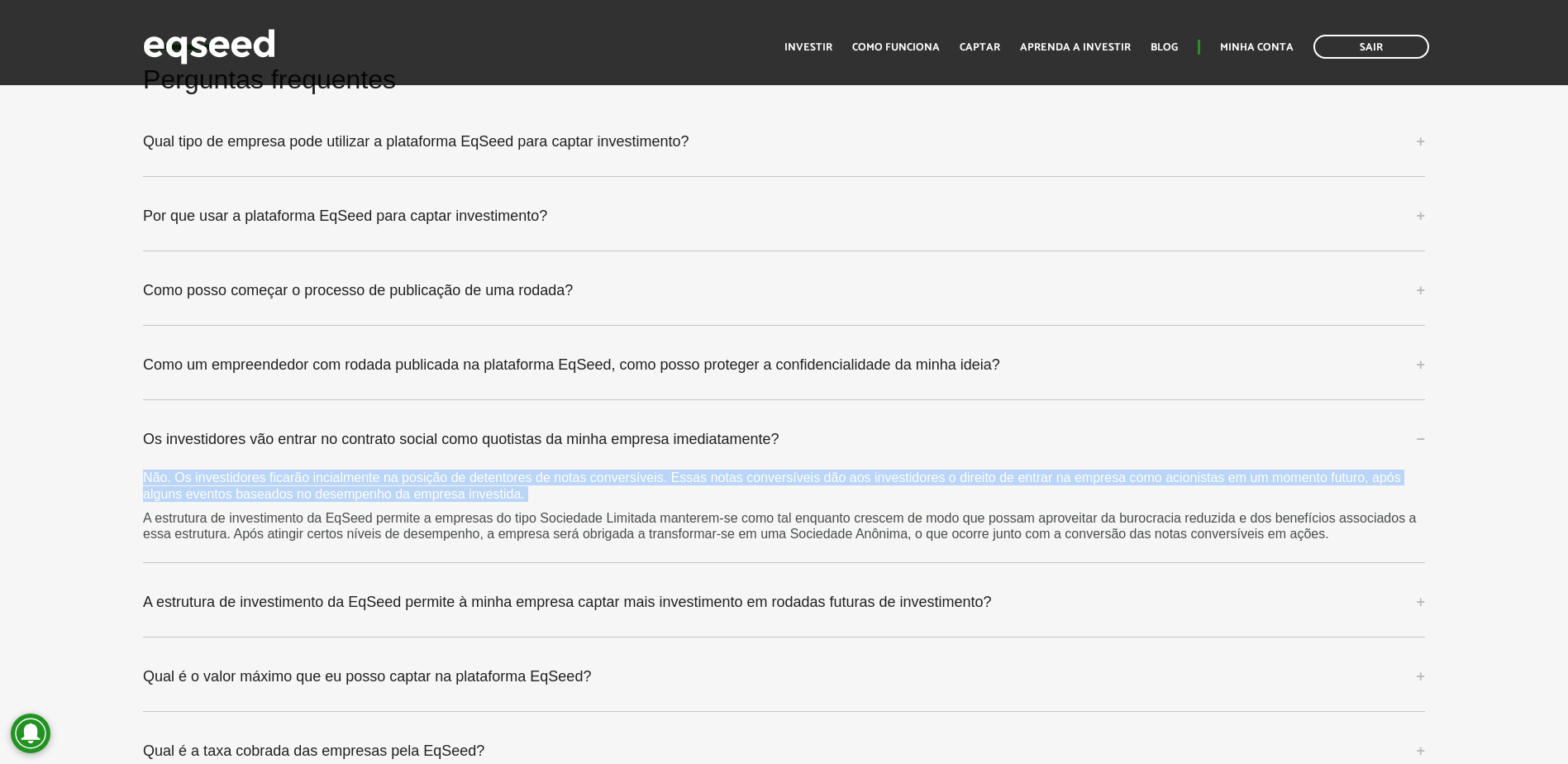
click at [508, 476] on p "Não. Os investidores ficarão incialmente na posição de detentores de notas conv…" at bounding box center [784, 485] width 1282 height 32
drag, startPoint x: 508, startPoint y: 476, endPoint x: 450, endPoint y: 475, distance: 58.0
click at [450, 475] on p "Não. Os investidores ficarão incialmente na posição de detentores de notas conv…" at bounding box center [784, 485] width 1282 height 32
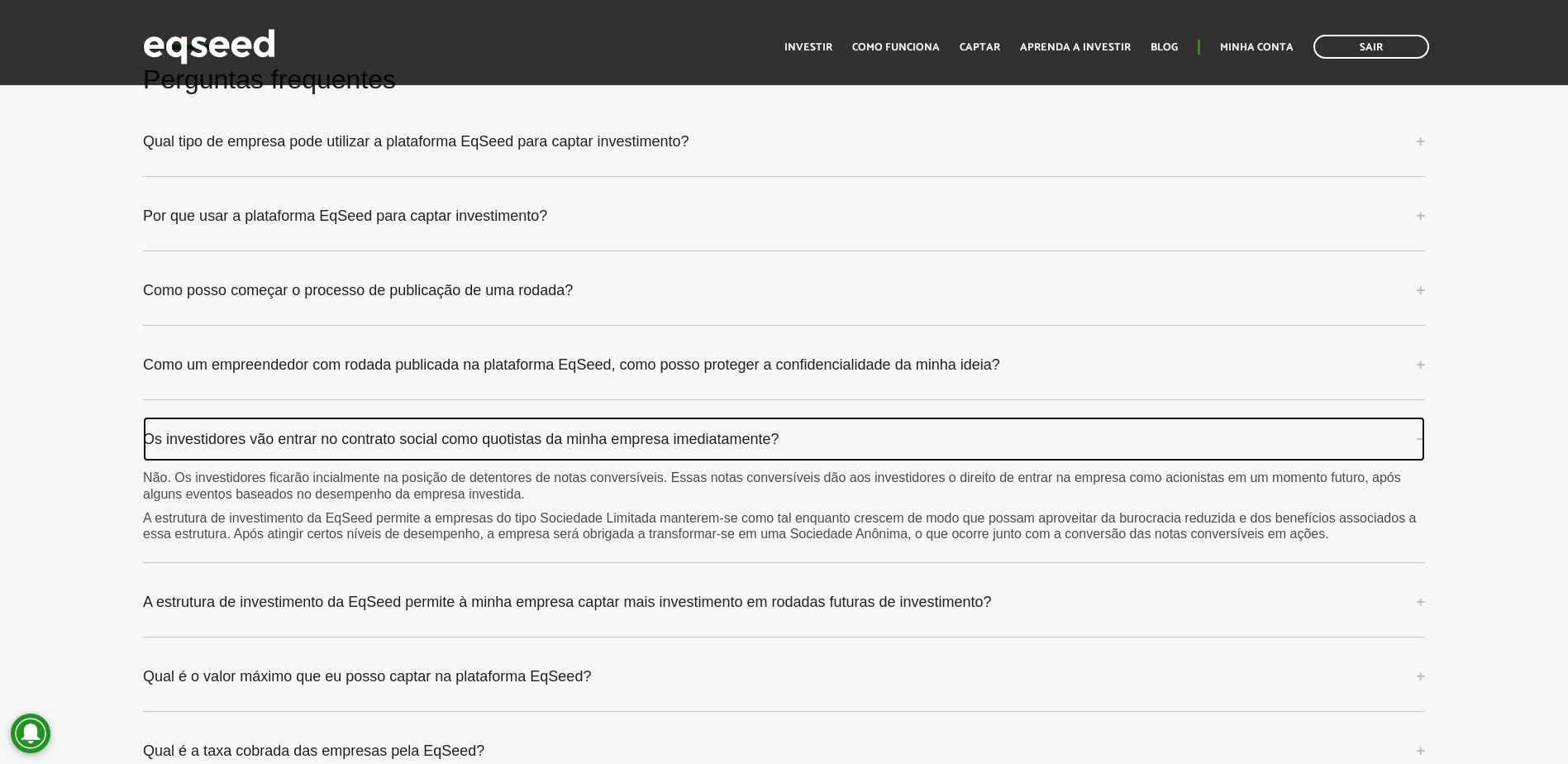
click at [461, 446] on link "Os investidores vão entrar no contrato social como quotistas da minha empresa i…" at bounding box center [784, 439] width 1282 height 45
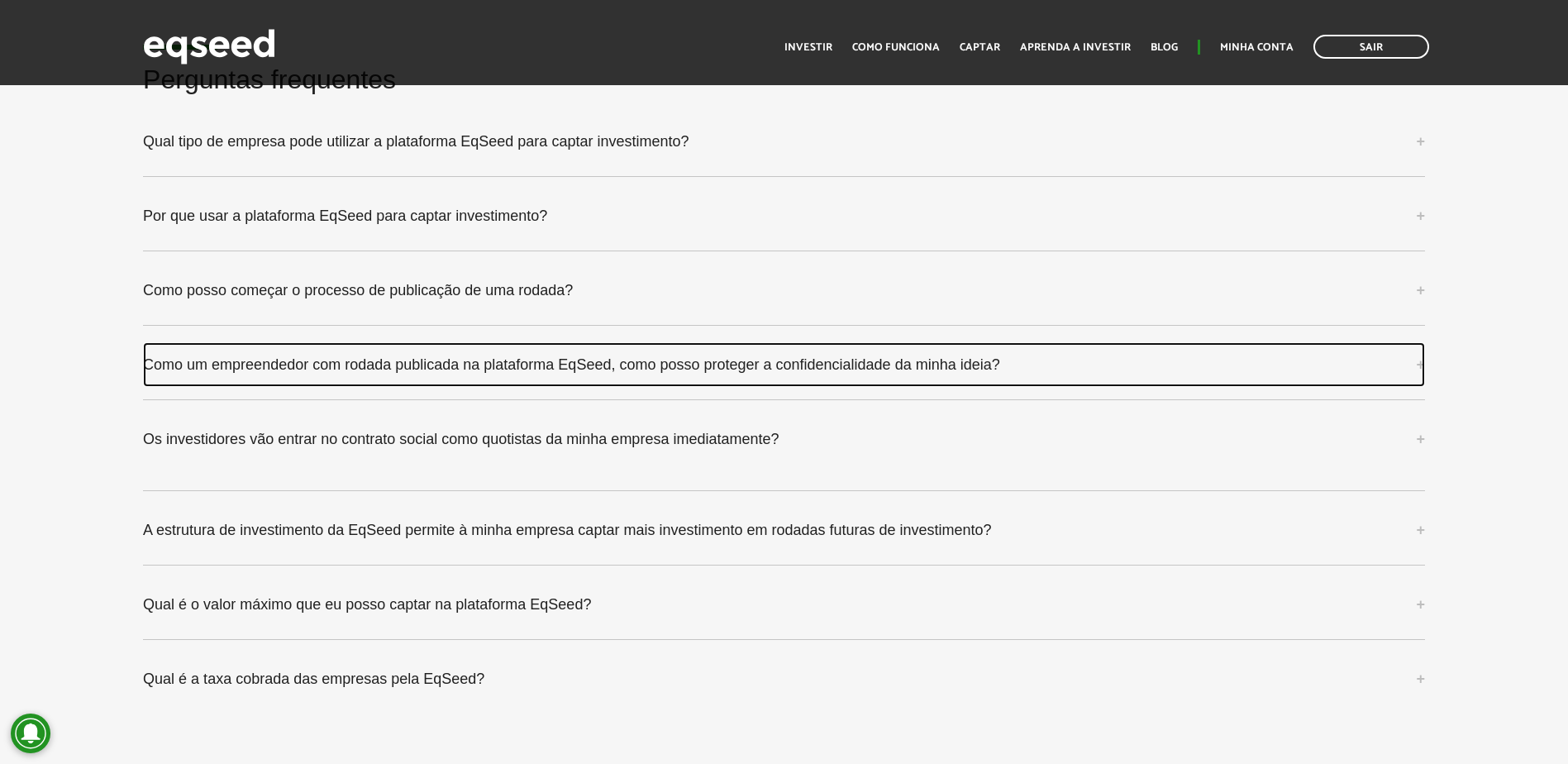
click at [496, 381] on link "Como um empreendedor com rodada publicada na plataforma EqSeed, como posso prot…" at bounding box center [784, 365] width 1282 height 45
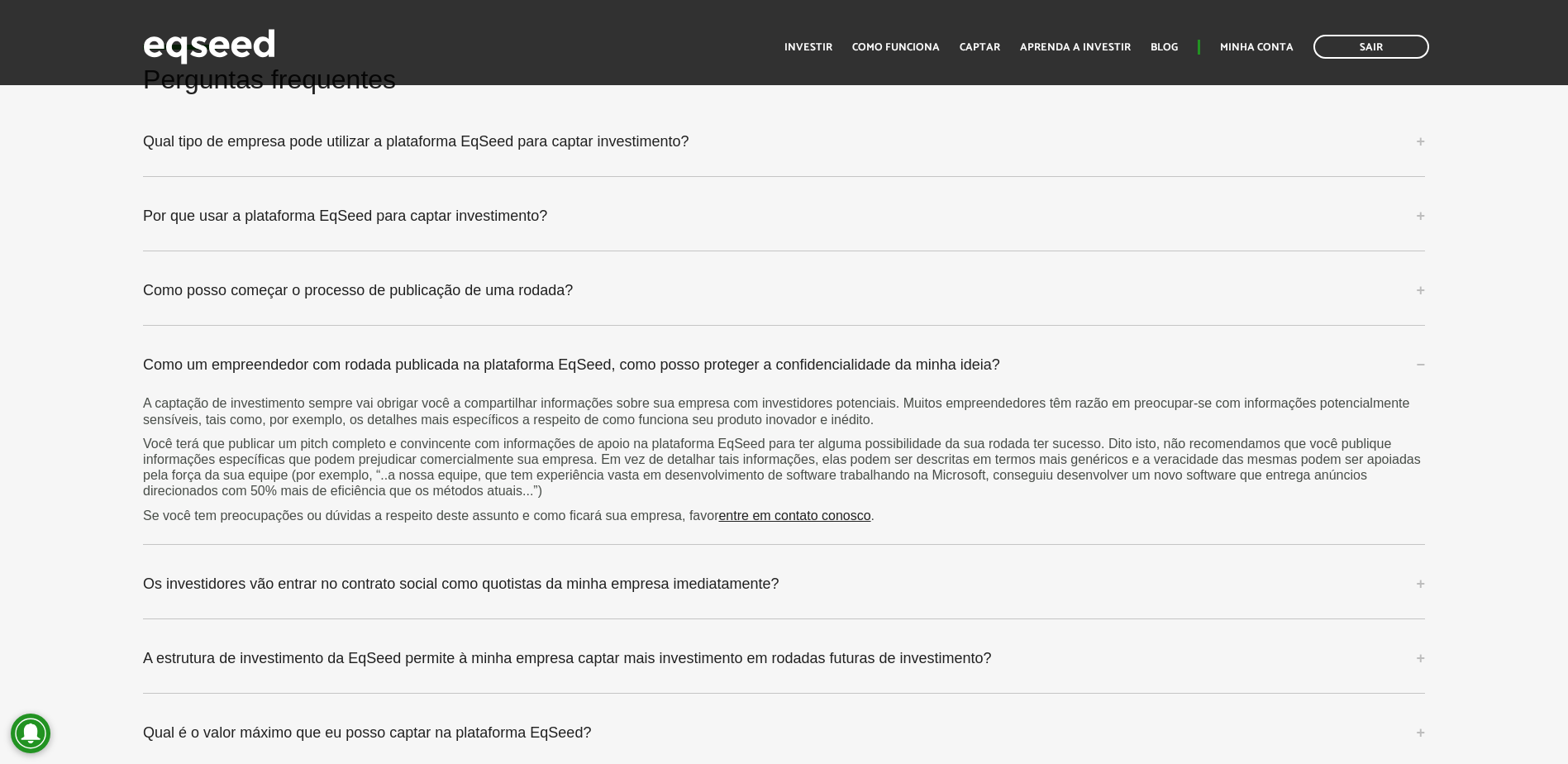
click at [500, 399] on p "A captação de investimento sempre vai obrigar você a compartilhar informações s…" at bounding box center [784, 410] width 1282 height 32
drag, startPoint x: 500, startPoint y: 399, endPoint x: 591, endPoint y: 412, distance: 91.9
click at [591, 412] on p "A captação de investimento sempre vai obrigar você a compartilhar informações s…" at bounding box center [784, 410] width 1282 height 32
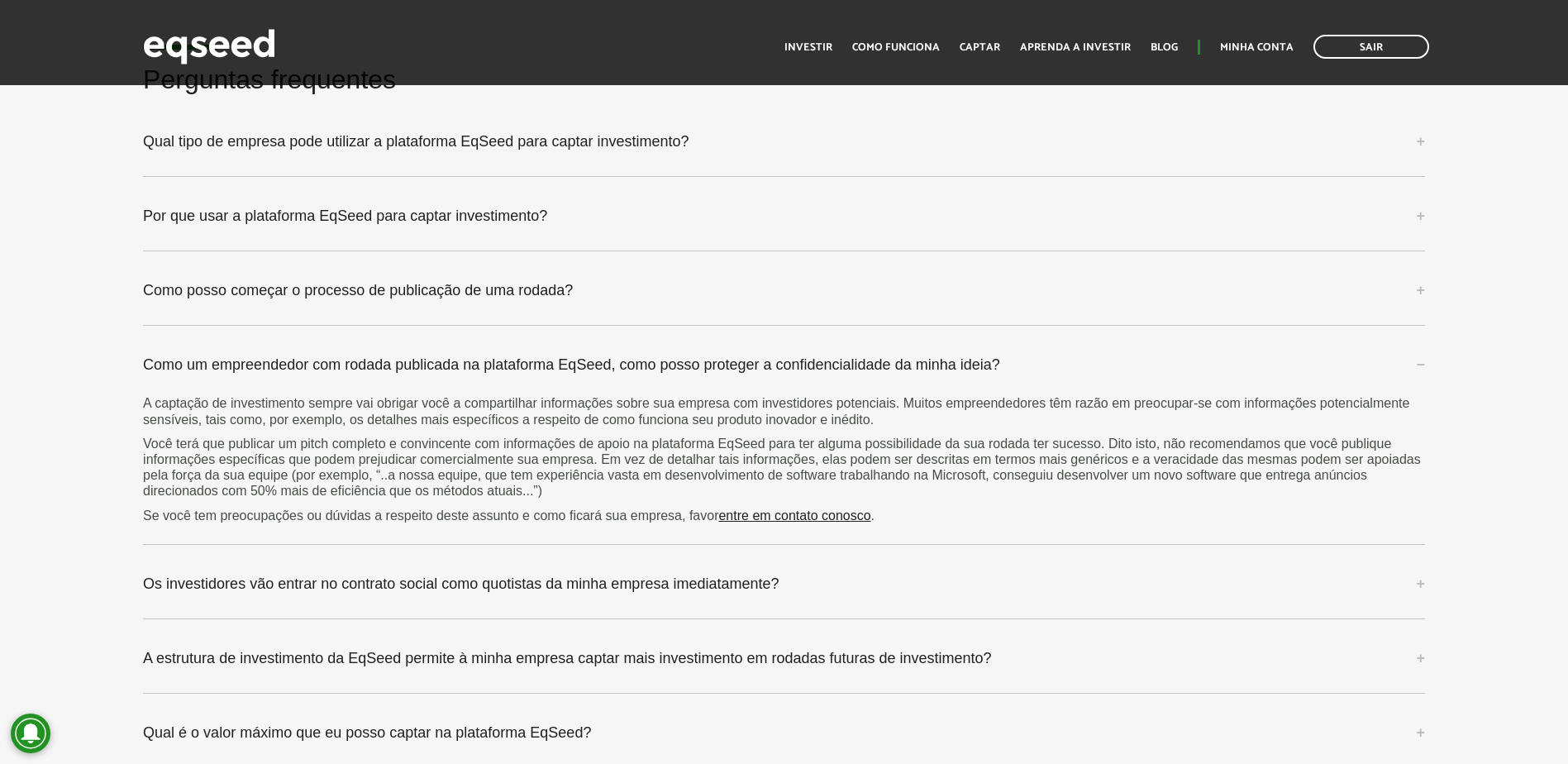
drag, startPoint x: 591, startPoint y: 412, endPoint x: 626, endPoint y: 410, distance: 35.1
click at [626, 410] on p "A captação de investimento sempre vai obrigar você a compartilhar informações s…" at bounding box center [784, 410] width 1282 height 32
drag, startPoint x: 626, startPoint y: 410, endPoint x: 573, endPoint y: 404, distance: 53.3
click at [573, 404] on p "A captação de investimento sempre vai obrigar você a compartilhar informações s…" at bounding box center [784, 410] width 1282 height 32
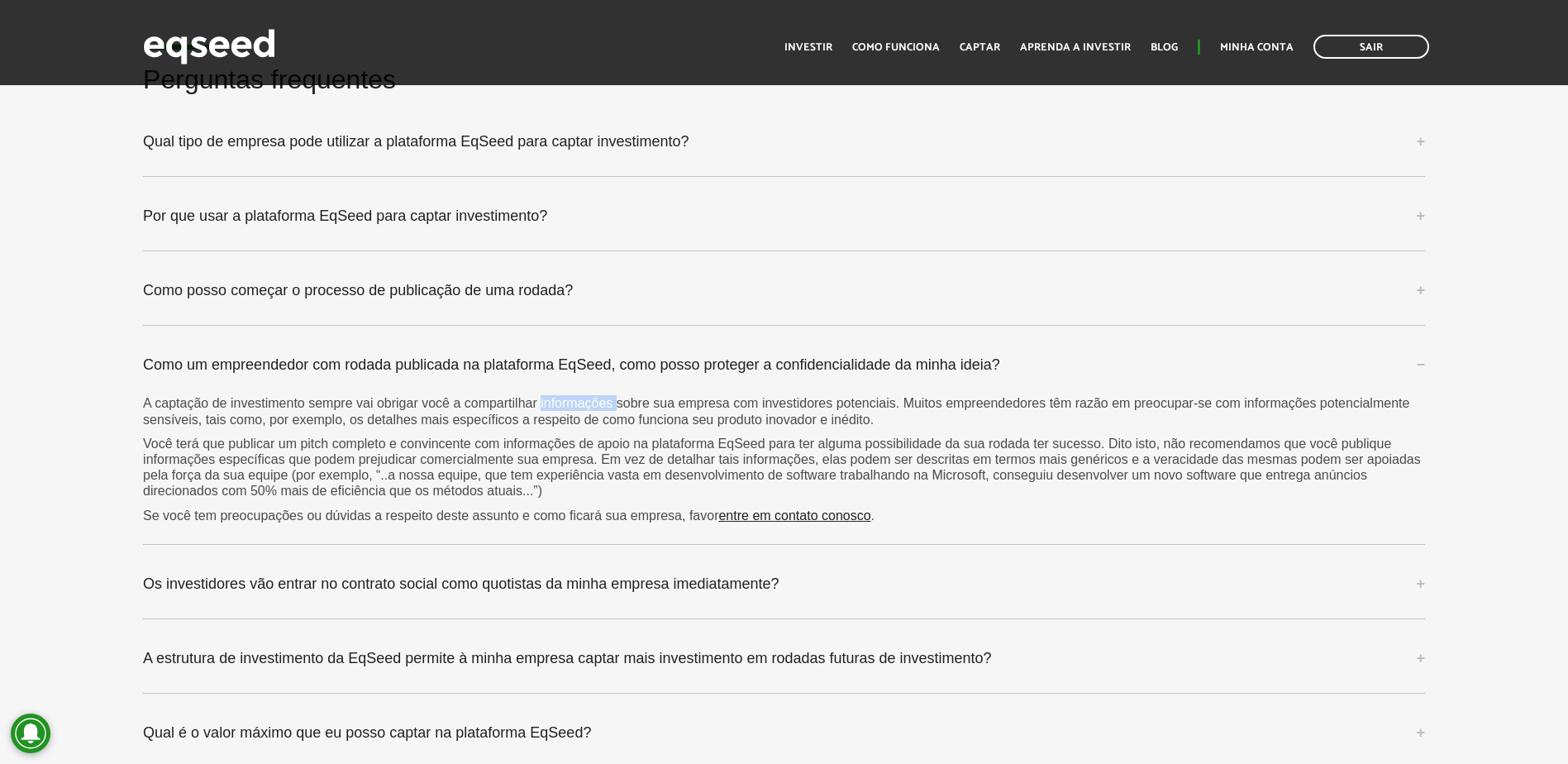
click at [573, 404] on p "A captação de investimento sempre vai obrigar você a compartilhar informações s…" at bounding box center [784, 410] width 1282 height 32
drag, startPoint x: 573, startPoint y: 404, endPoint x: 646, endPoint y: 402, distance: 73.0
click at [646, 402] on p "A captação de investimento sempre vai obrigar você a compartilhar informações s…" at bounding box center [784, 410] width 1282 height 32
drag, startPoint x: 646, startPoint y: 402, endPoint x: 611, endPoint y: 402, distance: 35.0
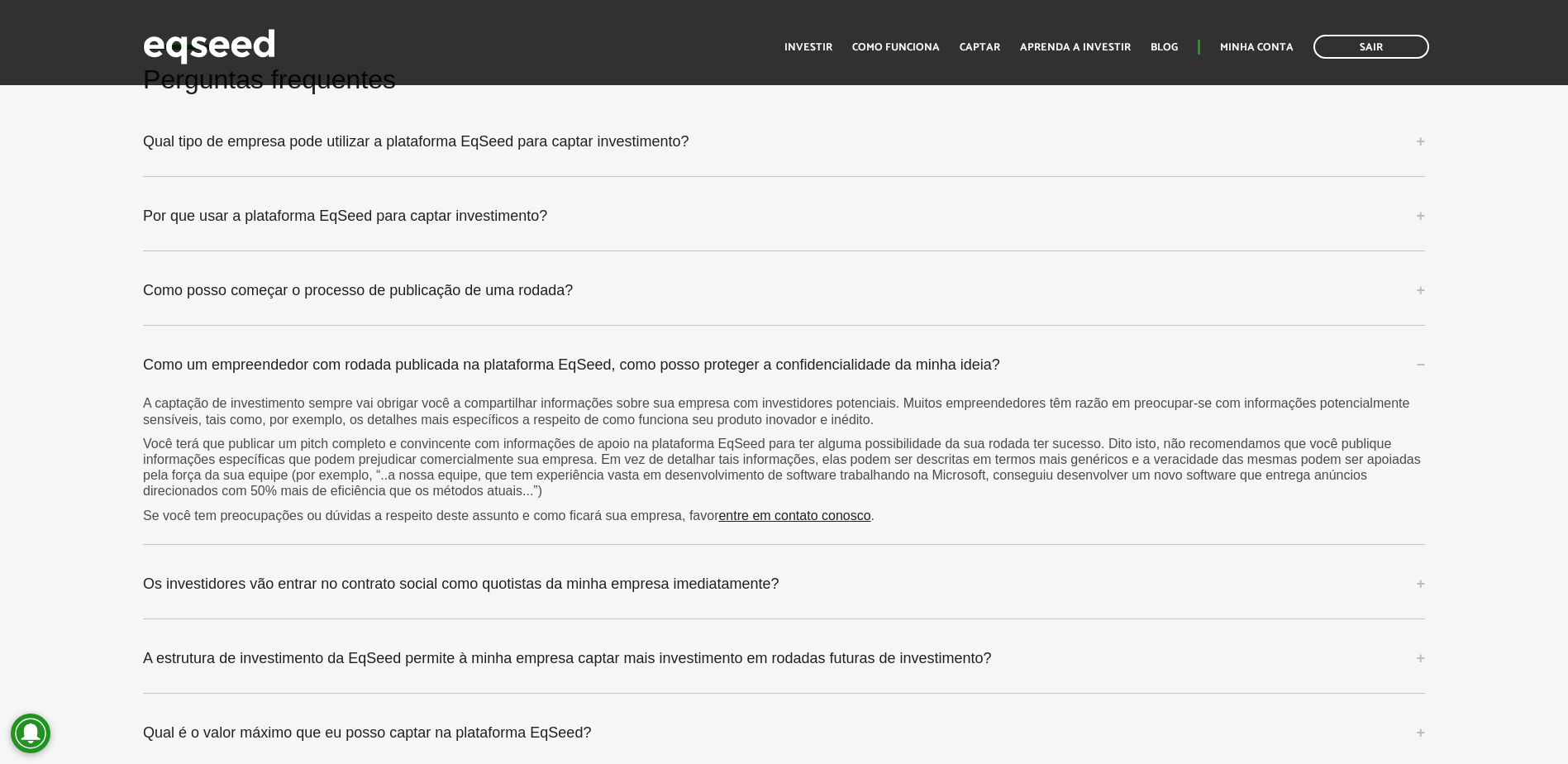
click at [611, 402] on p "A captação de investimento sempre vai obrigar você a compartilhar informações s…" at bounding box center [784, 410] width 1282 height 32
click at [225, 430] on div "A captação de investimento sempre vai obrigar você a compartilhar informações s…" at bounding box center [784, 458] width 1282 height 127
click at [266, 402] on p "A captação de investimento sempre vai obrigar você a compartilhar informações s…" at bounding box center [784, 410] width 1282 height 32
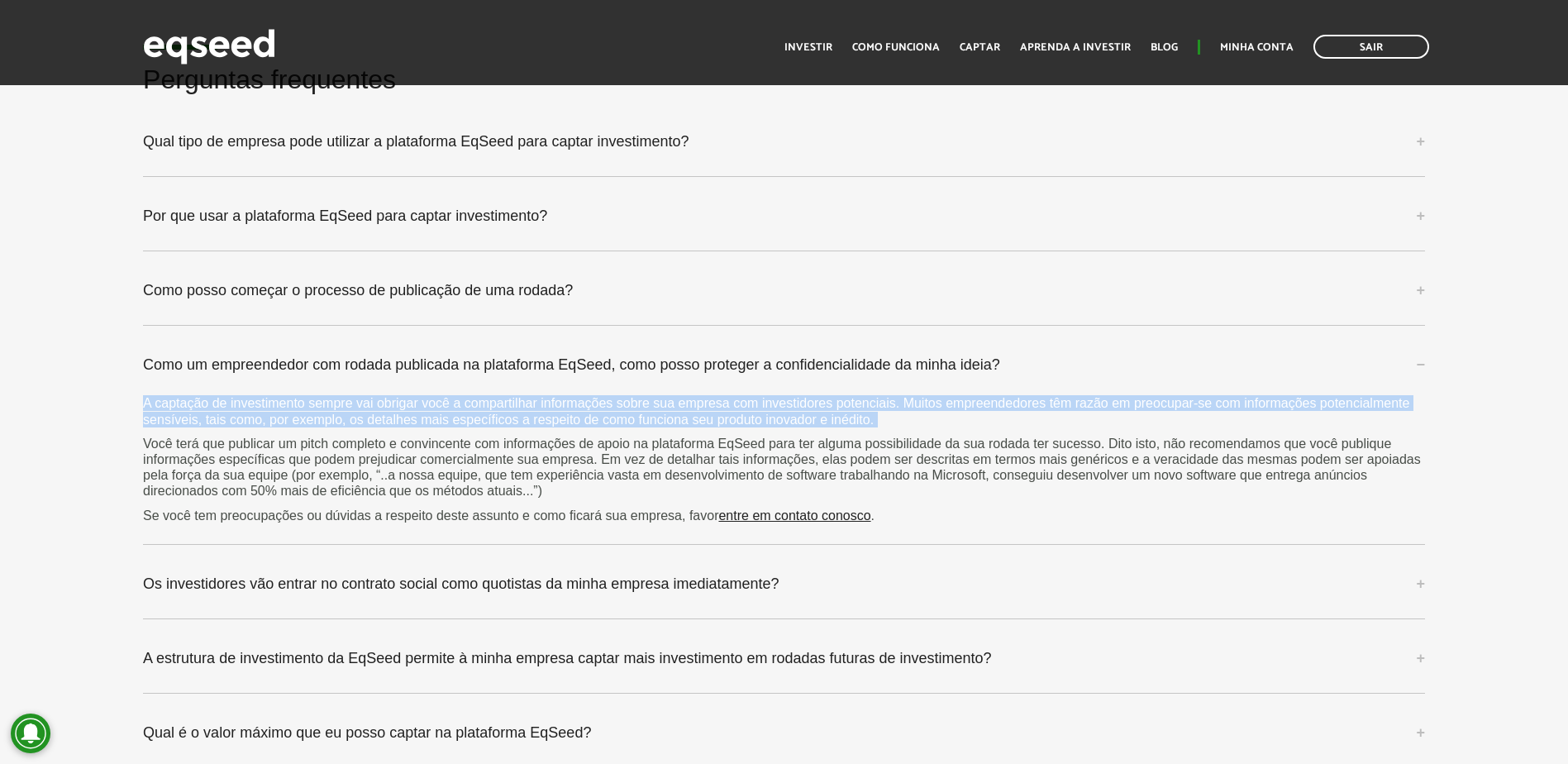
click at [266, 402] on p "A captação de investimento sempre vai obrigar você a compartilhar informações s…" at bounding box center [784, 410] width 1282 height 32
drag, startPoint x: 266, startPoint y: 402, endPoint x: 402, endPoint y: 543, distance: 195.9
click at [217, 402] on p "A captação de investimento sempre vai obrigar você a compartilhar informações s…" at bounding box center [784, 410] width 1282 height 32
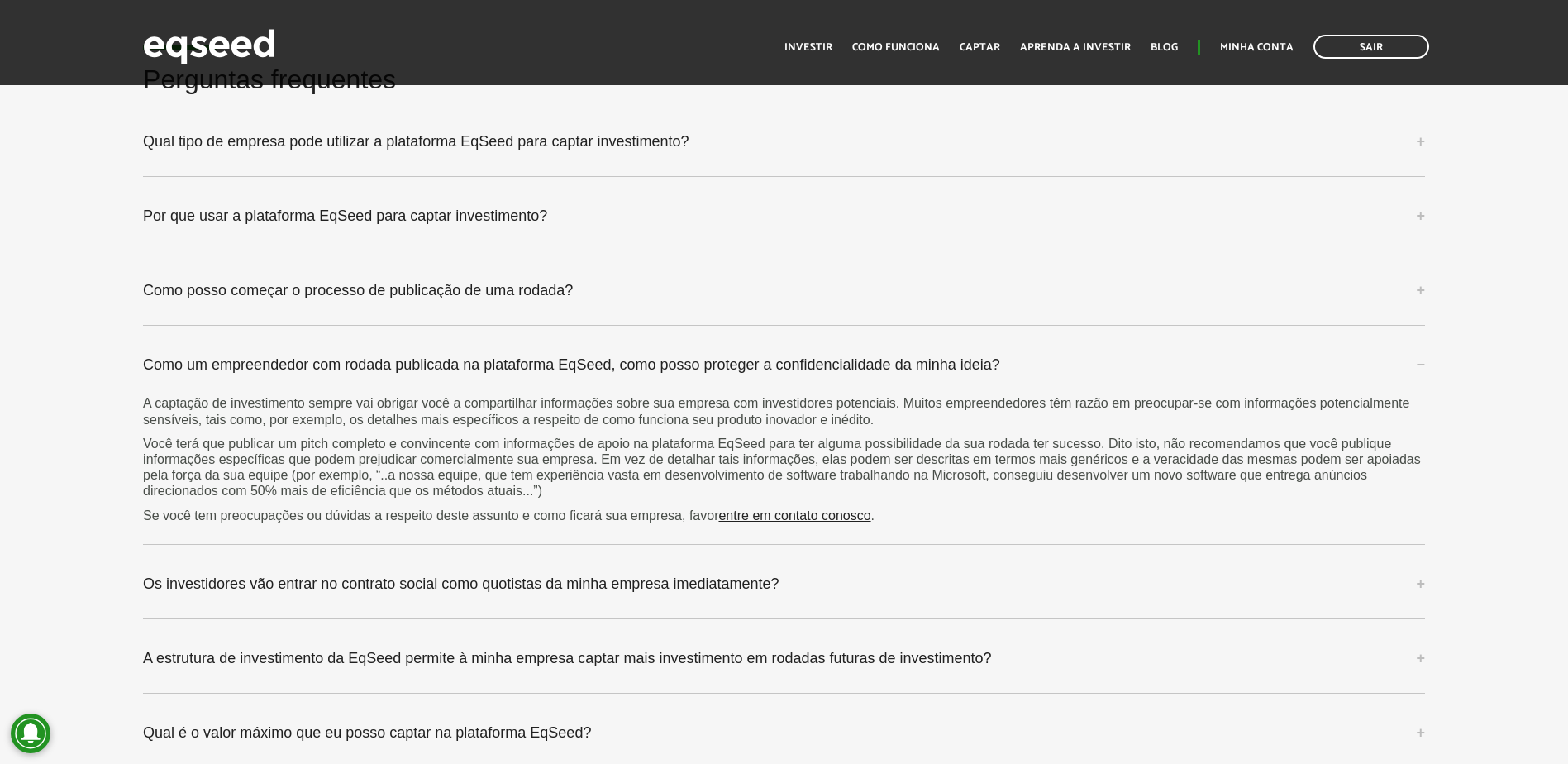
click at [160, 451] on p "Você terá que publicar um pitch completo e convincente com informações de apoio…" at bounding box center [784, 467] width 1282 height 64
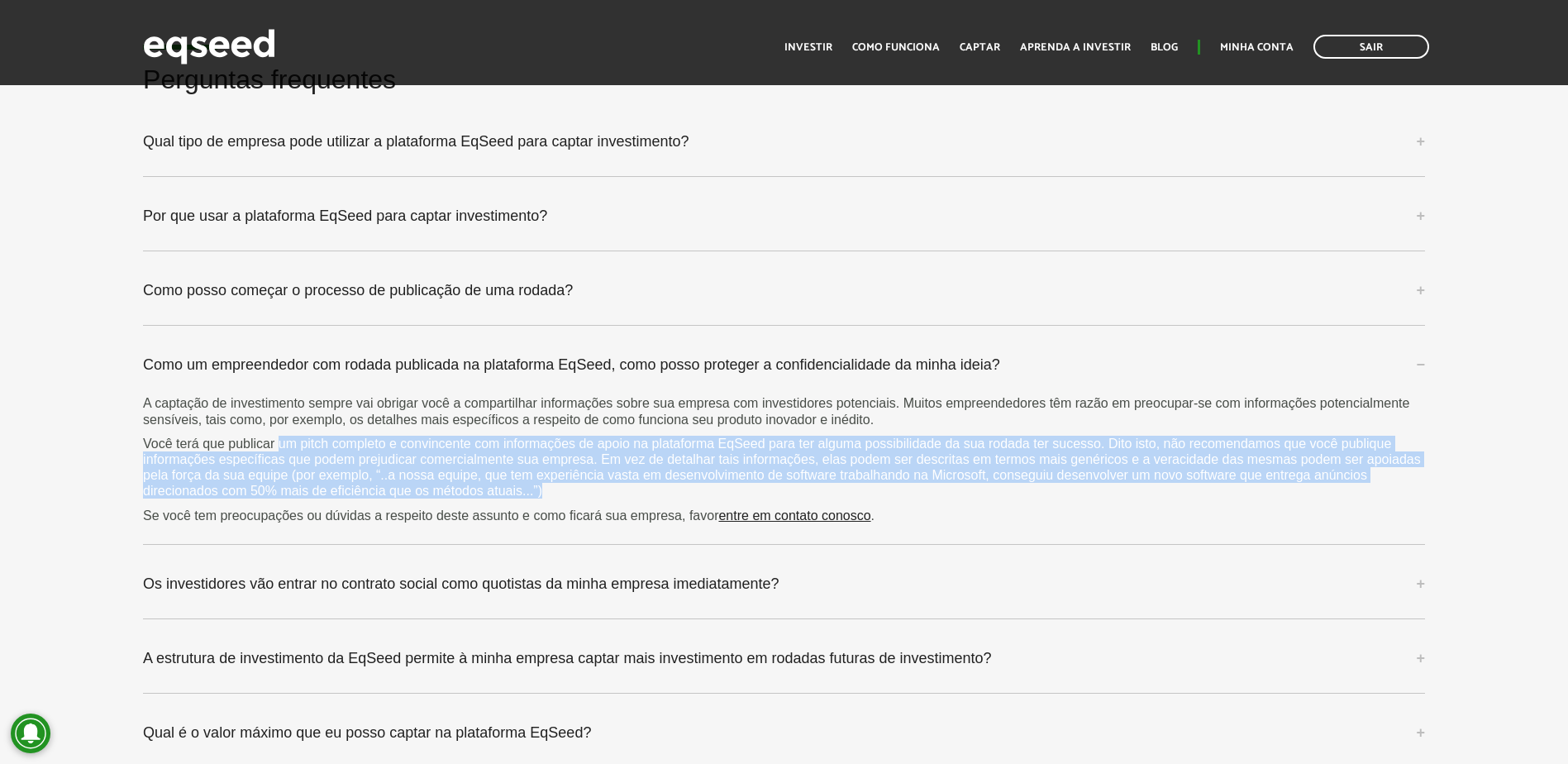
drag, startPoint x: 278, startPoint y: 440, endPoint x: 643, endPoint y: 483, distance: 367.5
click at [643, 483] on p "Você terá que publicar um pitch completo e convincente com informações de apoio…" at bounding box center [784, 467] width 1282 height 64
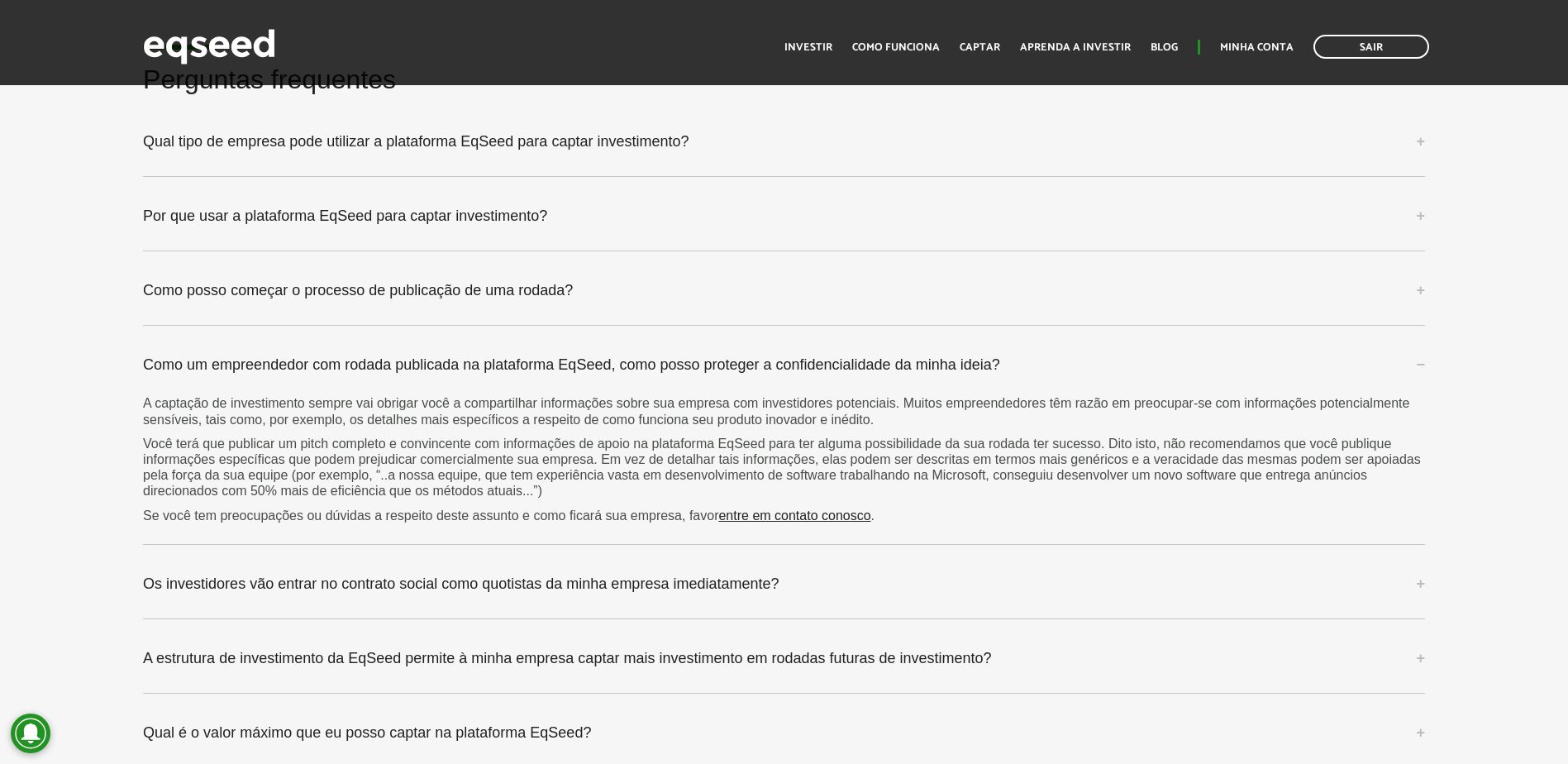
drag, startPoint x: 643, startPoint y: 483, endPoint x: 664, endPoint y: 515, distance: 38.3
click at [664, 515] on p "Se você tem preocupações ou dúvidas a respeito deste assunto e como ficará sua …" at bounding box center [784, 515] width 1282 height 15
drag, startPoint x: 664, startPoint y: 515, endPoint x: 688, endPoint y: 516, distance: 24.0
click at [688, 516] on p "Se você tem preocupações ou dúvidas a respeito deste assunto e como ficará sua …" at bounding box center [784, 515] width 1282 height 15
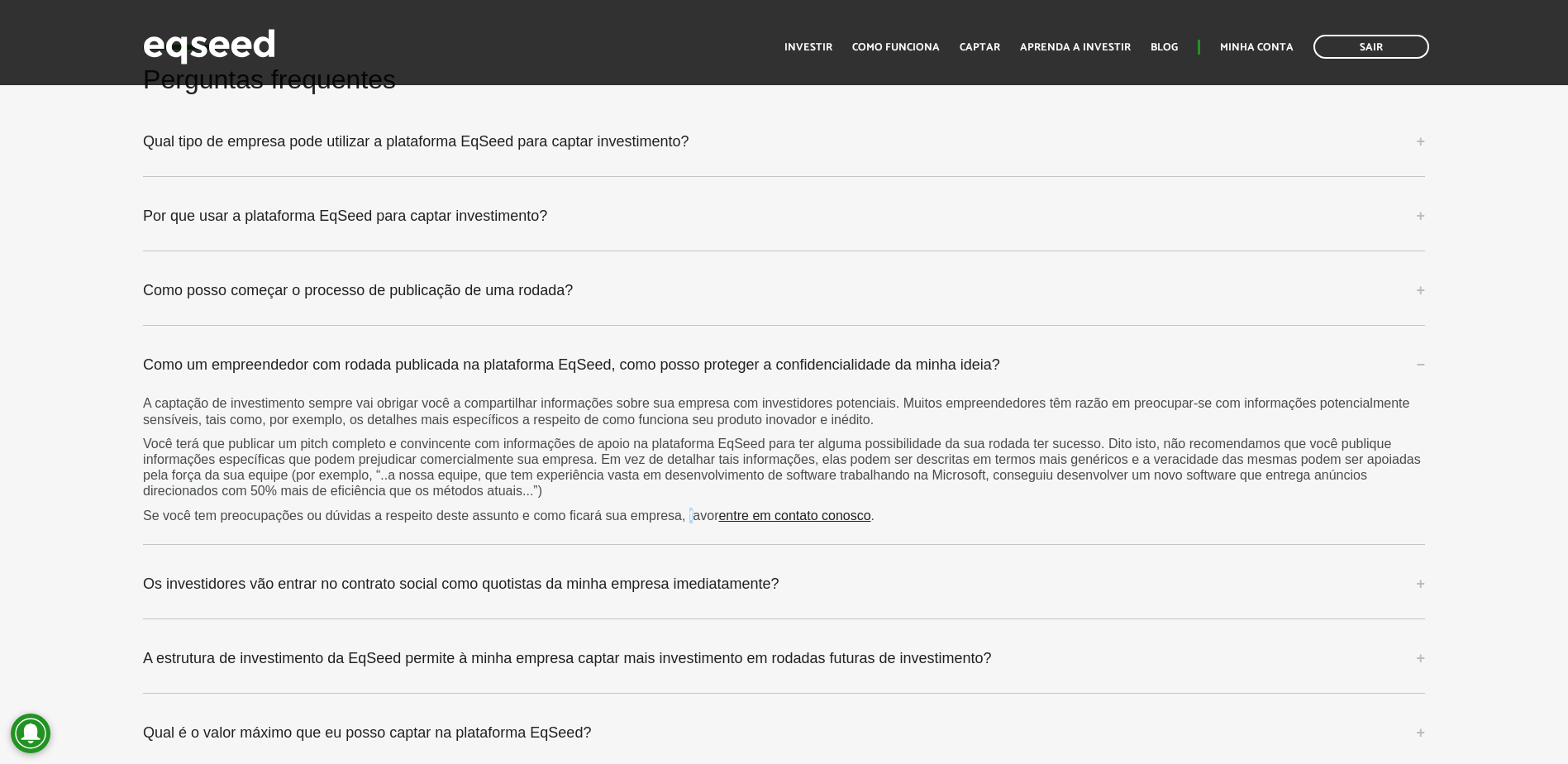
click at [688, 516] on p "Se você tem preocupações ou dúvidas a respeito deste assunto e como ficará sua …" at bounding box center [784, 515] width 1282 height 15
click at [681, 516] on p "Se você tem preocupações ou dúvidas a respeito deste assunto e como ficará sua …" at bounding box center [784, 515] width 1282 height 15
drag, startPoint x: 681, startPoint y: 516, endPoint x: 669, endPoint y: 517, distance: 12.0
click at [669, 517] on p "Se você tem preocupações ou dúvidas a respeito deste assunto e como ficará sua …" at bounding box center [784, 515] width 1282 height 15
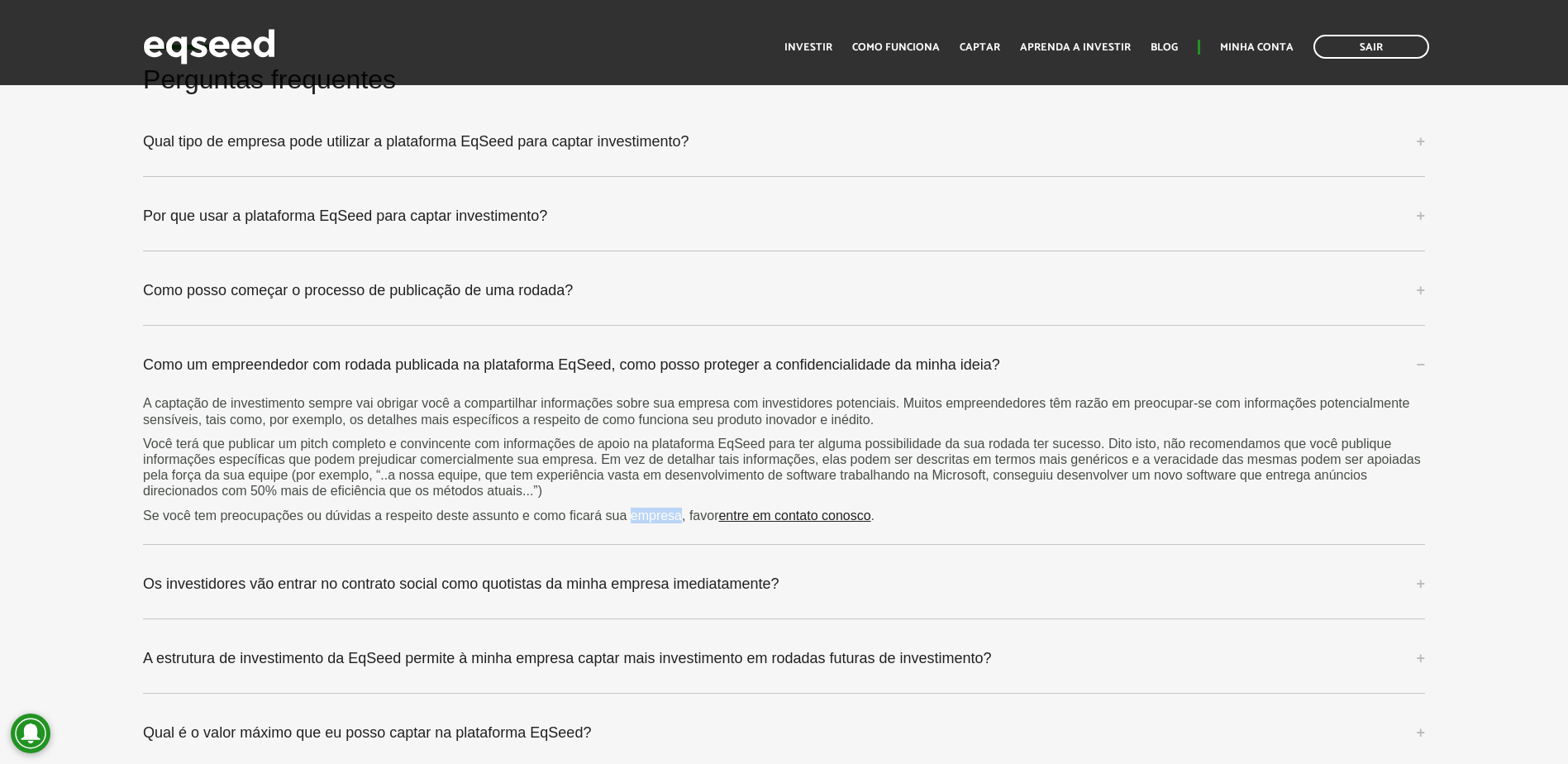
click at [669, 517] on p "Se você tem preocupações ou dúvidas a respeito deste assunto e como ficará sua …" at bounding box center [784, 515] width 1282 height 15
drag, startPoint x: 667, startPoint y: 518, endPoint x: 601, endPoint y: 522, distance: 66.1
click at [601, 522] on p "Se você tem preocupações ou dúvidas a respeito deste assunto e como ficará sua …" at bounding box center [784, 515] width 1282 height 15
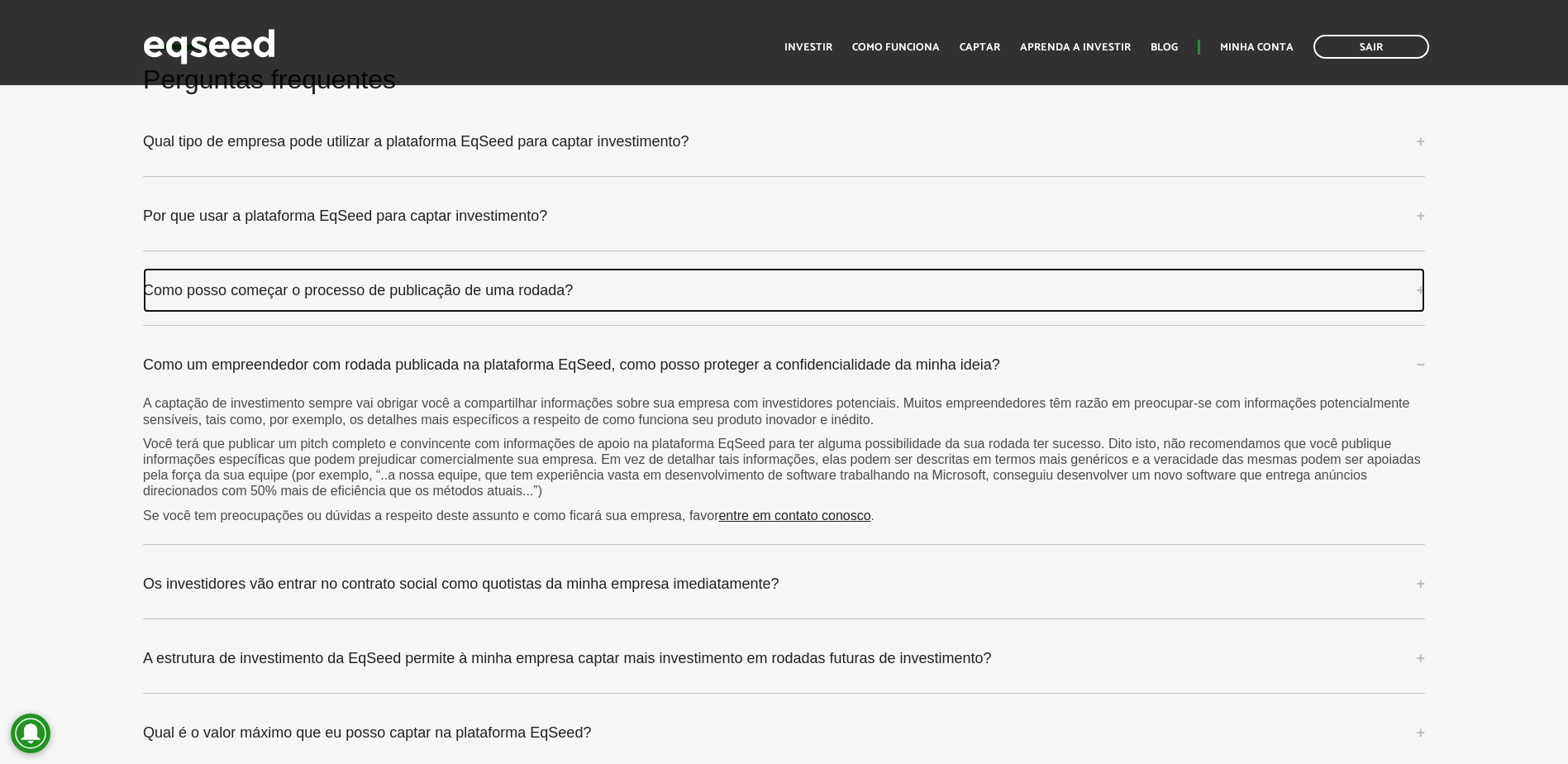
click at [323, 308] on link "Como posso começar o processo de publicação de uma rodada?" at bounding box center [784, 290] width 1282 height 45
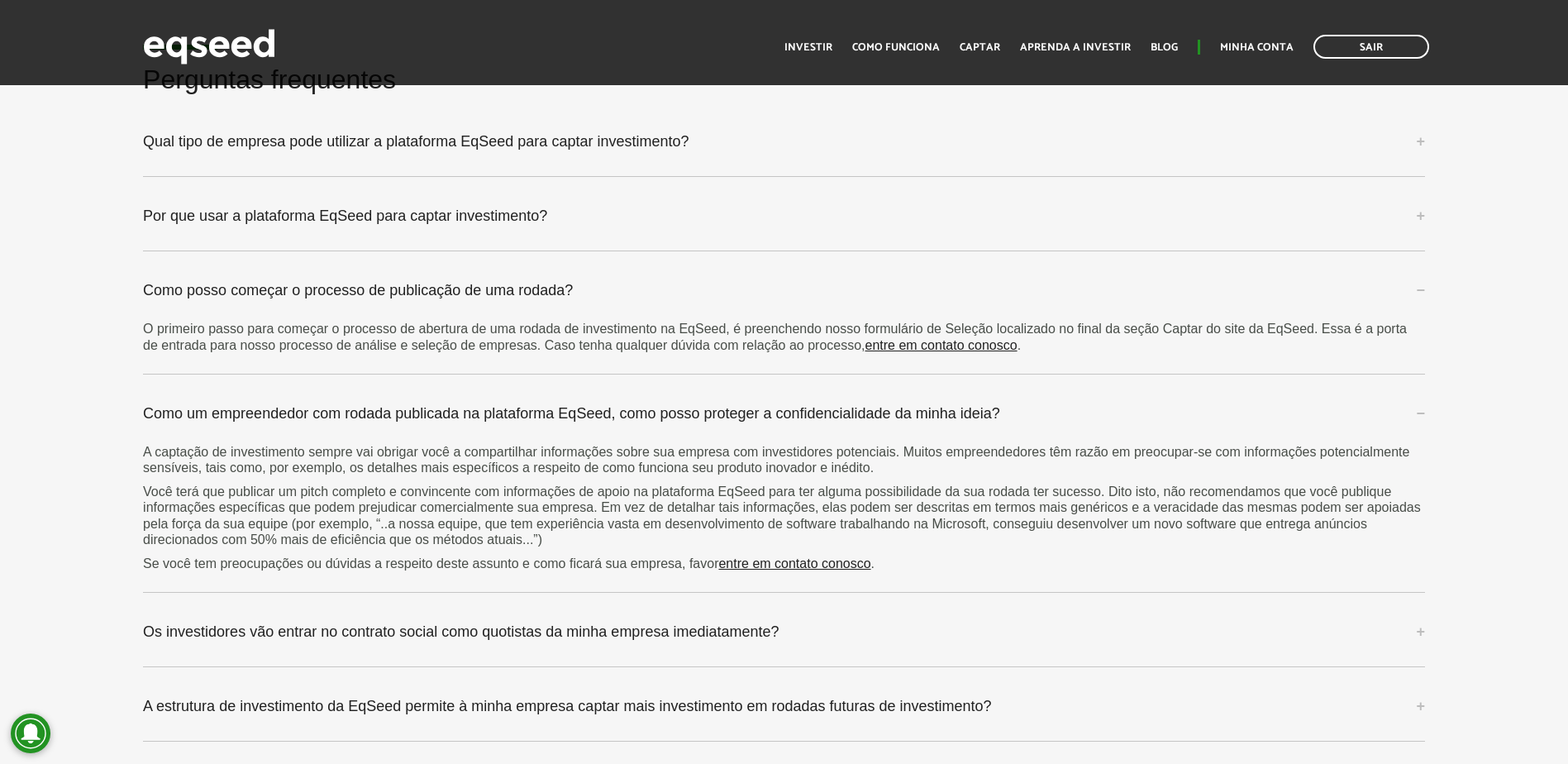
click at [345, 328] on p "O primeiro passo para começar o processo de abertura de uma rodada de investime…" at bounding box center [784, 336] width 1282 height 32
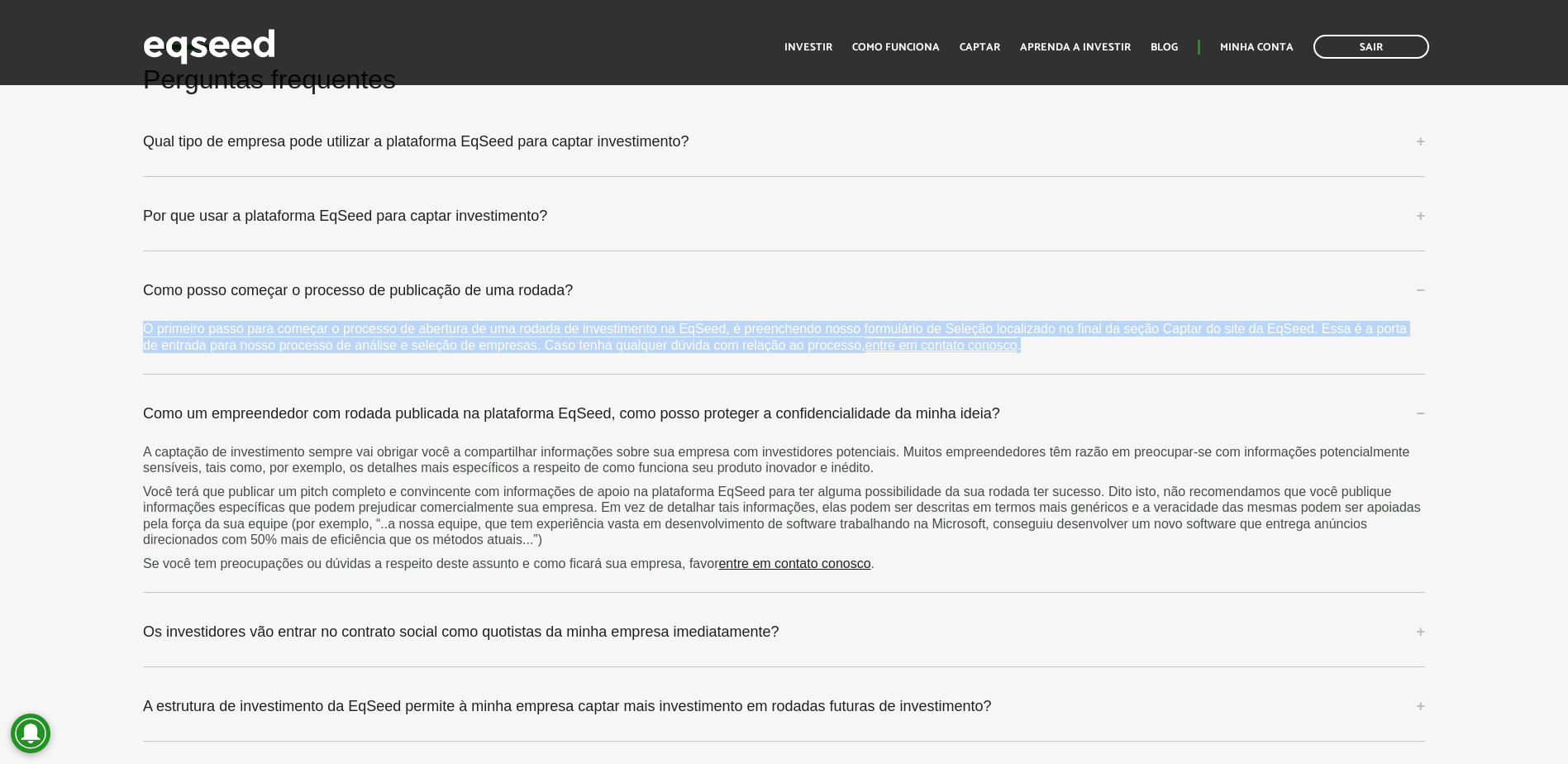
click at [345, 328] on p "O primeiro passo para começar o processo de abertura de uma rodada de investime…" at bounding box center [784, 336] width 1282 height 32
drag, startPoint x: 345, startPoint y: 328, endPoint x: 326, endPoint y: 333, distance: 19.6
click at [326, 333] on p "O primeiro passo para começar o processo de abertura de uma rodada de investime…" at bounding box center [784, 336] width 1282 height 32
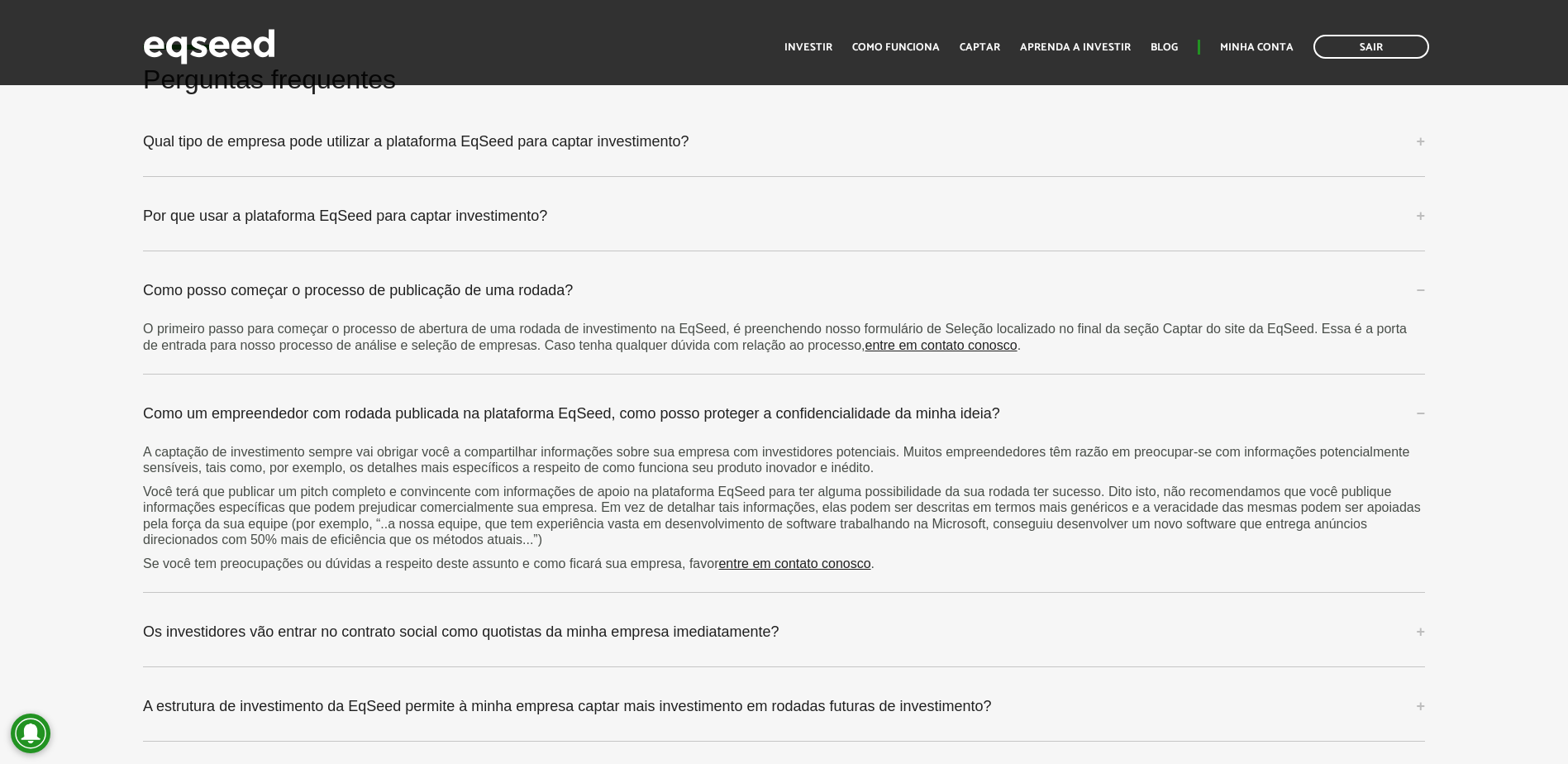
click at [326, 333] on p "O primeiro passo para começar o processo de abertura de uma rodada de investime…" at bounding box center [784, 336] width 1282 height 32
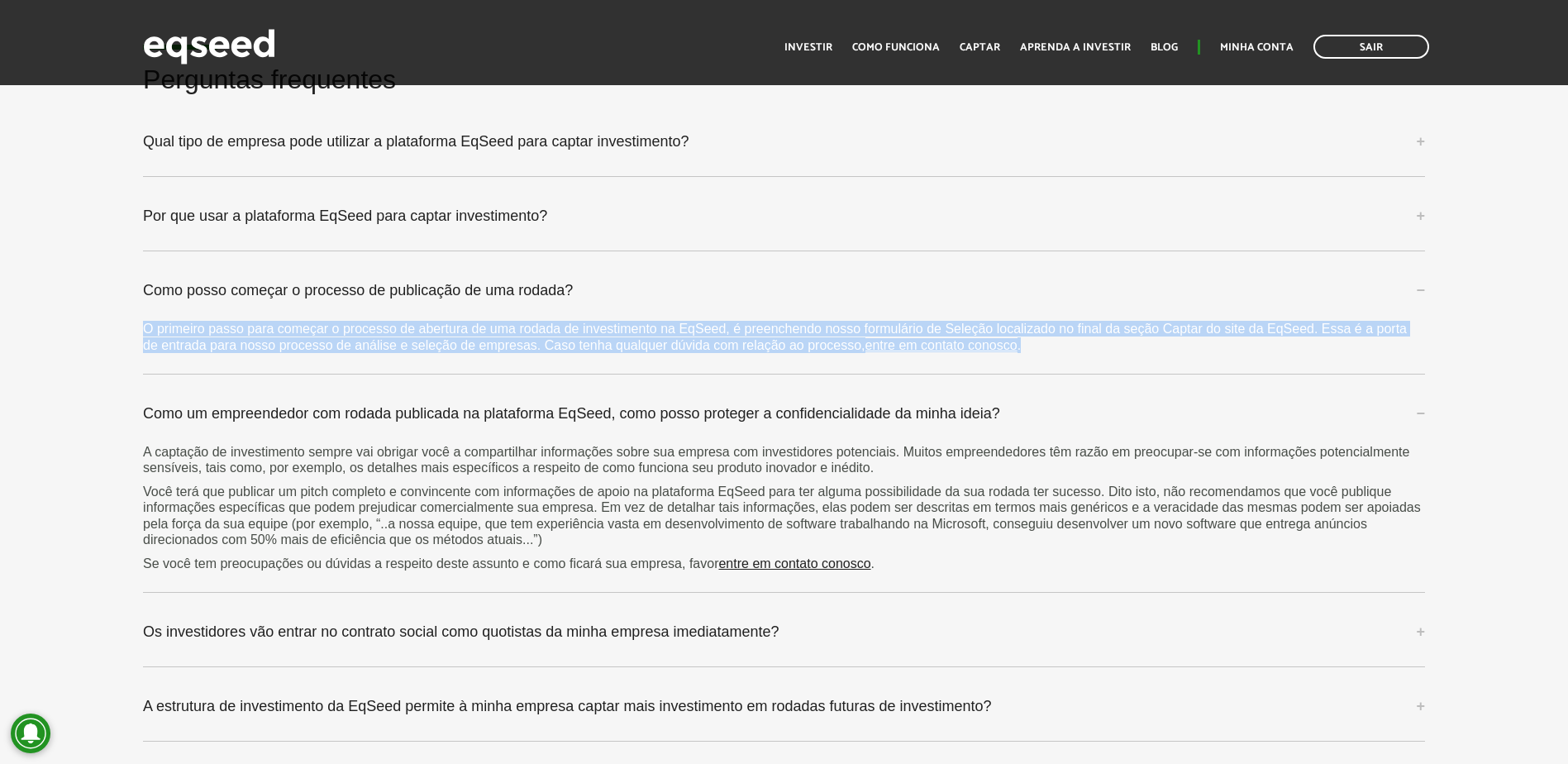
click at [326, 333] on p "O primeiro passo para começar o processo de abertura de uma rodada de investime…" at bounding box center [784, 336] width 1282 height 32
drag, startPoint x: 326, startPoint y: 333, endPoint x: 281, endPoint y: 346, distance: 46.8
click at [281, 346] on p "O primeiro passo para começar o processo de abertura de uma rodada de investime…" at bounding box center [784, 336] width 1282 height 32
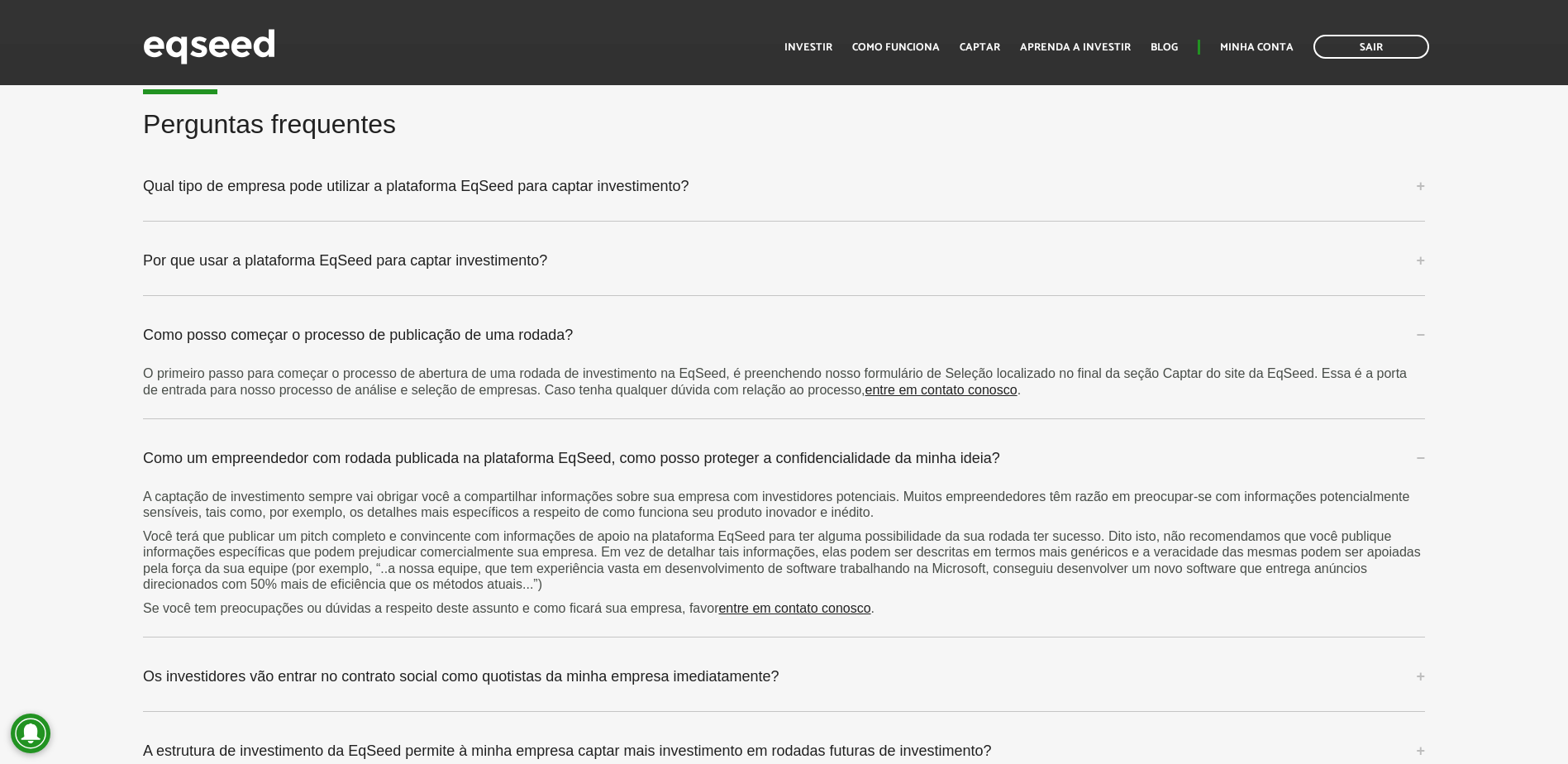
scroll to position [4205, 0]
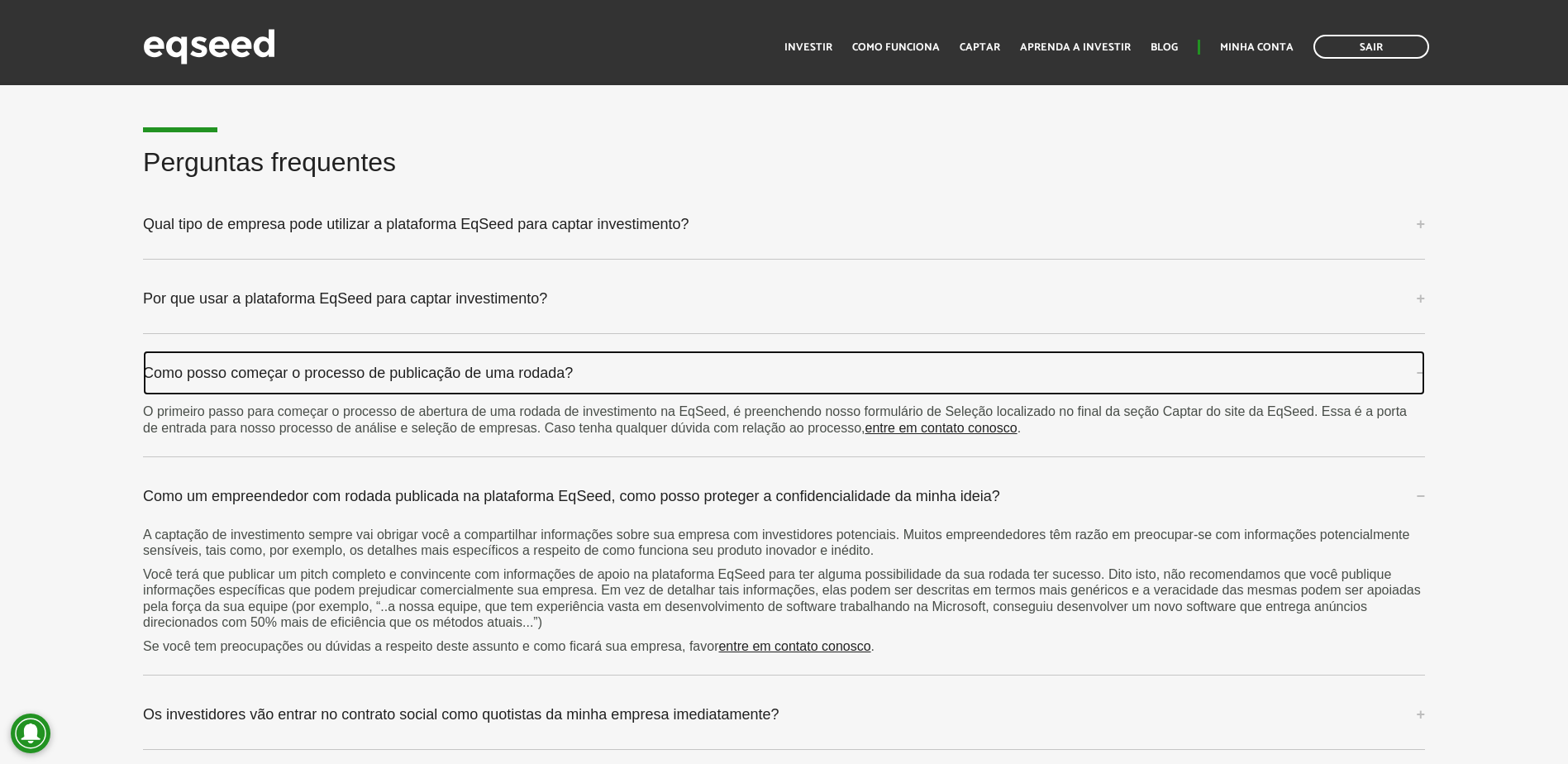
click at [359, 373] on link "Como posso começar o processo de publicação de uma rodada?" at bounding box center [784, 373] width 1282 height 45
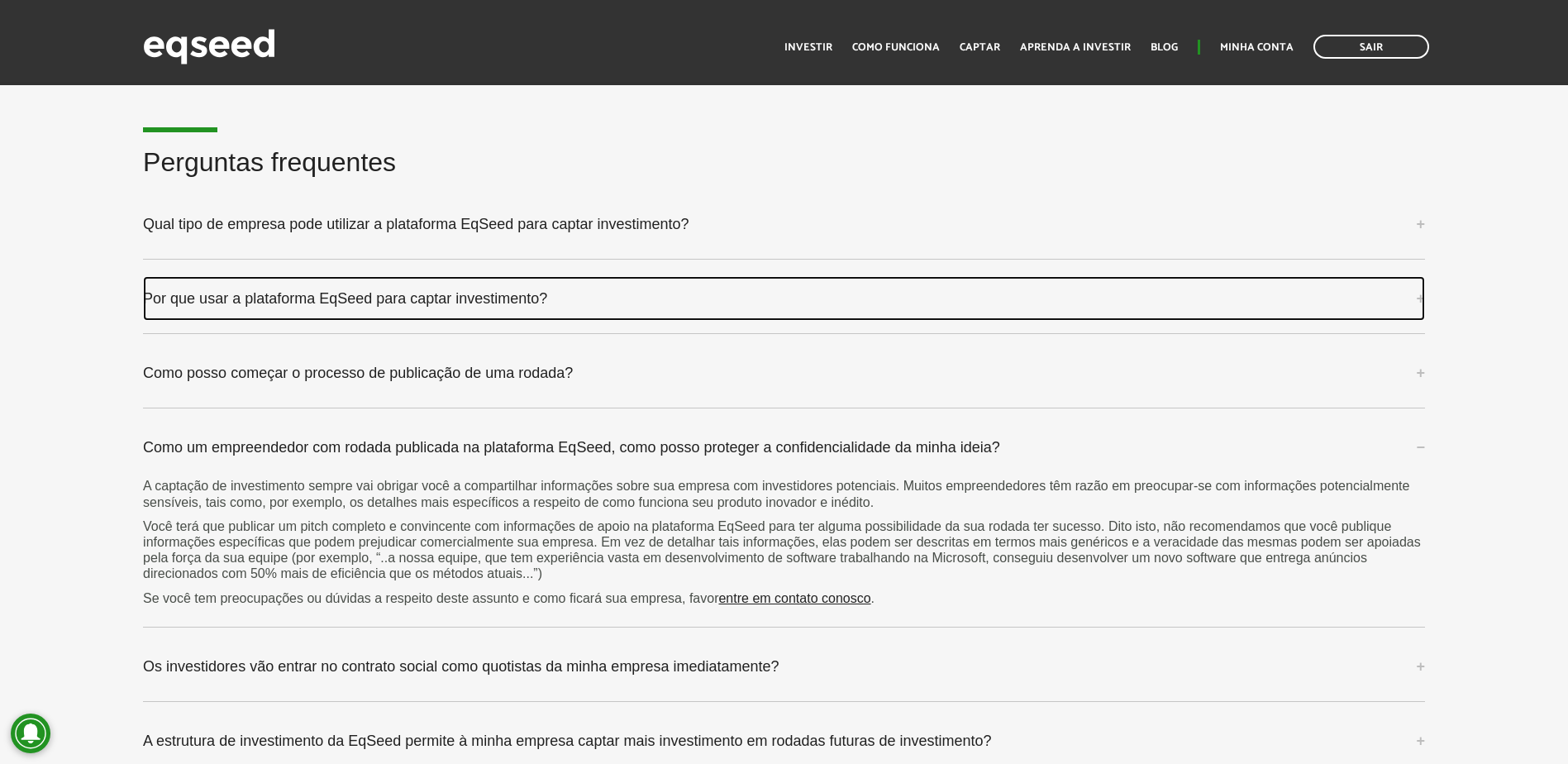
click at [379, 299] on link "Por que usar a plataforma EqSeed para captar investimento?" at bounding box center [784, 299] width 1282 height 45
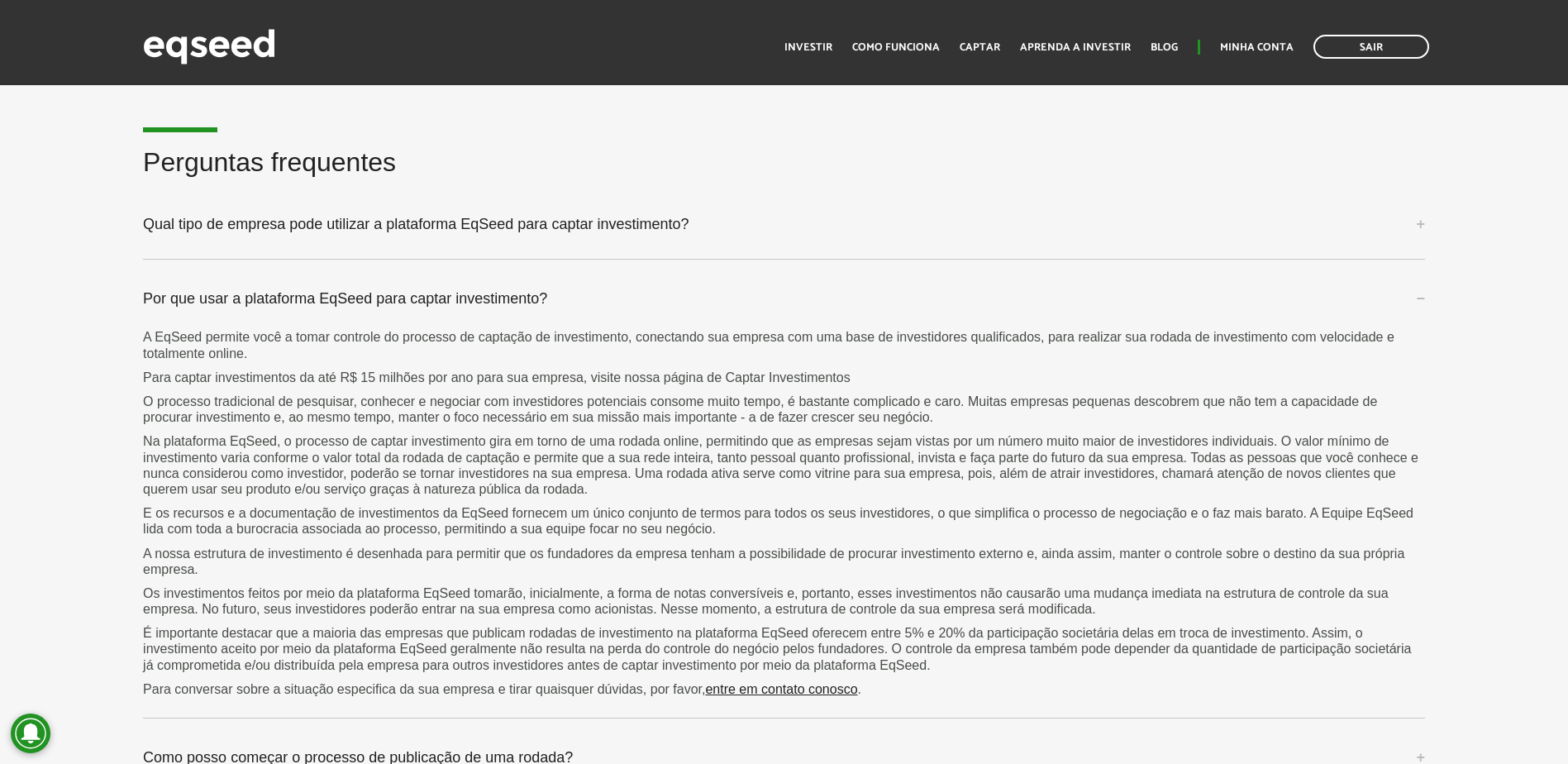
click at [341, 329] on p "A EqSeed permite você a tomar controle do processo de captação de investimento,…" at bounding box center [784, 345] width 1282 height 32
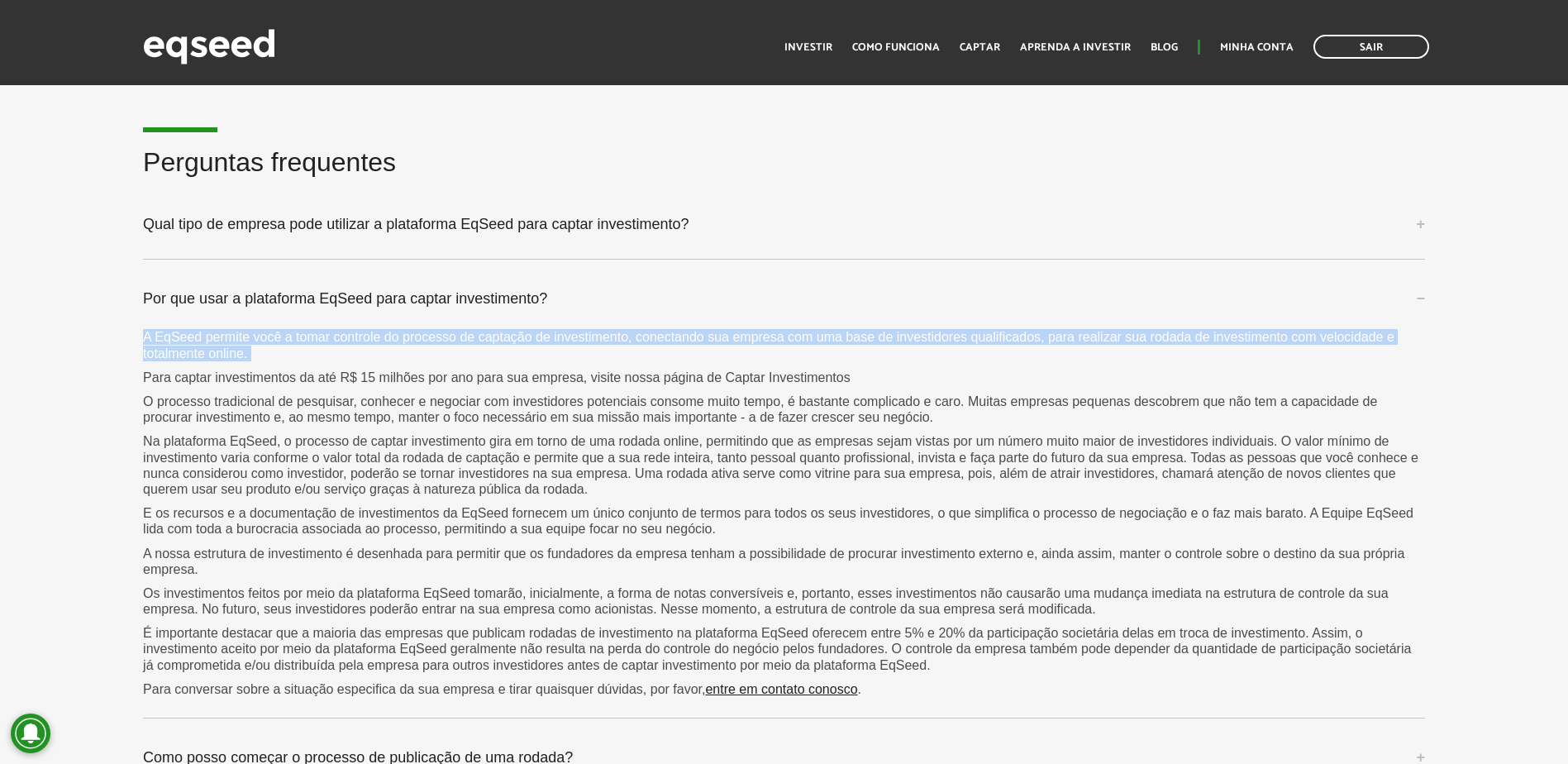
click at [341, 329] on p "A EqSeed permite você a tomar controle do processo de captação de investimento,…" at bounding box center [784, 345] width 1282 height 32
drag, startPoint x: 341, startPoint y: 329, endPoint x: 314, endPoint y: 331, distance: 27.1
click at [314, 331] on p "A EqSeed permite você a tomar controle do processo de captação de investimento,…" at bounding box center [784, 345] width 1282 height 32
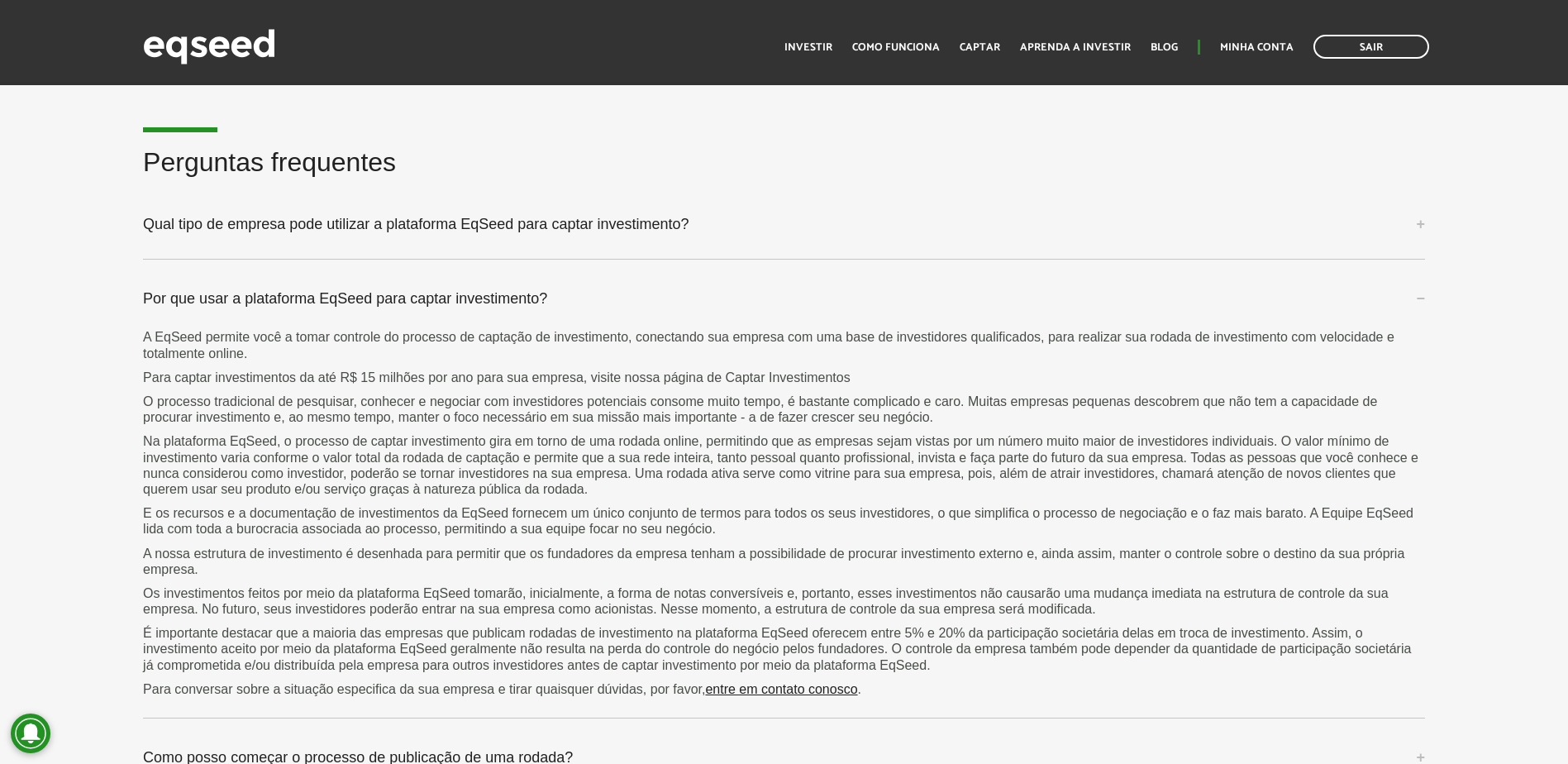
click at [412, 383] on p "Para captar investimentos da até R$ 15 milhões por ano para sua empresa, visite…" at bounding box center [784, 377] width 1282 height 15
click at [412, 382] on p "Para captar investimentos da até R$ 15 milhões por ano para sua empresa, visite…" at bounding box center [784, 377] width 1282 height 15
drag, startPoint x: 412, startPoint y: 382, endPoint x: 438, endPoint y: 379, distance: 26.2
click at [438, 379] on p "Para captar investimentos da até R$ 15 milhões por ano para sua empresa, visite…" at bounding box center [784, 377] width 1282 height 15
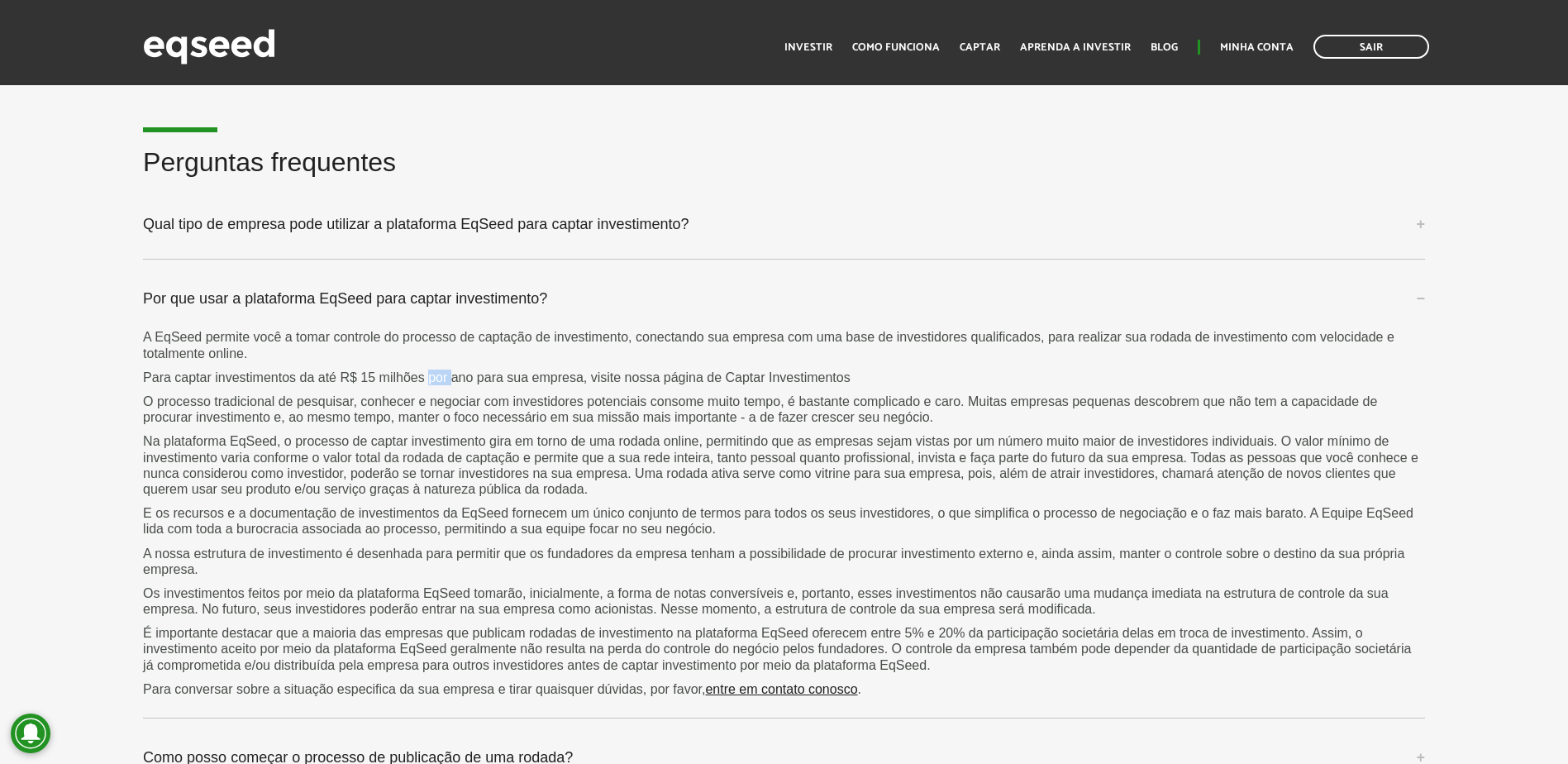
drag, startPoint x: 438, startPoint y: 379, endPoint x: 451, endPoint y: 379, distance: 13.0
click at [451, 379] on p "Para captar investimentos da até R$ 15 milhões por ano para sua empresa, visite…" at bounding box center [784, 377] width 1282 height 15
drag, startPoint x: 451, startPoint y: 379, endPoint x: 479, endPoint y: 380, distance: 28.0
click at [467, 380] on p "Para captar investimentos da até R$ 15 milhões por ano para sua empresa, visite…" at bounding box center [784, 377] width 1282 height 15
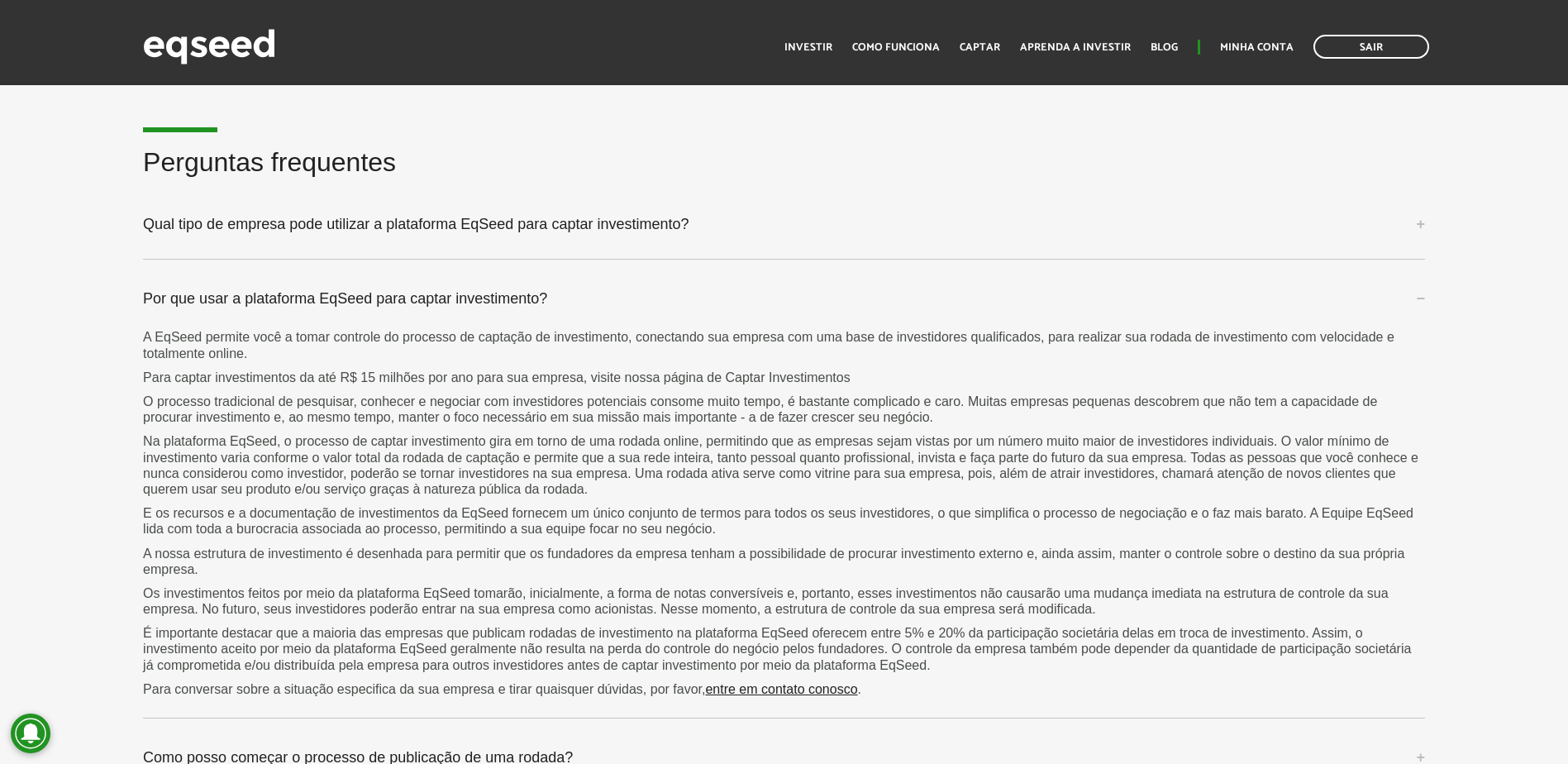
click at [482, 381] on p "Para captar investimentos da até R$ 15 milhões por ano para sua empresa, visite…" at bounding box center [784, 377] width 1282 height 15
drag, startPoint x: 482, startPoint y: 381, endPoint x: 520, endPoint y: 382, distance: 38.0
click at [520, 382] on p "Para captar investimentos da até R$ 15 milhões por ano para sua empresa, visite…" at bounding box center [784, 377] width 1282 height 15
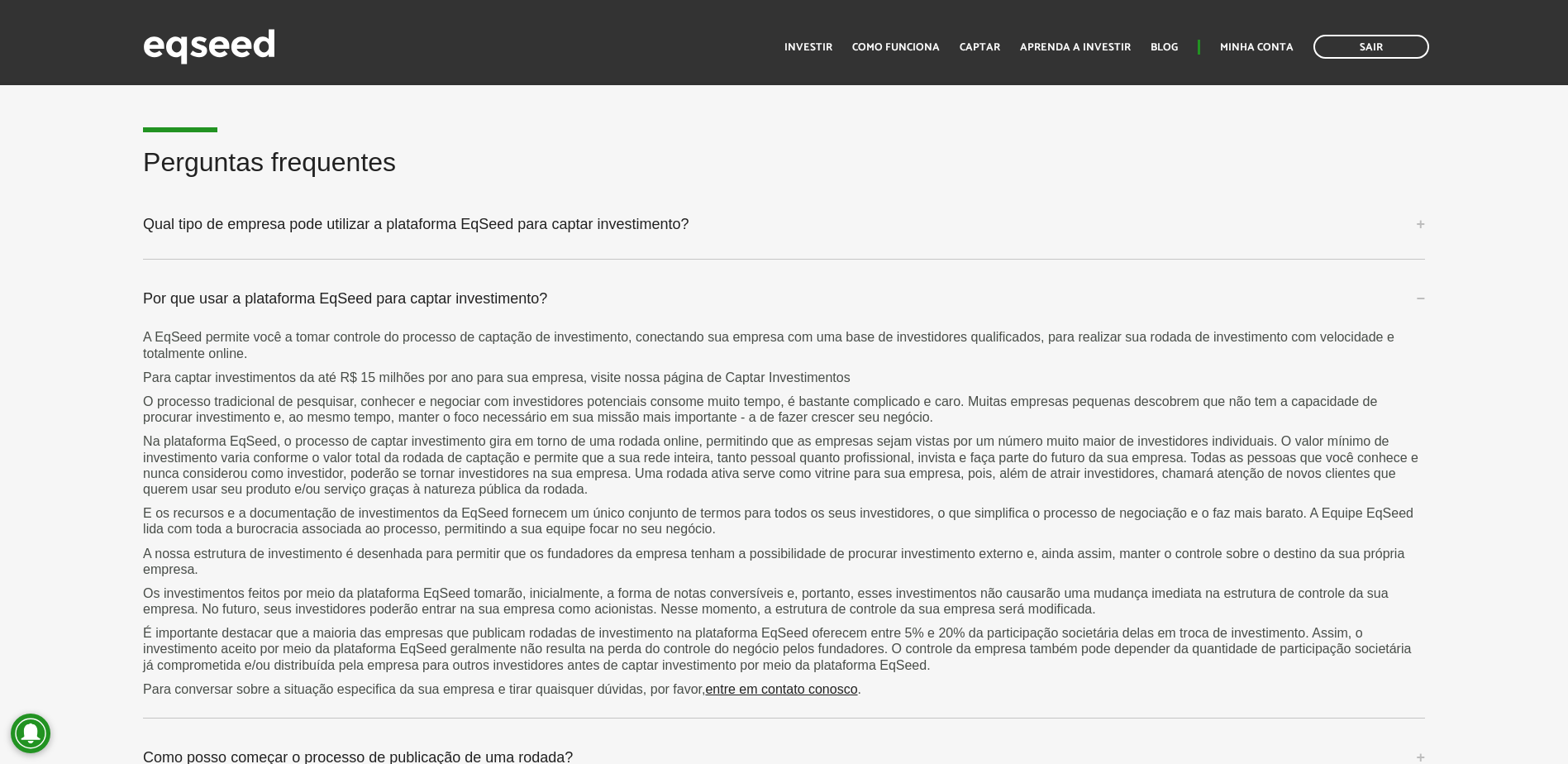
drag, startPoint x: 520, startPoint y: 382, endPoint x: 555, endPoint y: 385, distance: 35.1
click at [555, 385] on p "Para captar investimentos da até R$ 15 milhões por ano para sua empresa, visite…" at bounding box center [784, 377] width 1282 height 15
drag, startPoint x: 555, startPoint y: 385, endPoint x: 529, endPoint y: 384, distance: 26.0
click at [529, 384] on p "Para captar investimentos da até R$ 15 milhões por ano para sua empresa, visite…" at bounding box center [784, 377] width 1282 height 15
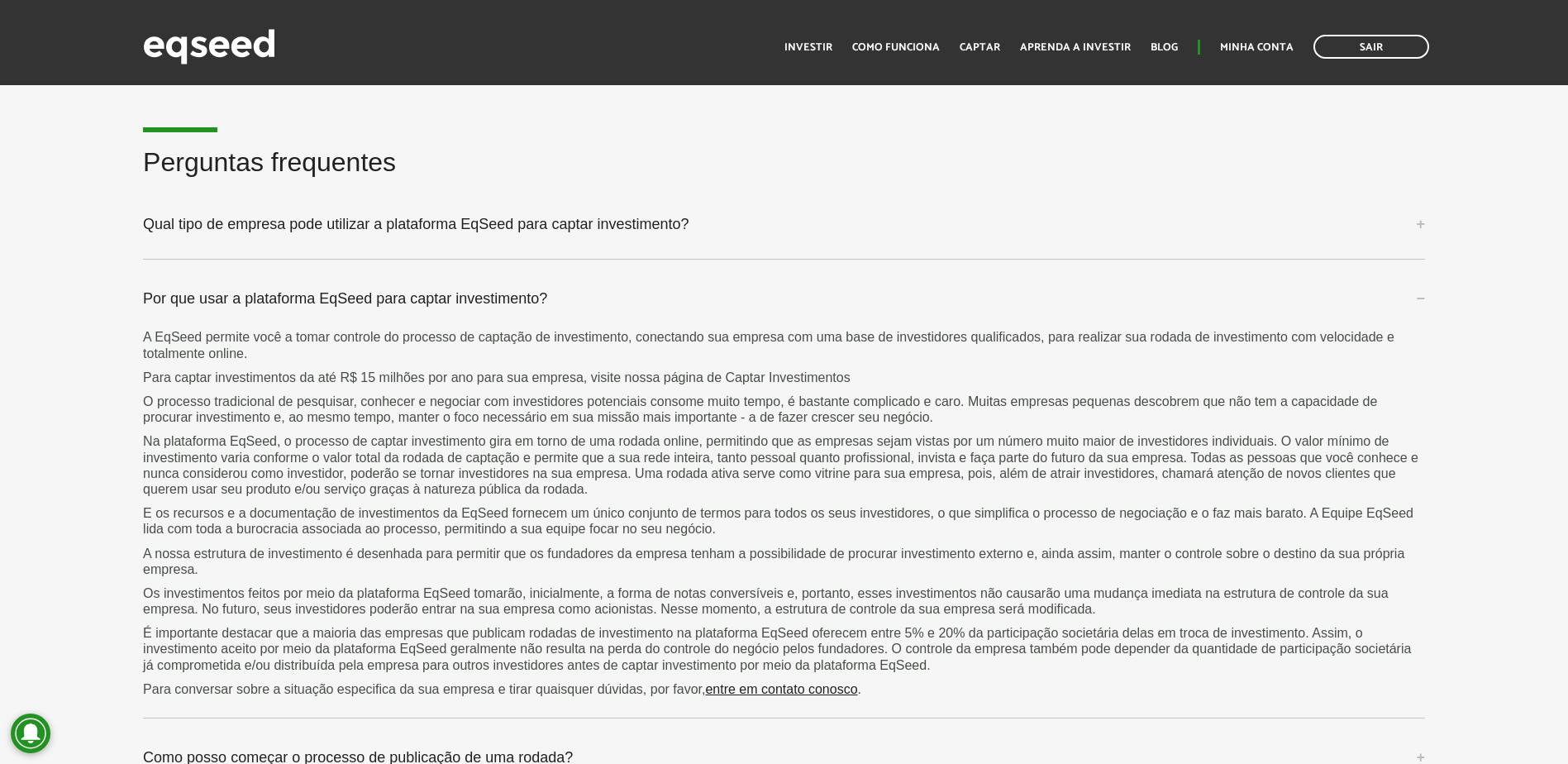
click at [467, 400] on p "O processo tradicional de pesquisar, conhecer e negociar com investidores poten…" at bounding box center [784, 409] width 1282 height 32
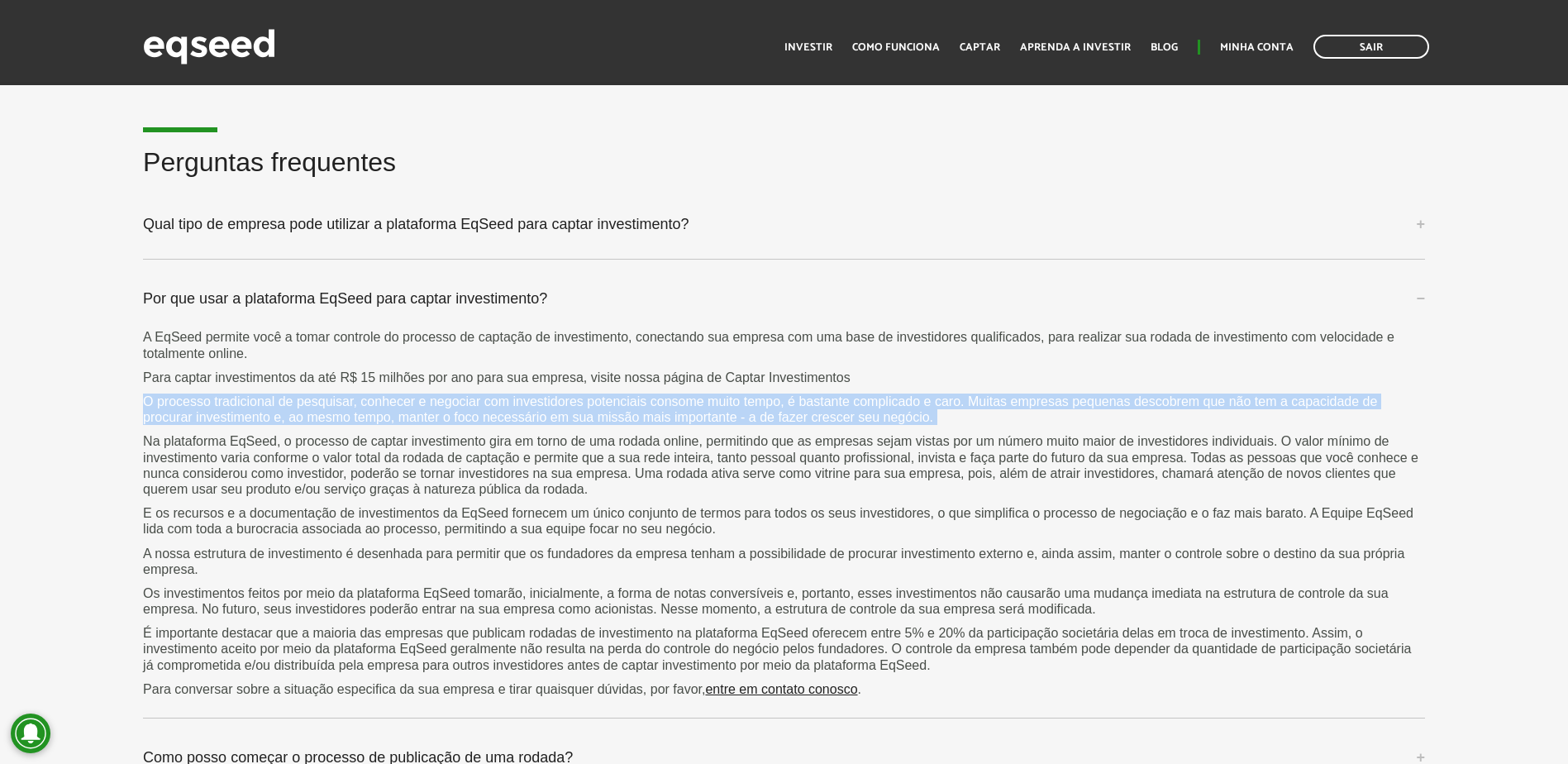
click at [467, 400] on p "O processo tradicional de pesquisar, conhecer e negociar com investidores poten…" at bounding box center [784, 409] width 1282 height 32
drag, startPoint x: 467, startPoint y: 400, endPoint x: 429, endPoint y: 402, distance: 38.1
click at [429, 402] on p "O processo tradicional de pesquisar, conhecer e negociar com investidores poten…" at bounding box center [784, 409] width 1282 height 32
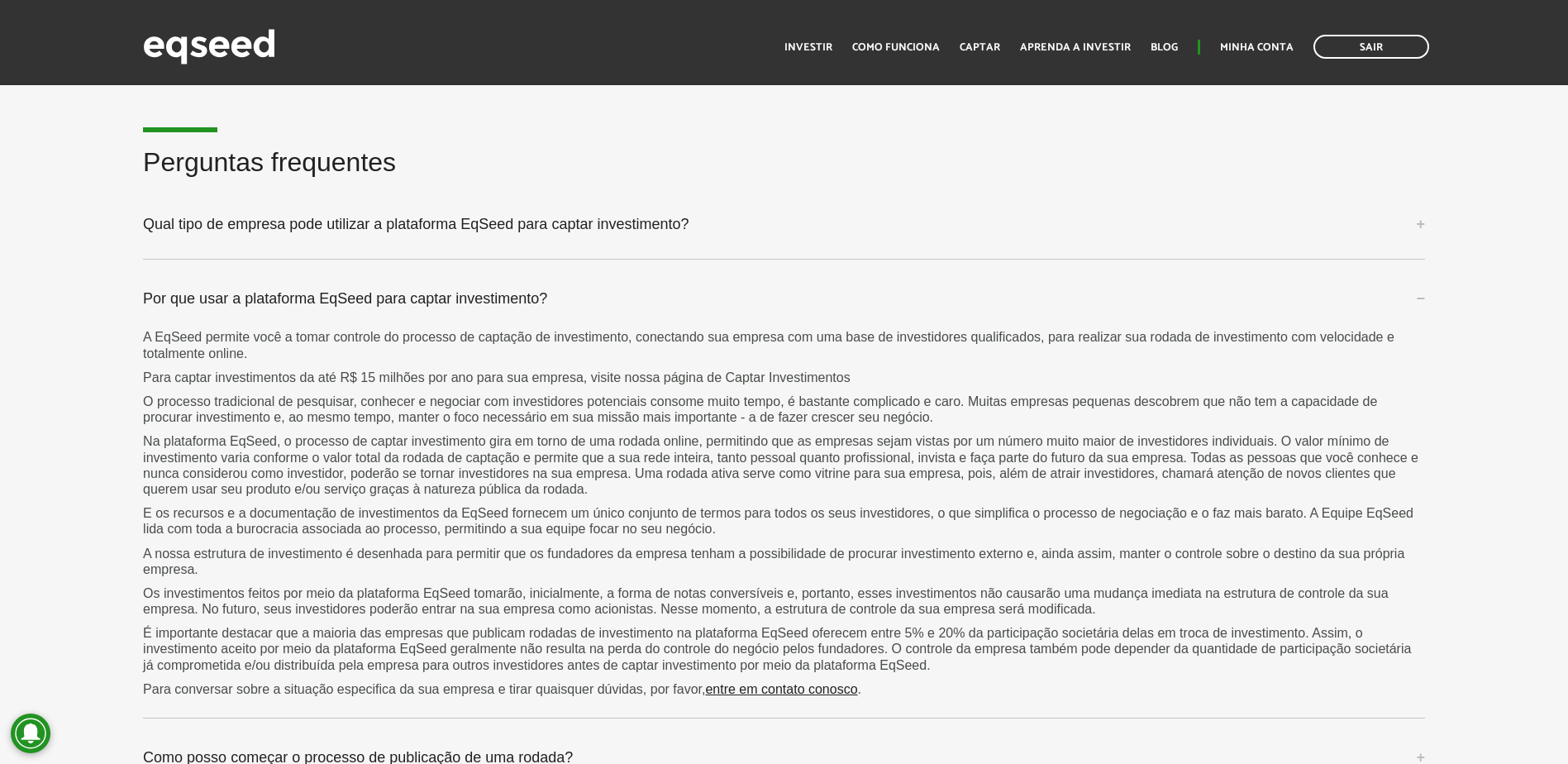
click at [351, 459] on p "Na plataforma EqSeed, o processo de captar investimento gira em torno de uma ro…" at bounding box center [784, 465] width 1282 height 64
click at [352, 459] on p "Na plataforma EqSeed, o processo de captar investimento gira em torno de uma ro…" at bounding box center [784, 465] width 1282 height 64
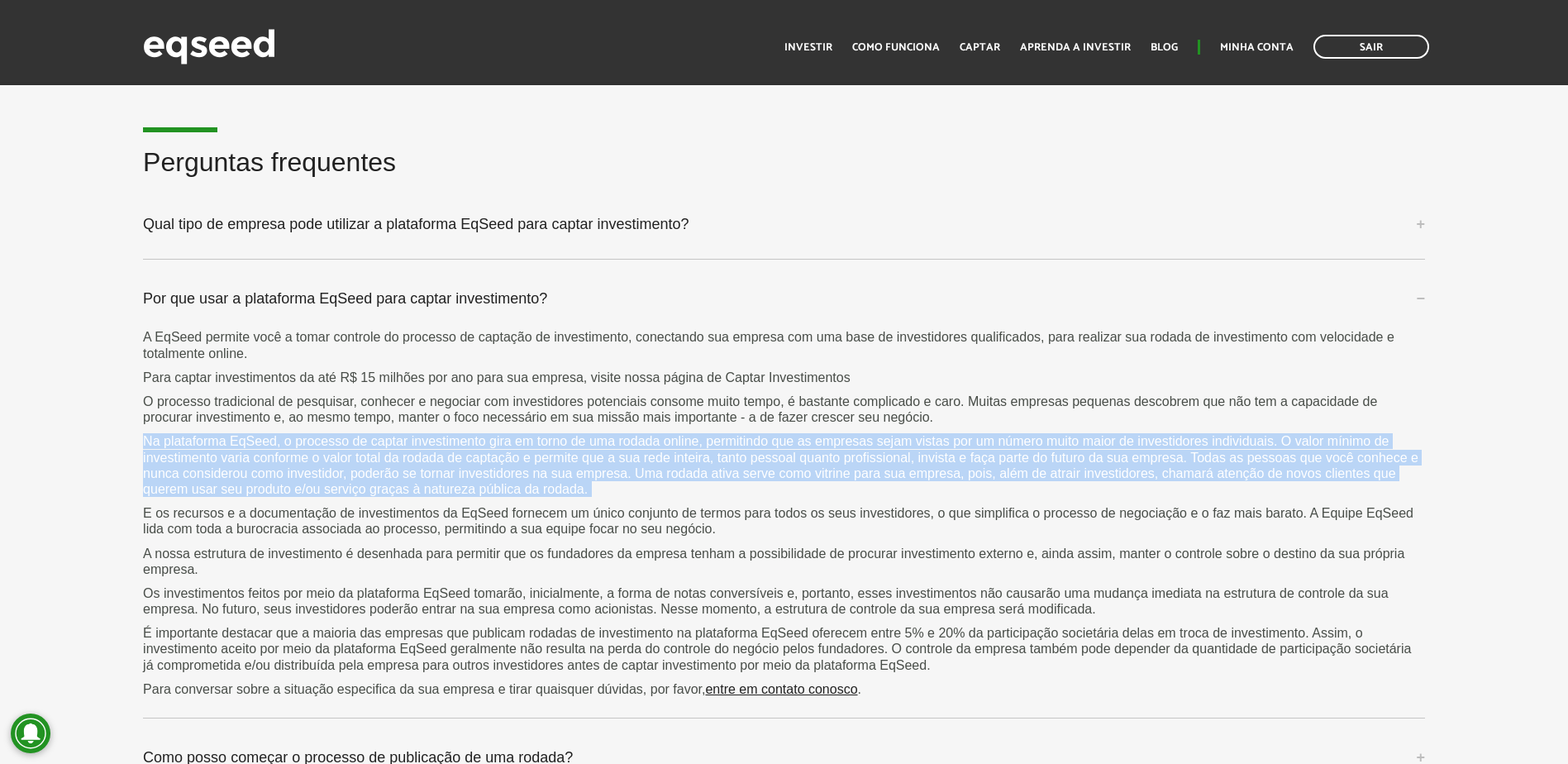
click at [352, 459] on p "Na plataforma EqSeed, o processo de captar investimento gira em torno de uma ro…" at bounding box center [784, 465] width 1282 height 64
drag, startPoint x: 352, startPoint y: 459, endPoint x: 333, endPoint y: 457, distance: 19.1
click at [333, 457] on p "Na plataforma EqSeed, o processo de captar investimento gira em torno de uma ro…" at bounding box center [784, 465] width 1282 height 64
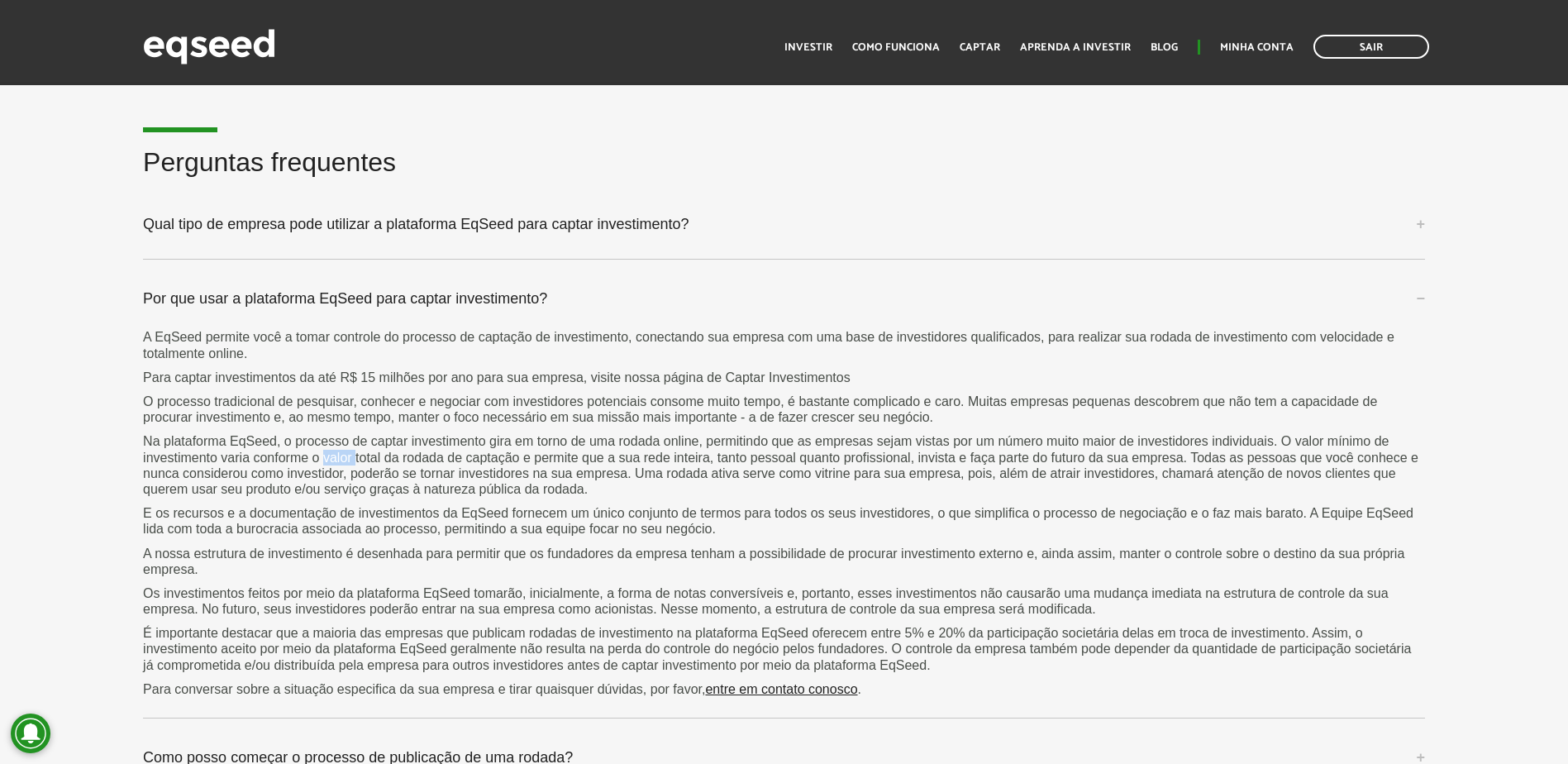
click at [333, 457] on p "Na plataforma EqSeed, o processo de captar investimento gira em torno de uma ro…" at bounding box center [784, 465] width 1282 height 64
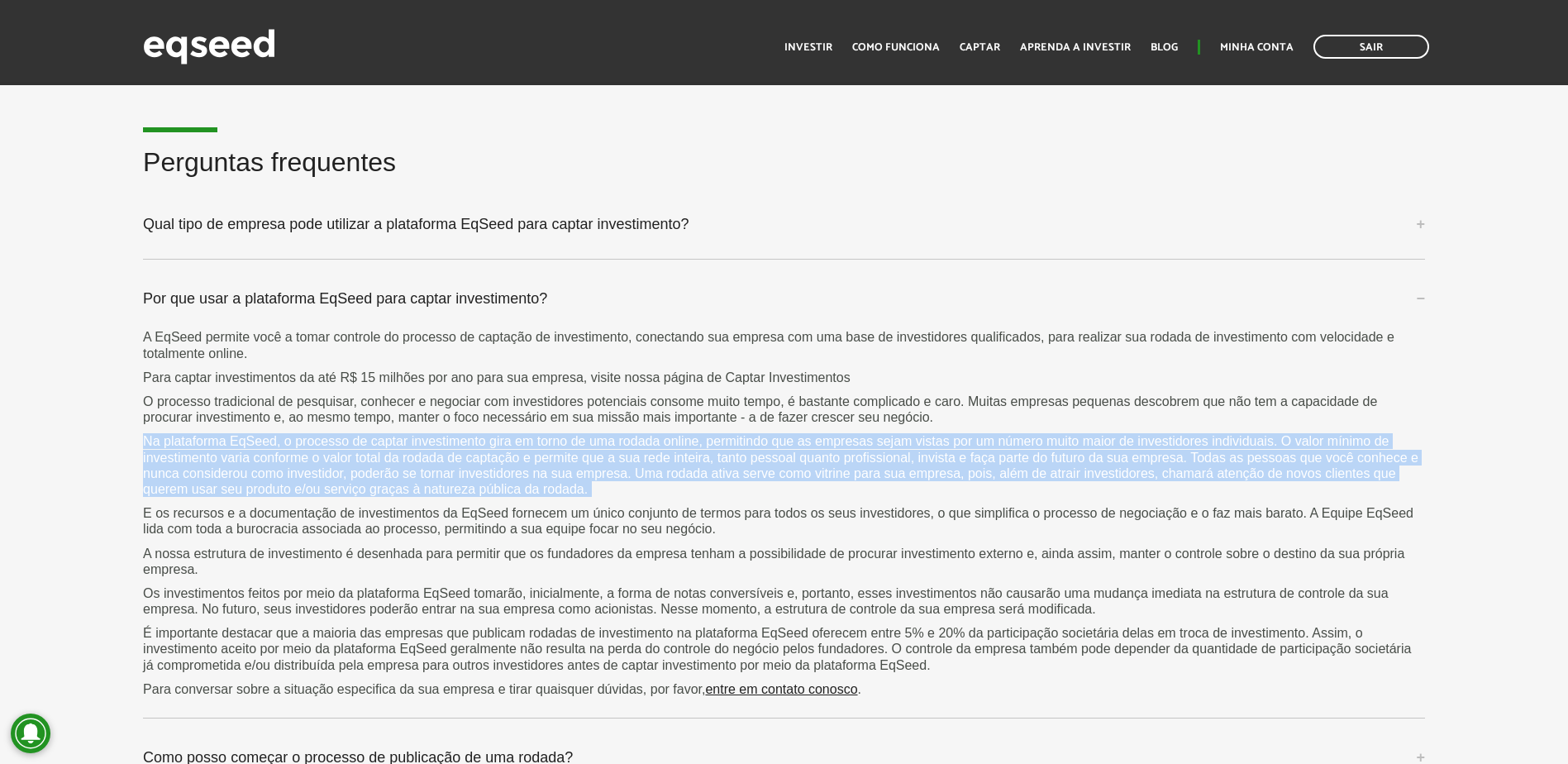
click at [333, 457] on p "Na plataforma EqSeed, o processo de captar investimento gira em torno de uma ro…" at bounding box center [784, 465] width 1282 height 64
drag, startPoint x: 333, startPoint y: 457, endPoint x: 322, endPoint y: 458, distance: 11.0
click at [322, 458] on p "Na plataforma EqSeed, o processo de captar investimento gira em torno de uma ro…" at bounding box center [784, 465] width 1282 height 64
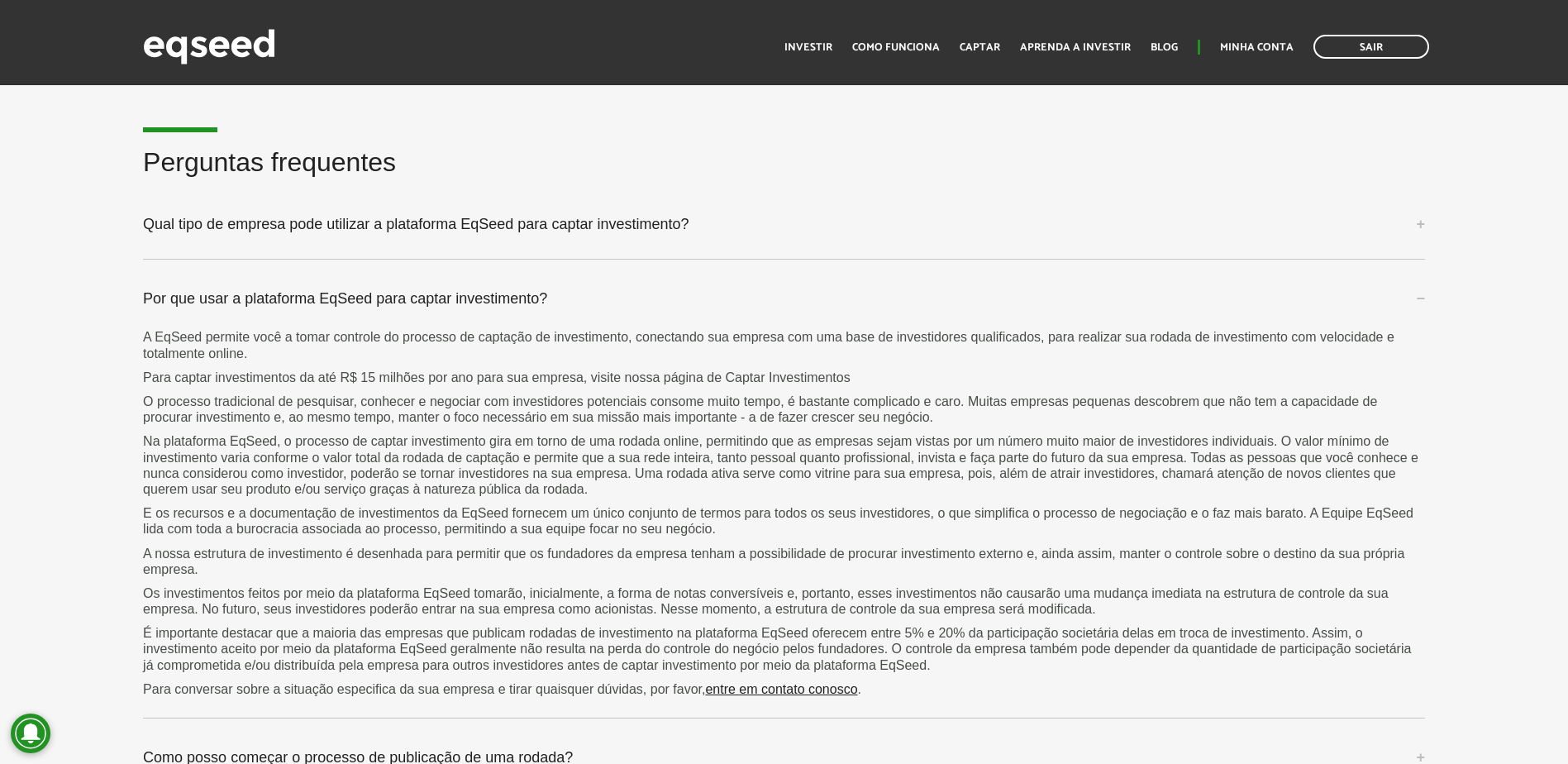
click at [904, 452] on p "Na plataforma EqSeed, o processo de captar investimento gira em torno de uma ro…" at bounding box center [784, 465] width 1282 height 64
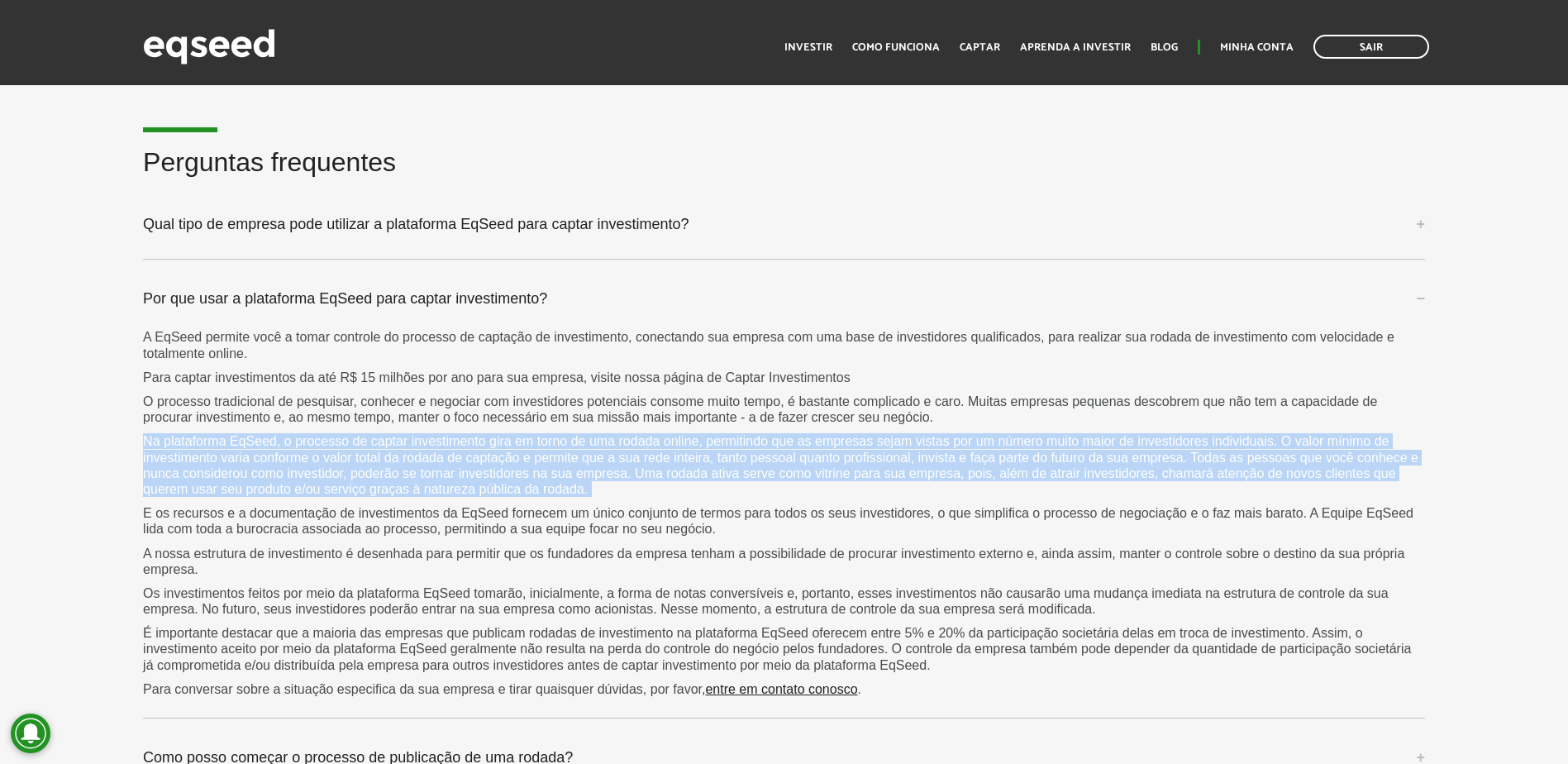
click at [904, 452] on p "Na plataforma EqSeed, o processo de captar investimento gira em torno de uma ro…" at bounding box center [784, 465] width 1282 height 64
drag, startPoint x: 904, startPoint y: 452, endPoint x: 859, endPoint y: 452, distance: 45.0
click at [859, 452] on p "Na plataforma EqSeed, o processo de captar investimento gira em torno de uma ro…" at bounding box center [784, 465] width 1282 height 64
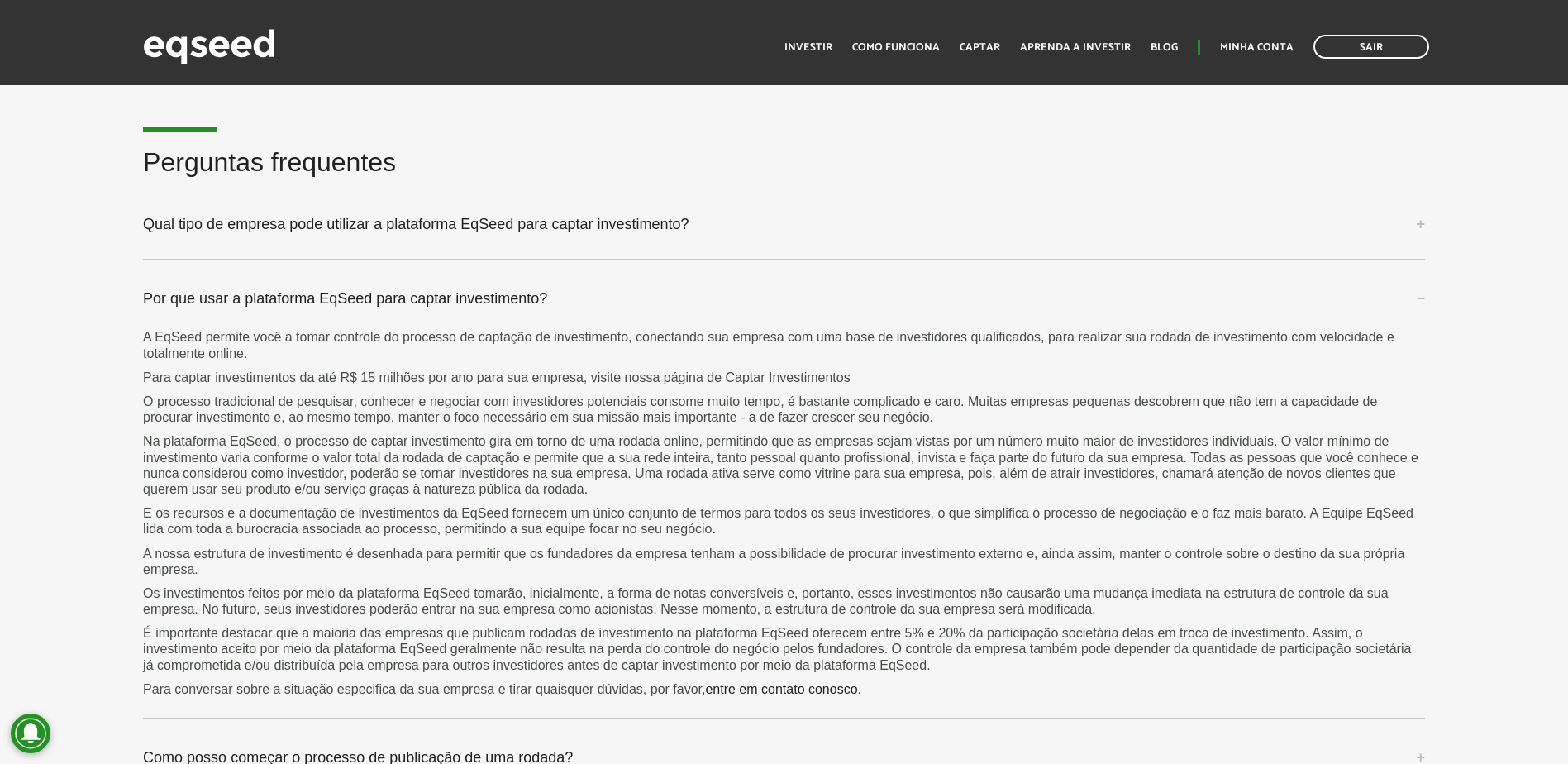
click at [461, 470] on p "Na plataforma EqSeed, o processo de captar investimento gira em torno de uma ro…" at bounding box center [784, 465] width 1282 height 64
click at [461, 469] on p "Na plataforma EqSeed, o processo de captar investimento gira em torno de uma ro…" at bounding box center [784, 465] width 1282 height 64
drag, startPoint x: 461, startPoint y: 469, endPoint x: 424, endPoint y: 469, distance: 37.0
click at [424, 469] on p "Na plataforma EqSeed, o processo de captar investimento gira em torno de uma ro…" at bounding box center [784, 465] width 1282 height 64
click at [156, 474] on p "Na plataforma EqSeed, o processo de captar investimento gira em torno de uma ro…" at bounding box center [784, 465] width 1282 height 64
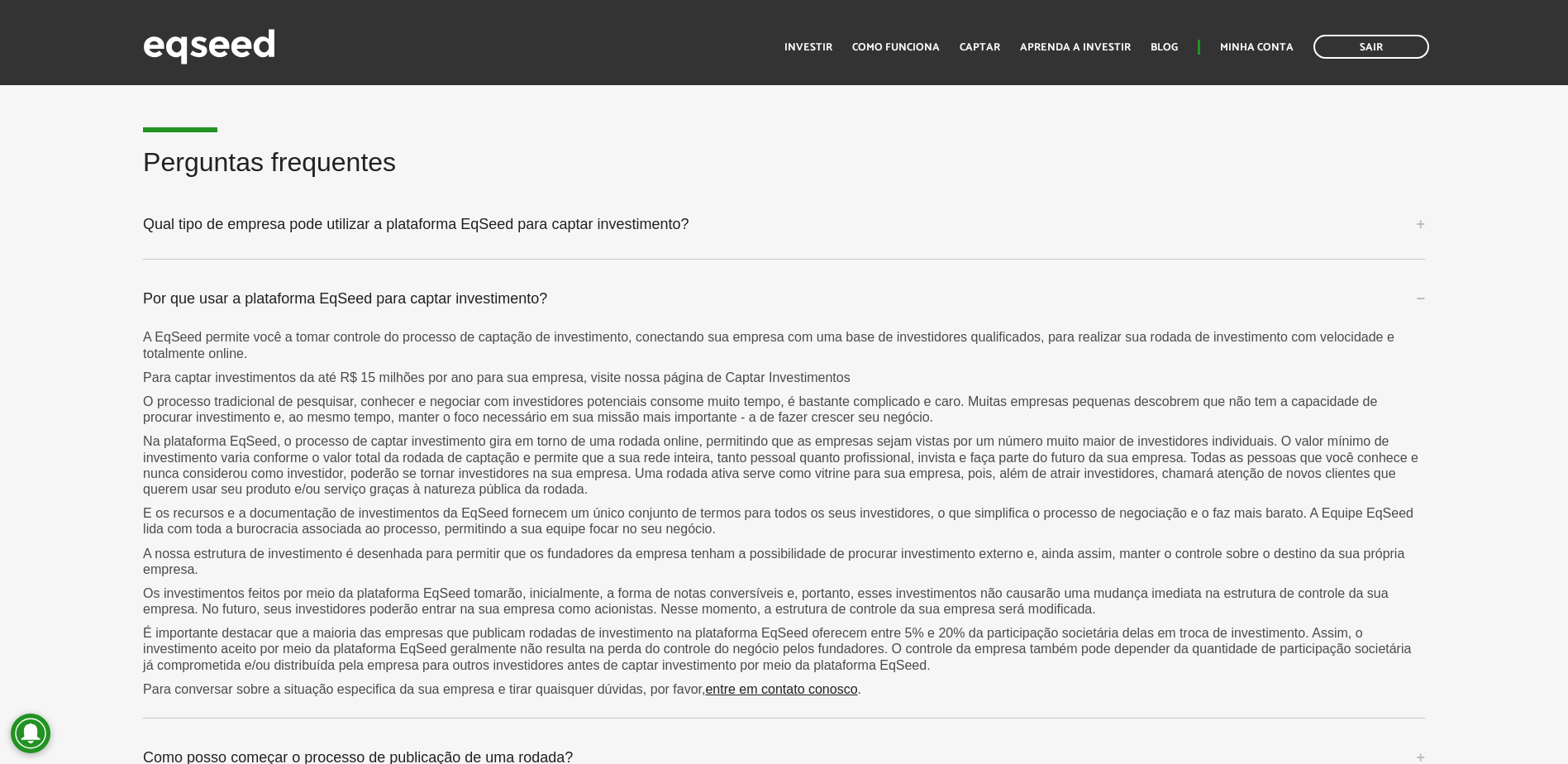
click at [732, 353] on p "A EqSeed permite você a tomar controle do processo de captação de investimento,…" at bounding box center [784, 345] width 1282 height 32
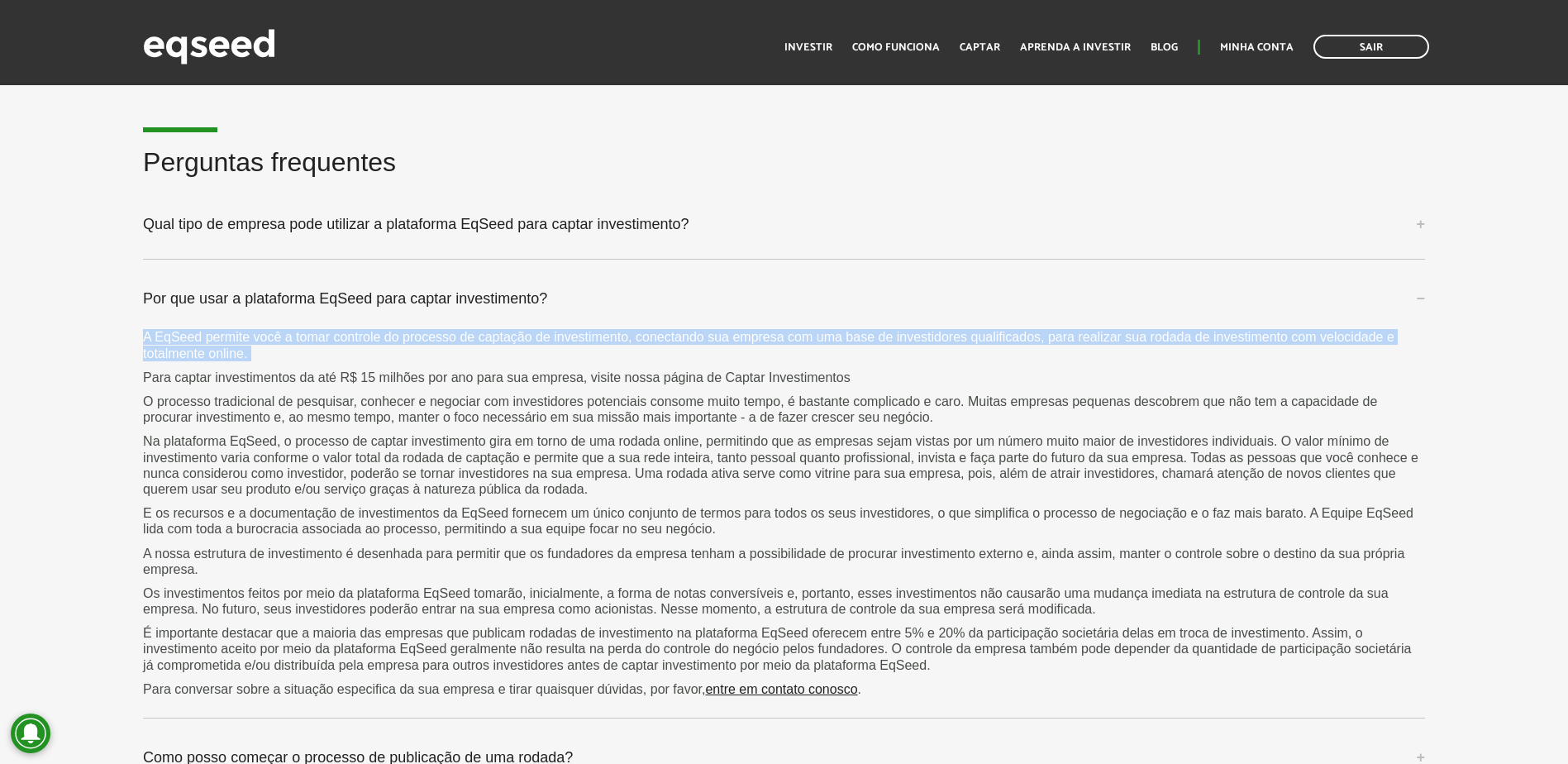
click at [732, 353] on p "A EqSeed permite você a tomar controle do processo de captação de investimento,…" at bounding box center [784, 345] width 1282 height 32
drag, startPoint x: 732, startPoint y: 353, endPoint x: 661, endPoint y: 353, distance: 71.0
click at [661, 353] on p "A EqSeed permite você a tomar controle do processo de captação de investimento,…" at bounding box center [784, 345] width 1282 height 32
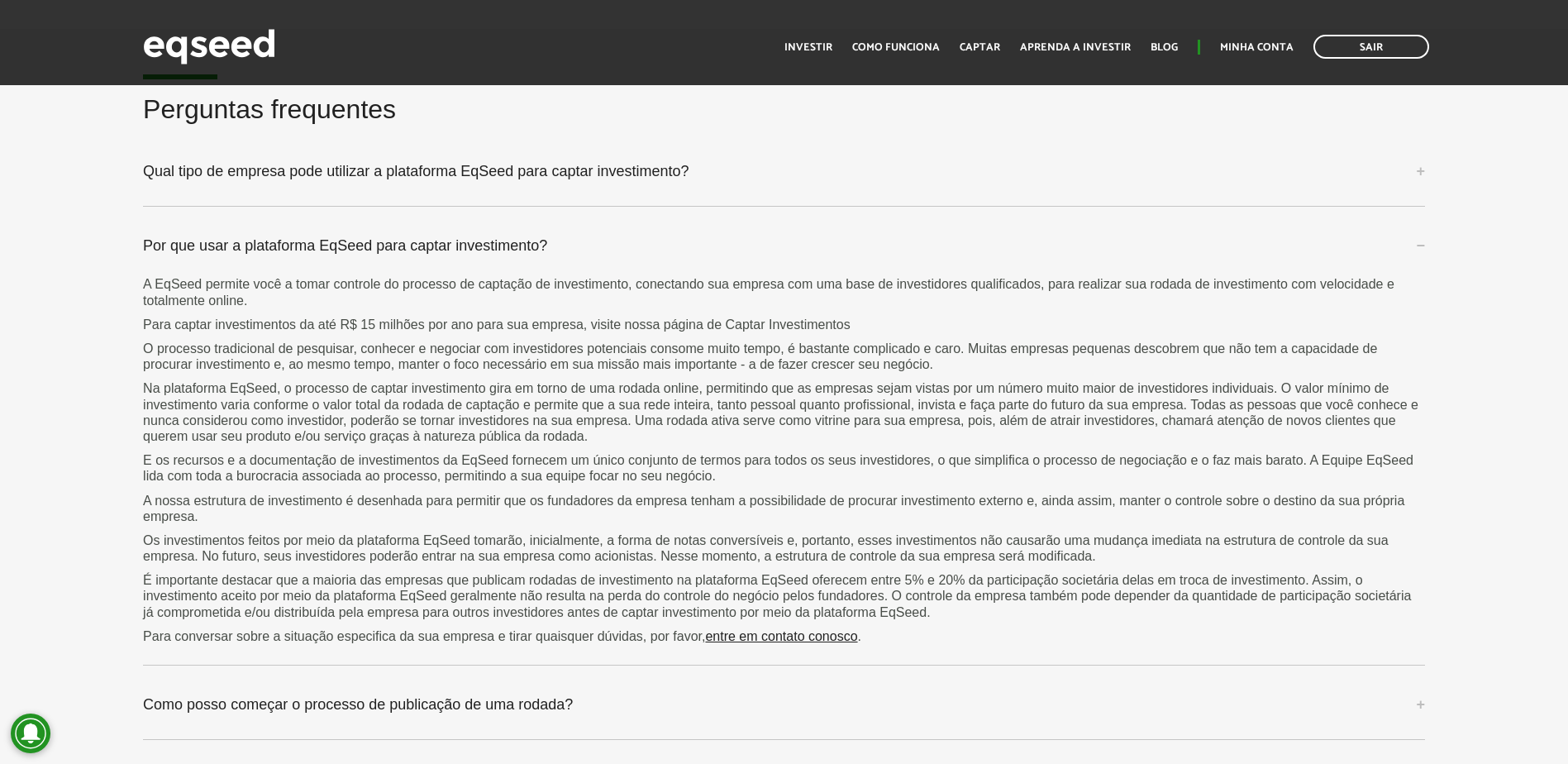
scroll to position [4701, 0]
